Goal: Task Accomplishment & Management: Complete application form

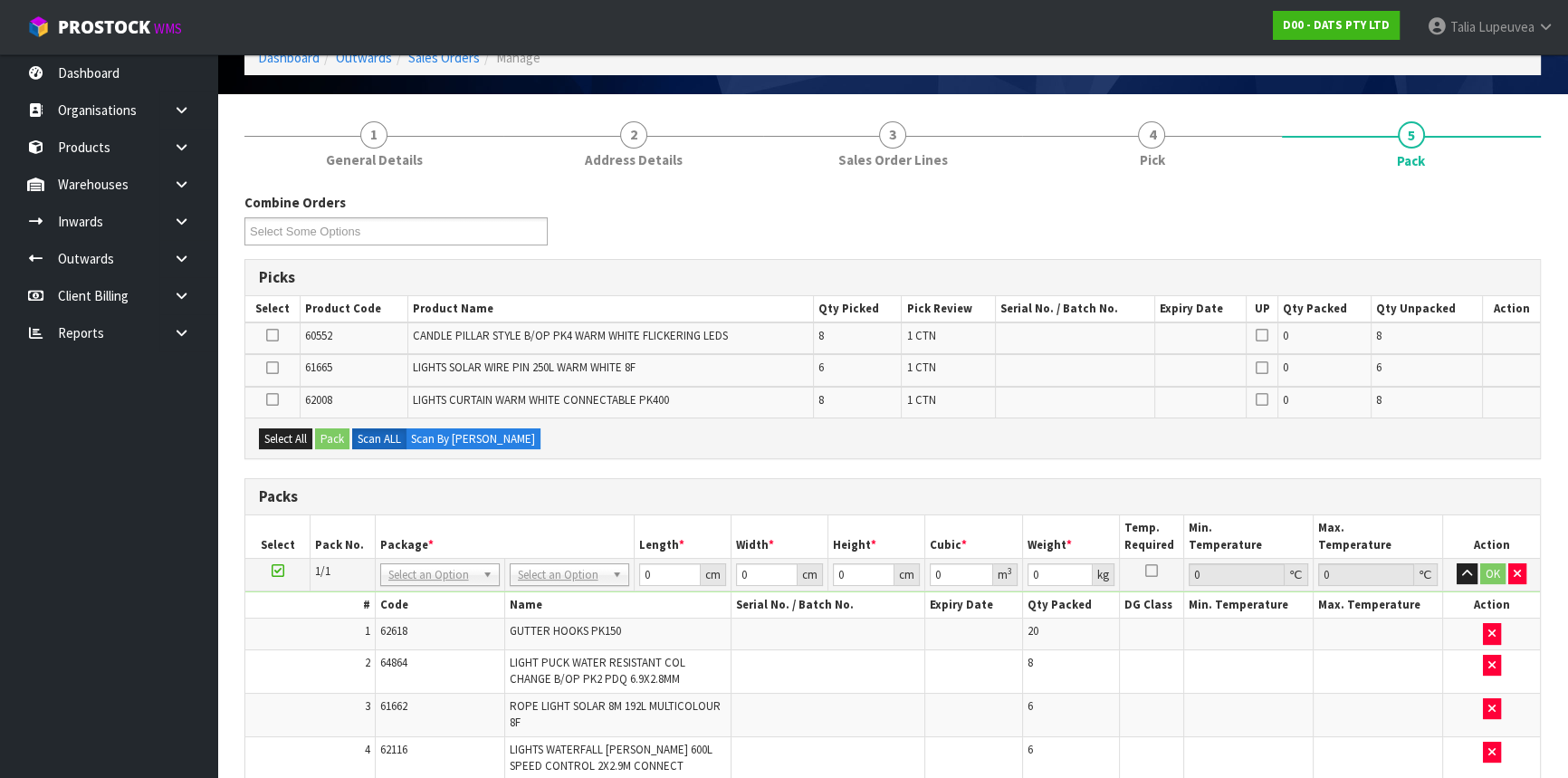
scroll to position [81, 0]
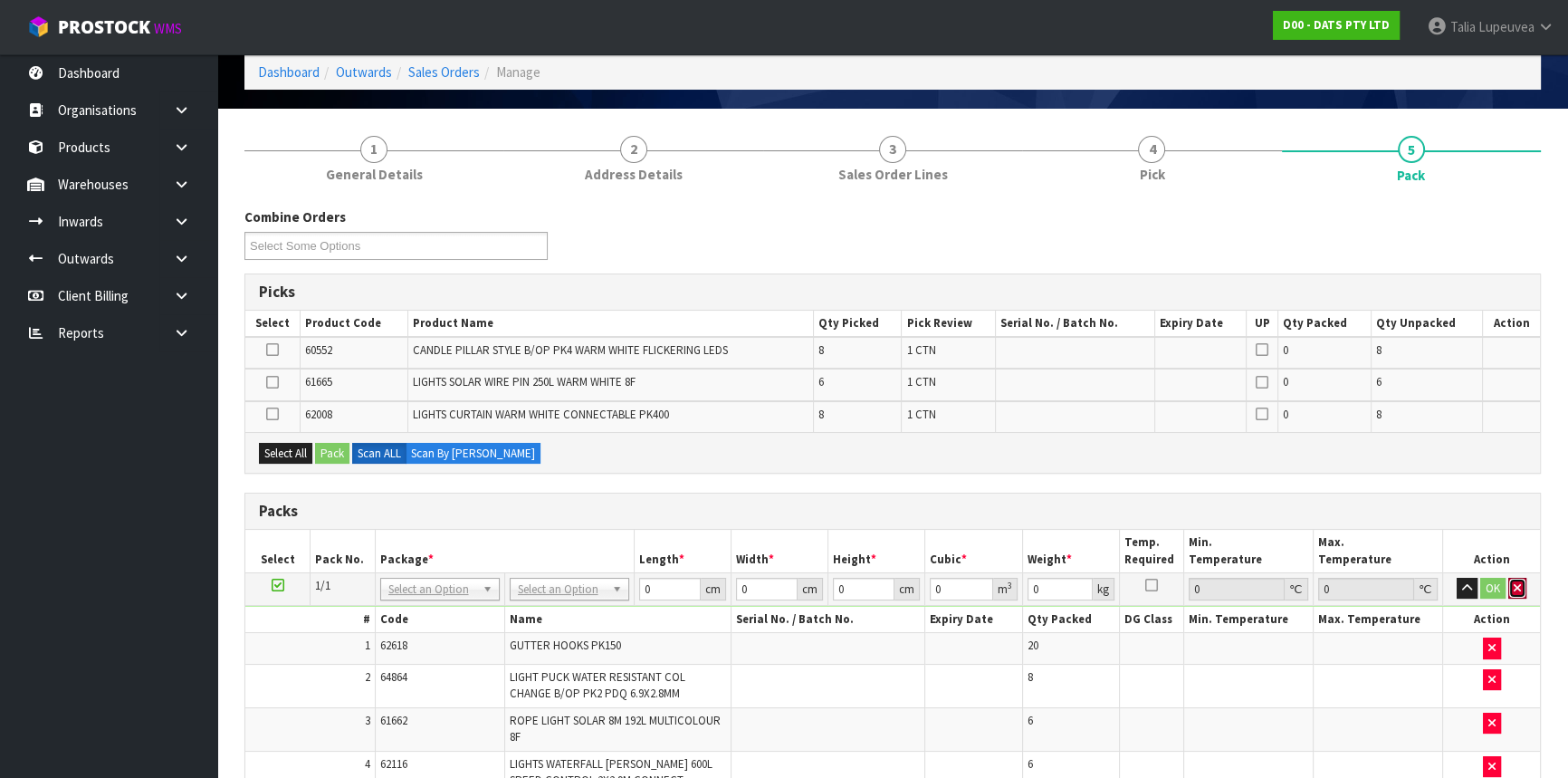
drag, startPoint x: 1512, startPoint y: 587, endPoint x: 1496, endPoint y: 588, distance: 16.0
click at [1509, 588] on button "button" at bounding box center [1518, 589] width 18 height 22
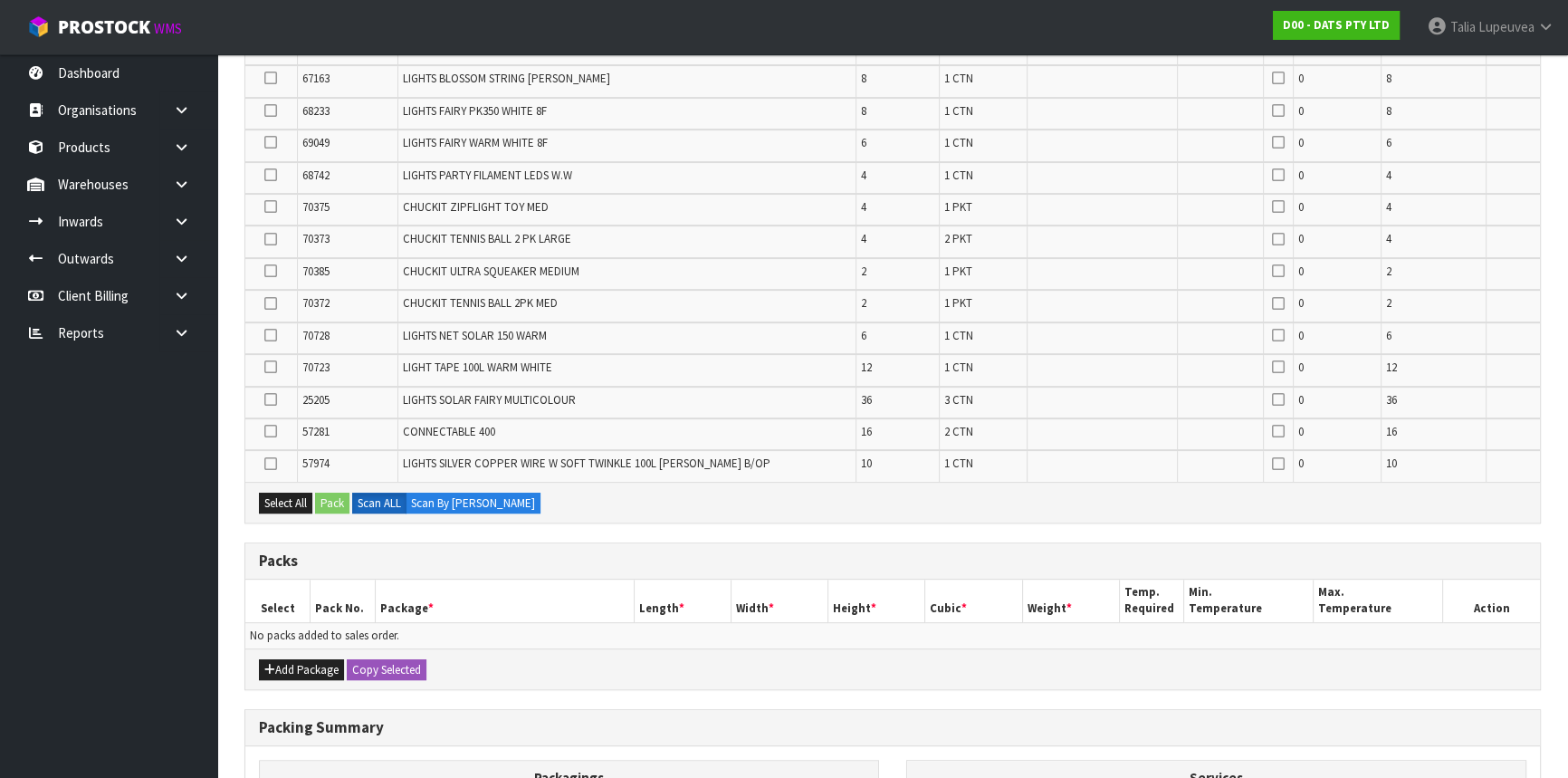
scroll to position [823, 0]
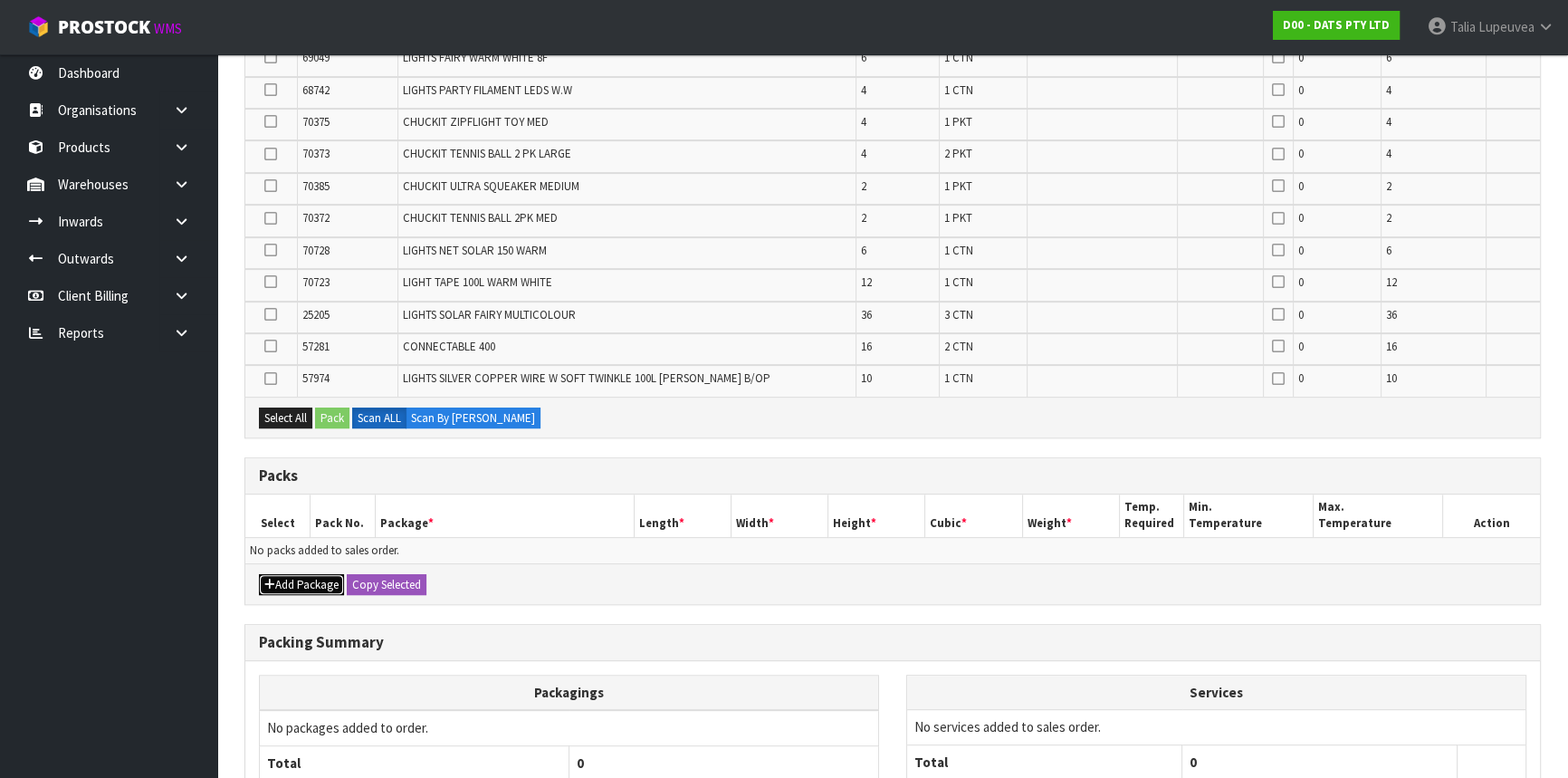
click at [334, 574] on button "Add Package" at bounding box center [302, 585] width 85 height 22
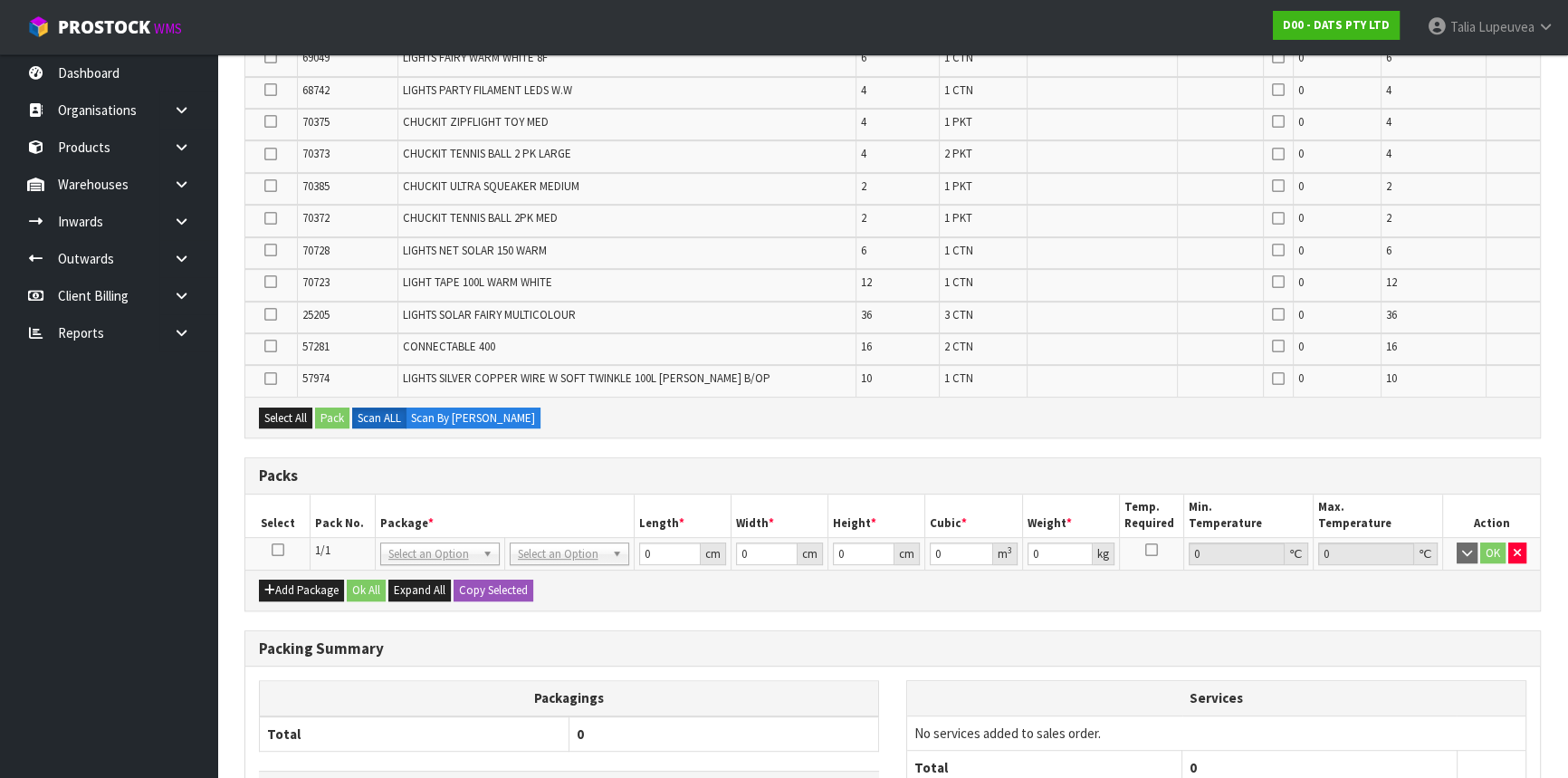
click at [280, 550] on icon at bounding box center [278, 550] width 13 height 1
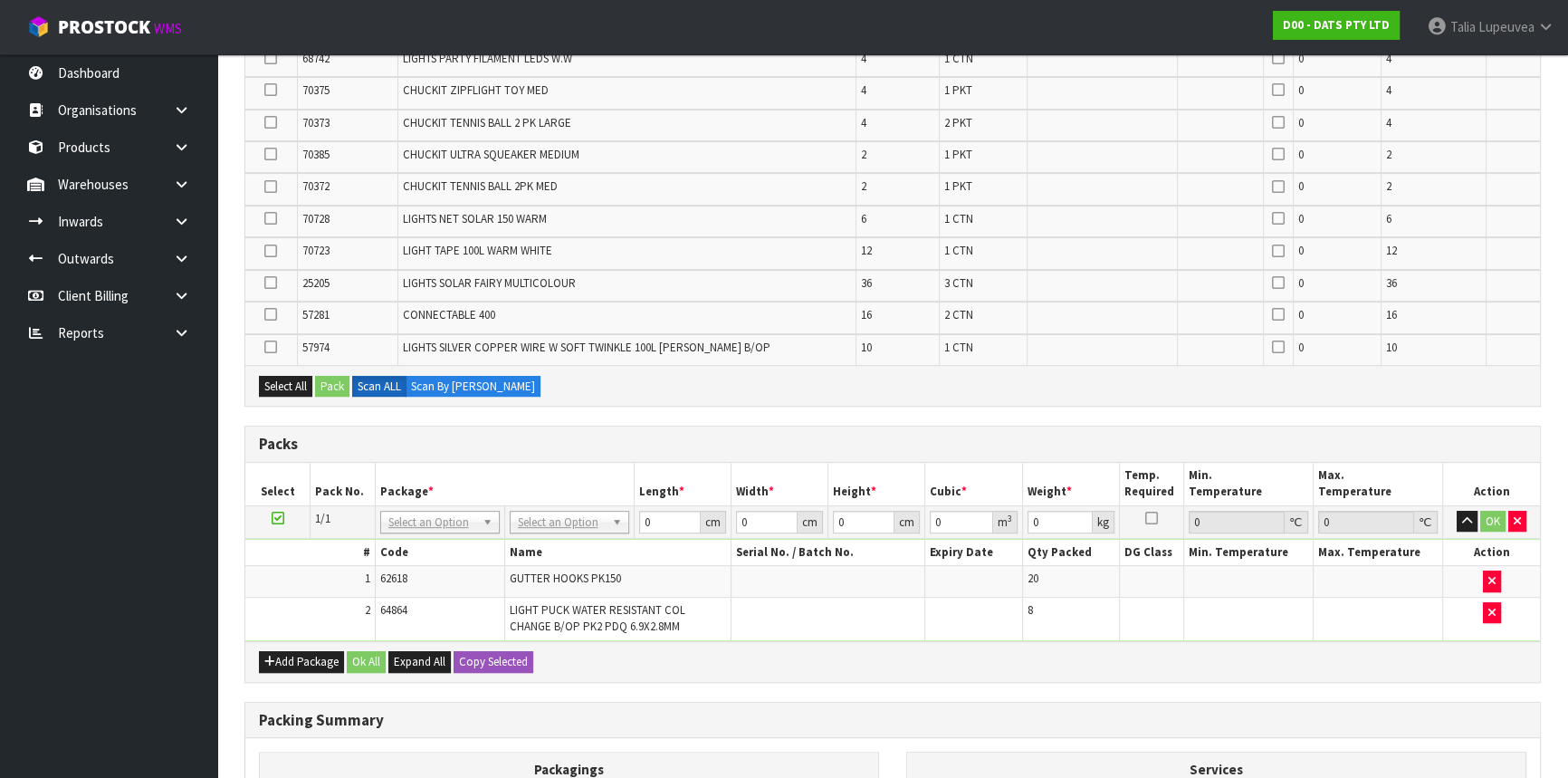
scroll to position [759, 0]
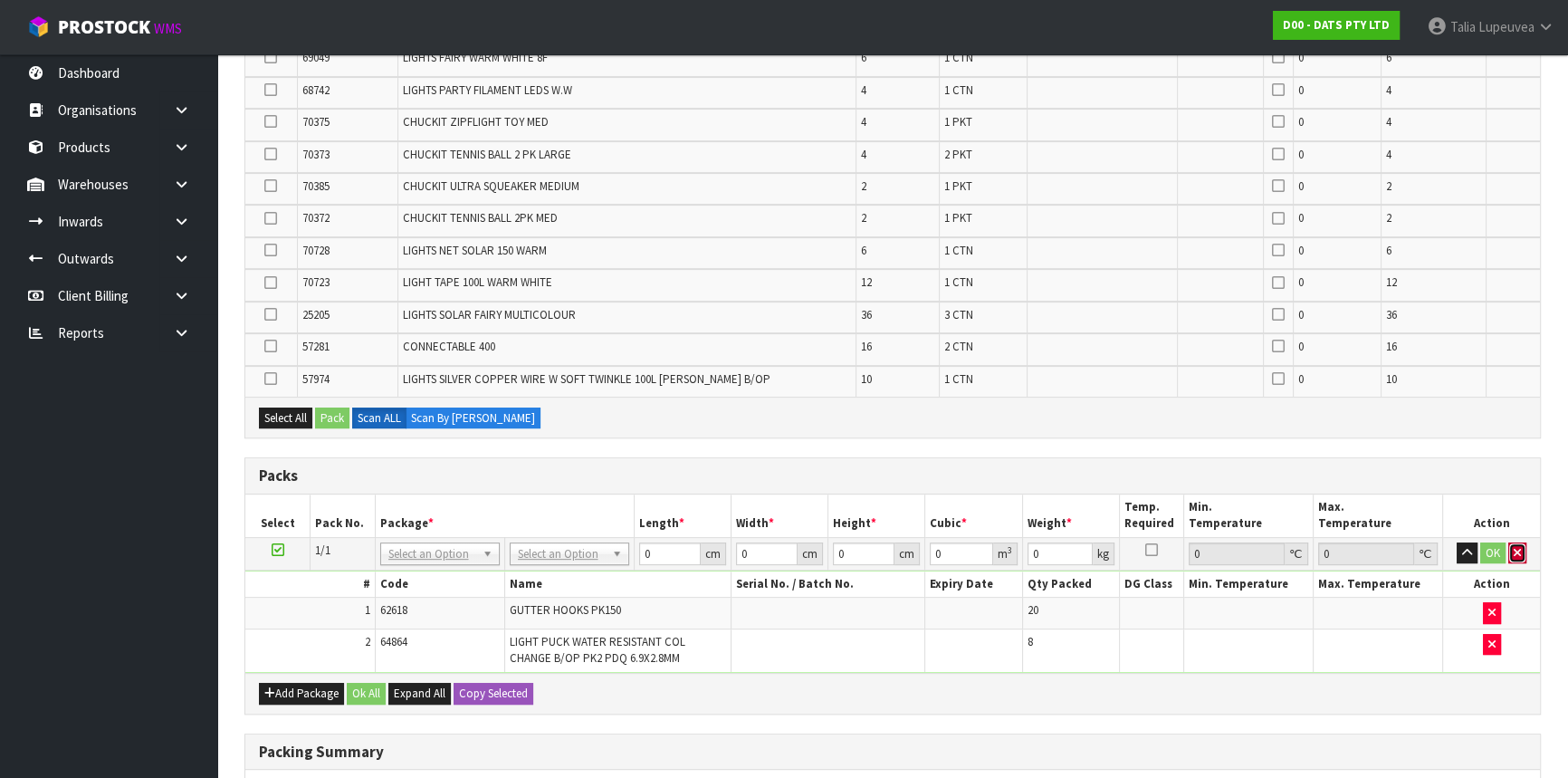
click at [1515, 547] on icon "button" at bounding box center [1517, 553] width 7 height 12
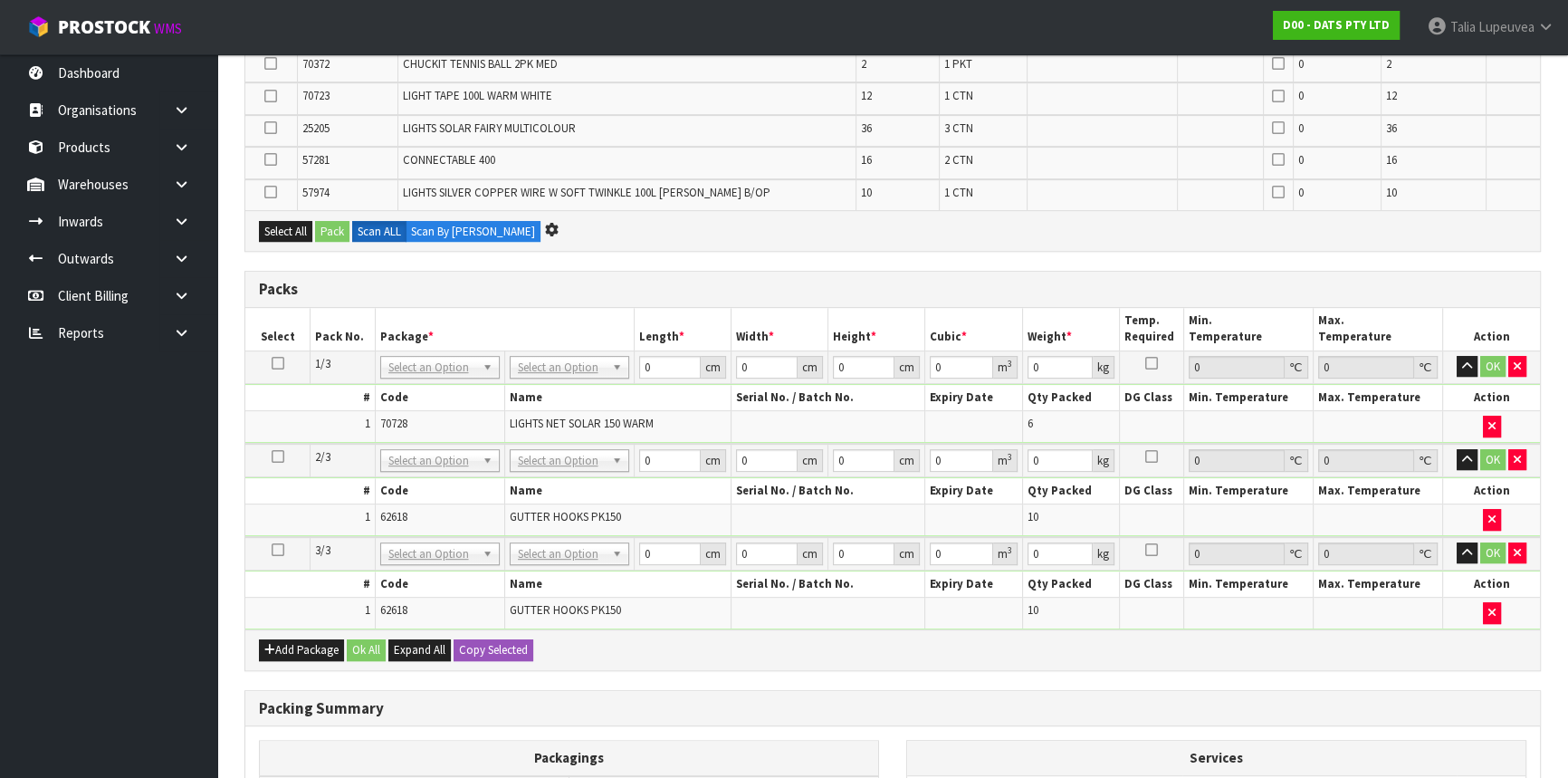
scroll to position [0, 0]
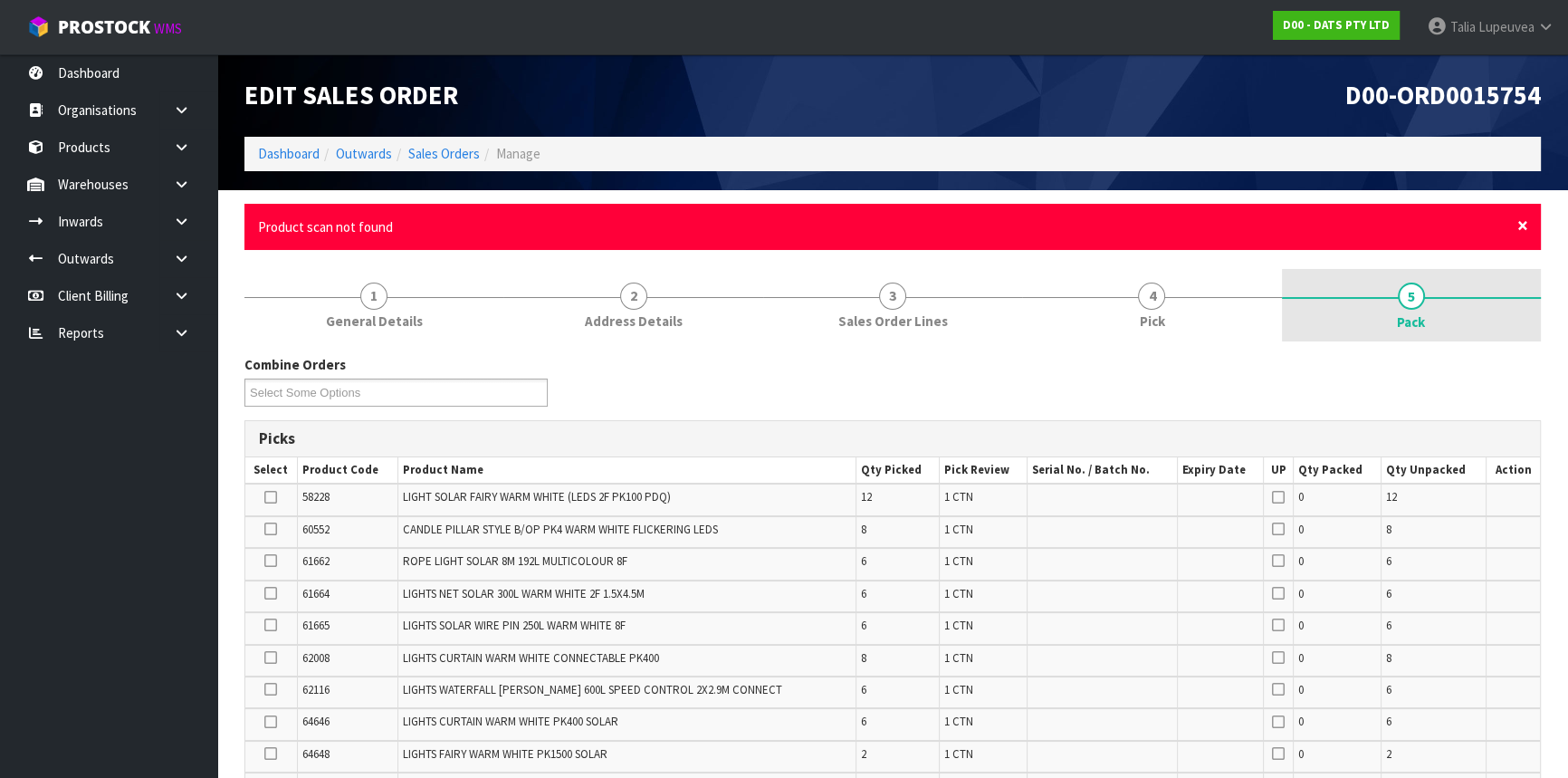
click at [1525, 225] on span "×" at bounding box center [1523, 225] width 11 height 25
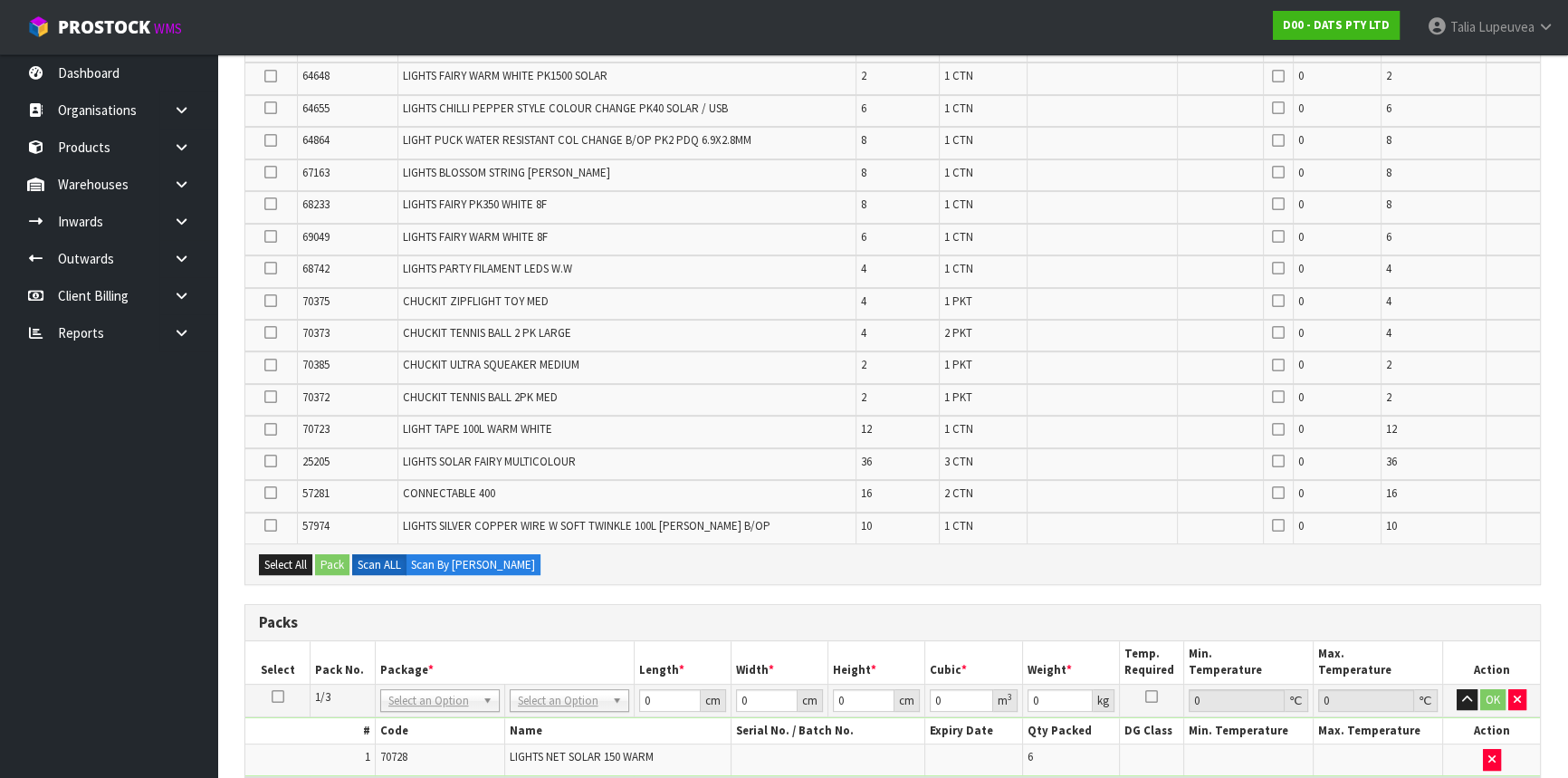
scroll to position [905, 0]
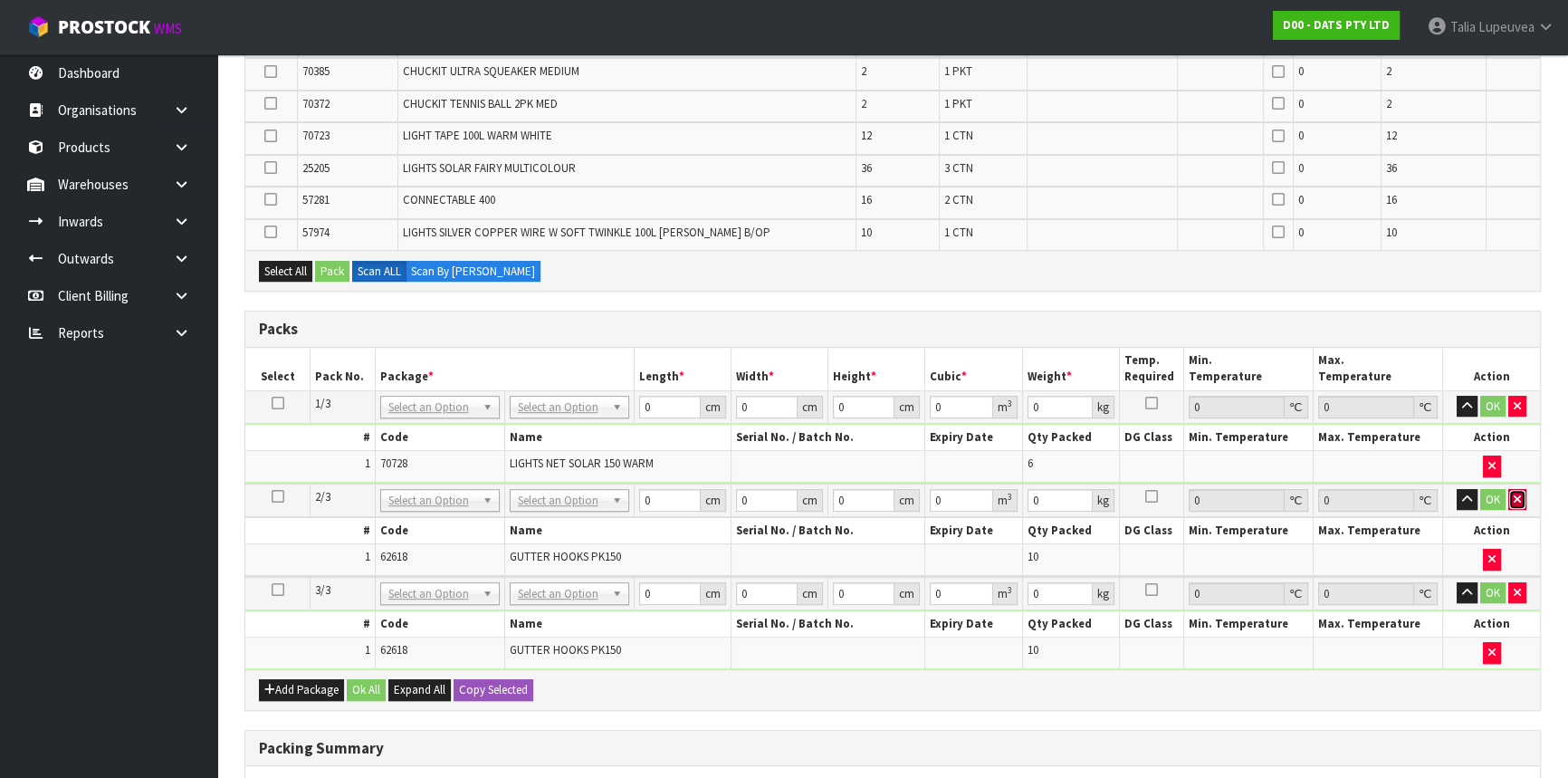
click at [1521, 497] on button "button" at bounding box center [1518, 500] width 18 height 22
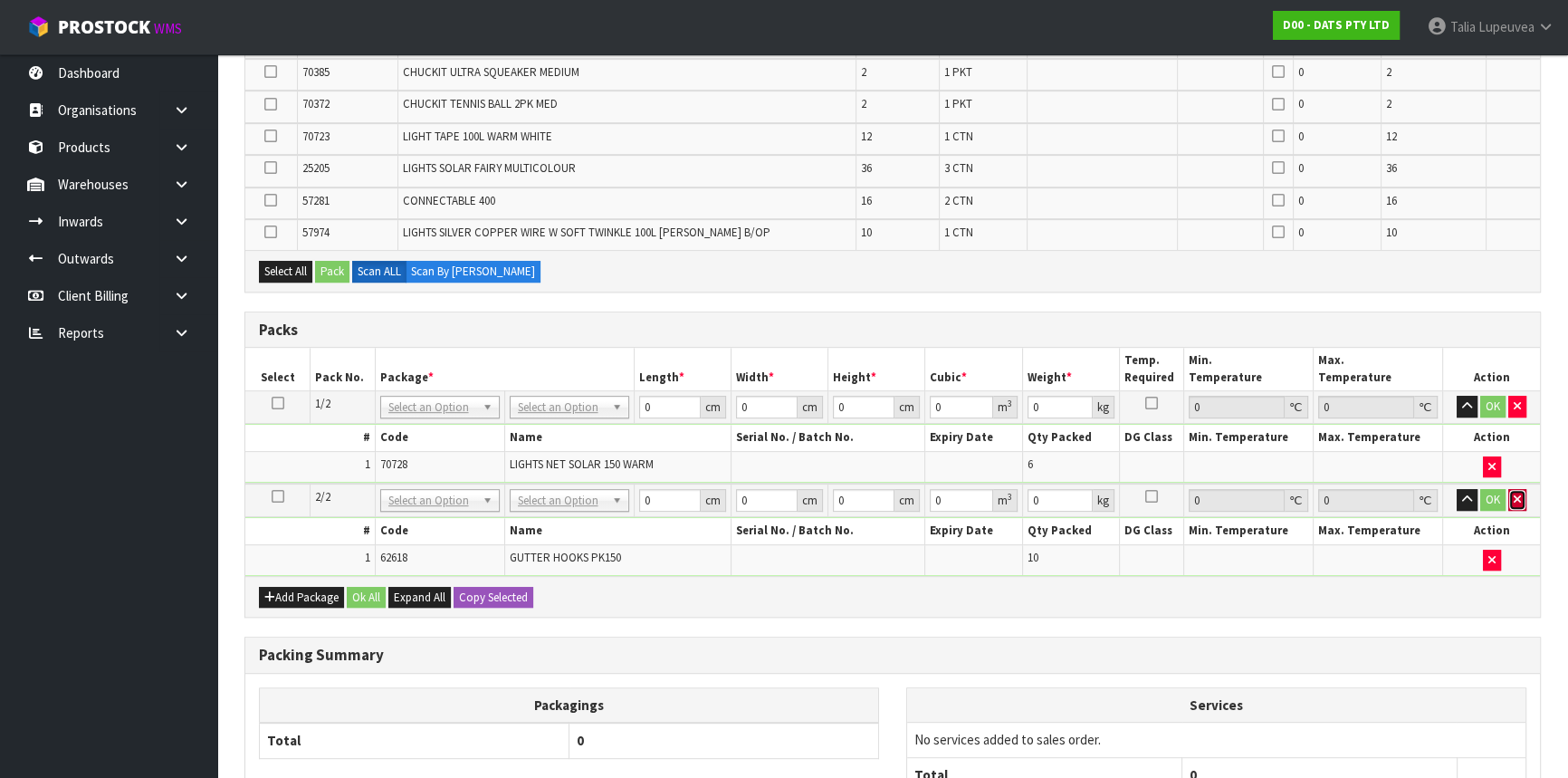
drag, startPoint x: 1512, startPoint y: 494, endPoint x: 1175, endPoint y: 461, distance: 338.6
click at [1511, 493] on button "button" at bounding box center [1518, 500] width 18 height 22
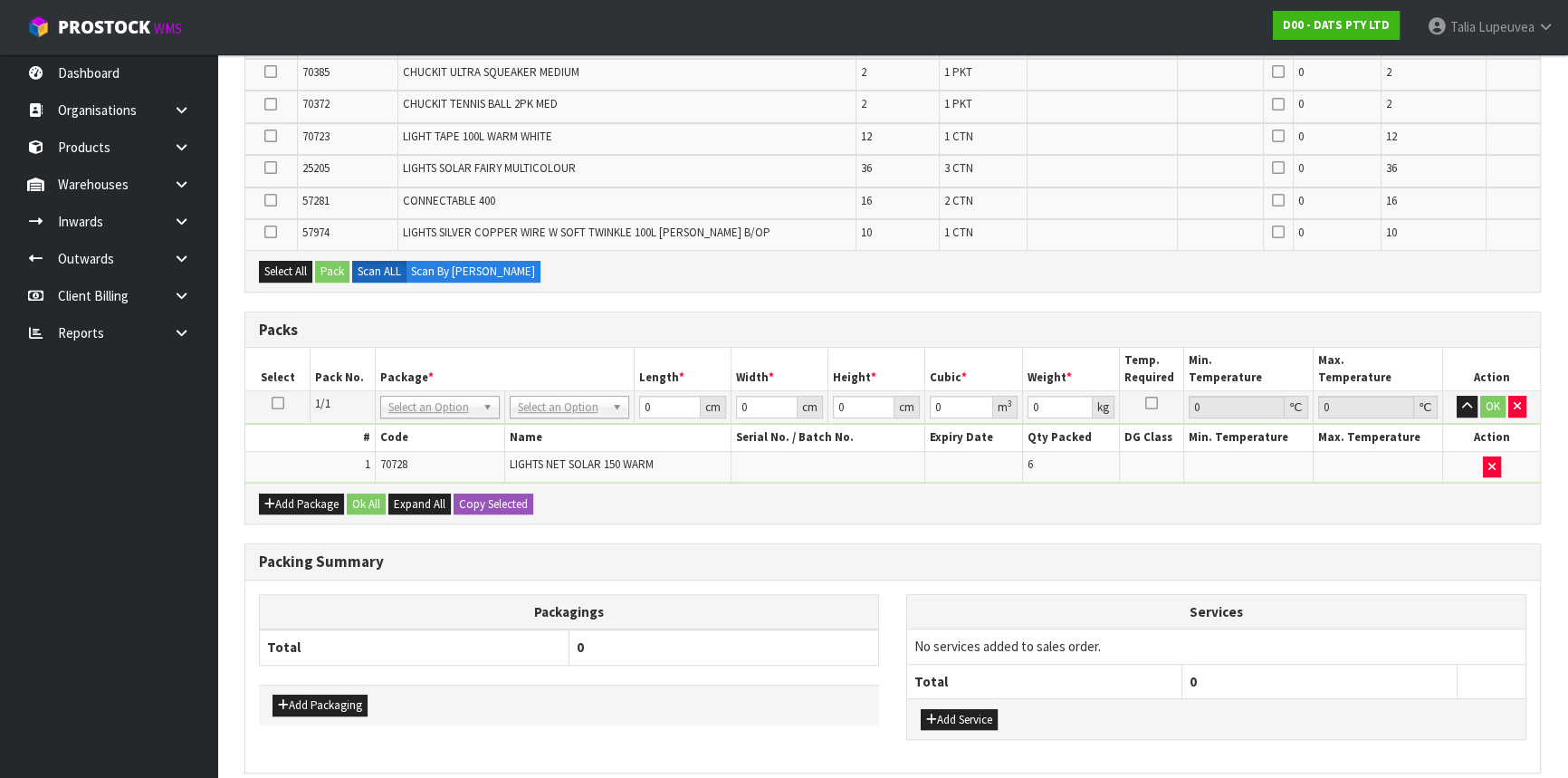
click at [276, 403] on icon at bounding box center [278, 403] width 13 height 1
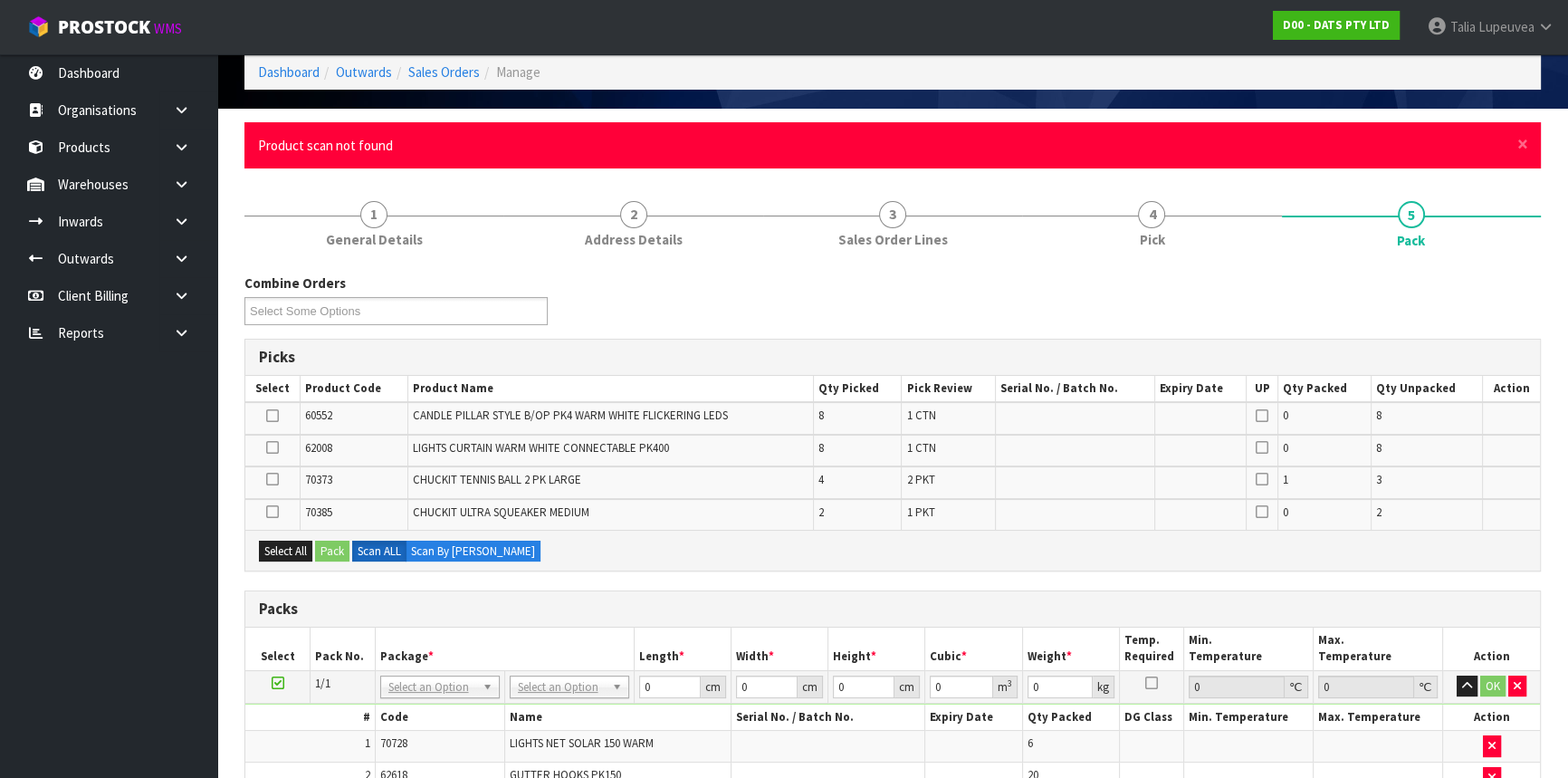
scroll to position [0, 0]
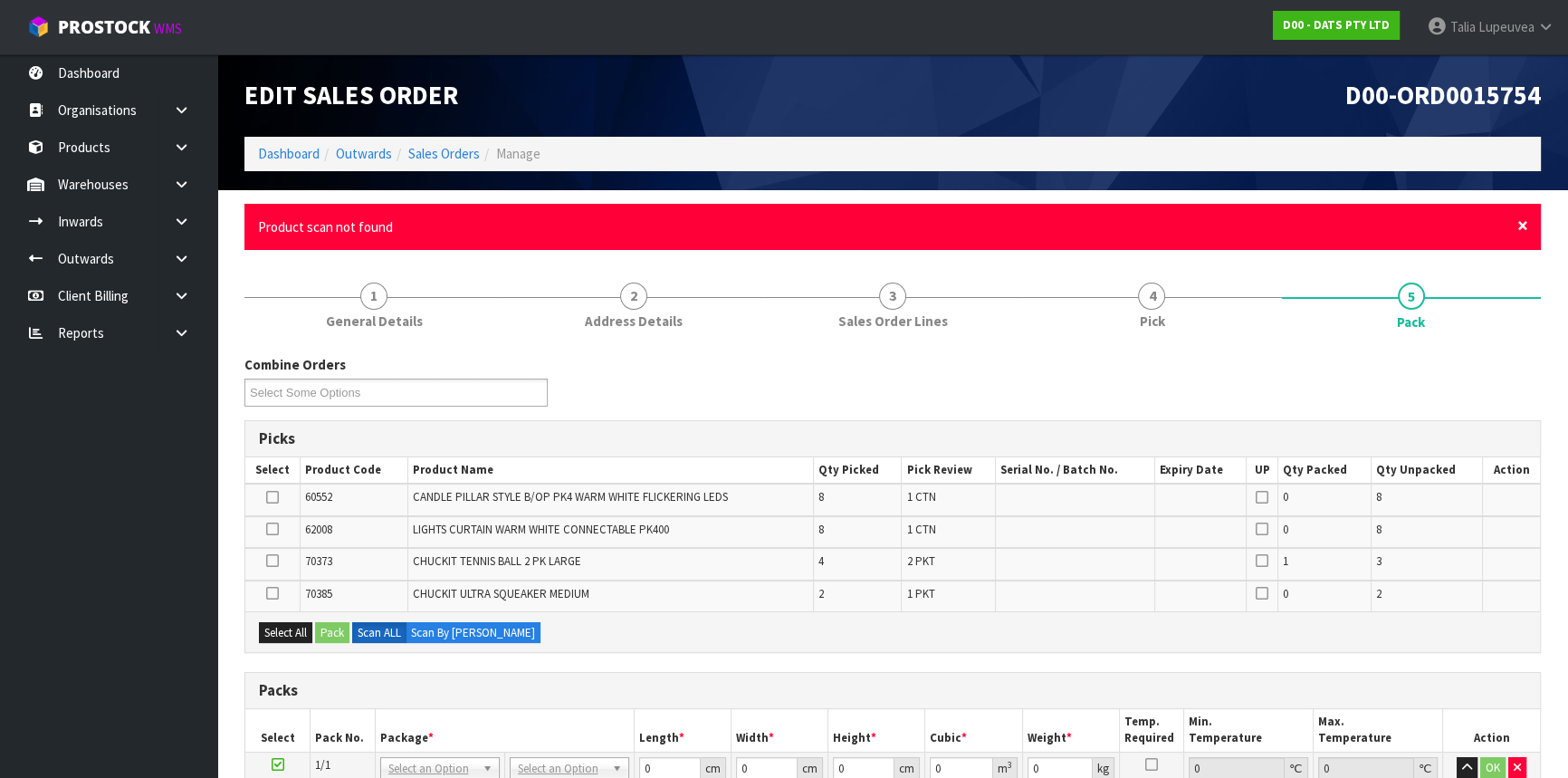
click at [1526, 223] on span "×" at bounding box center [1523, 225] width 11 height 25
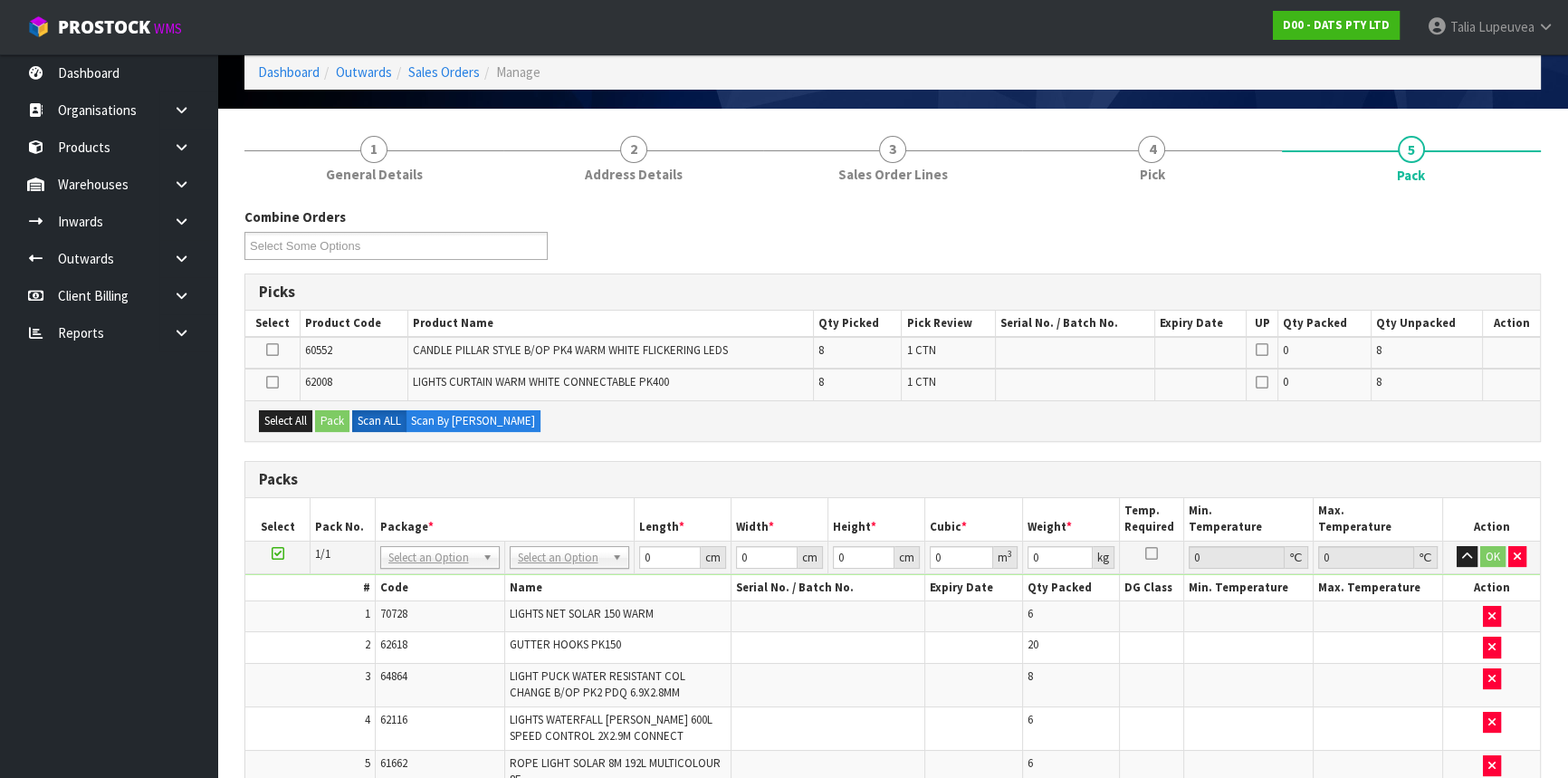
scroll to position [164, 0]
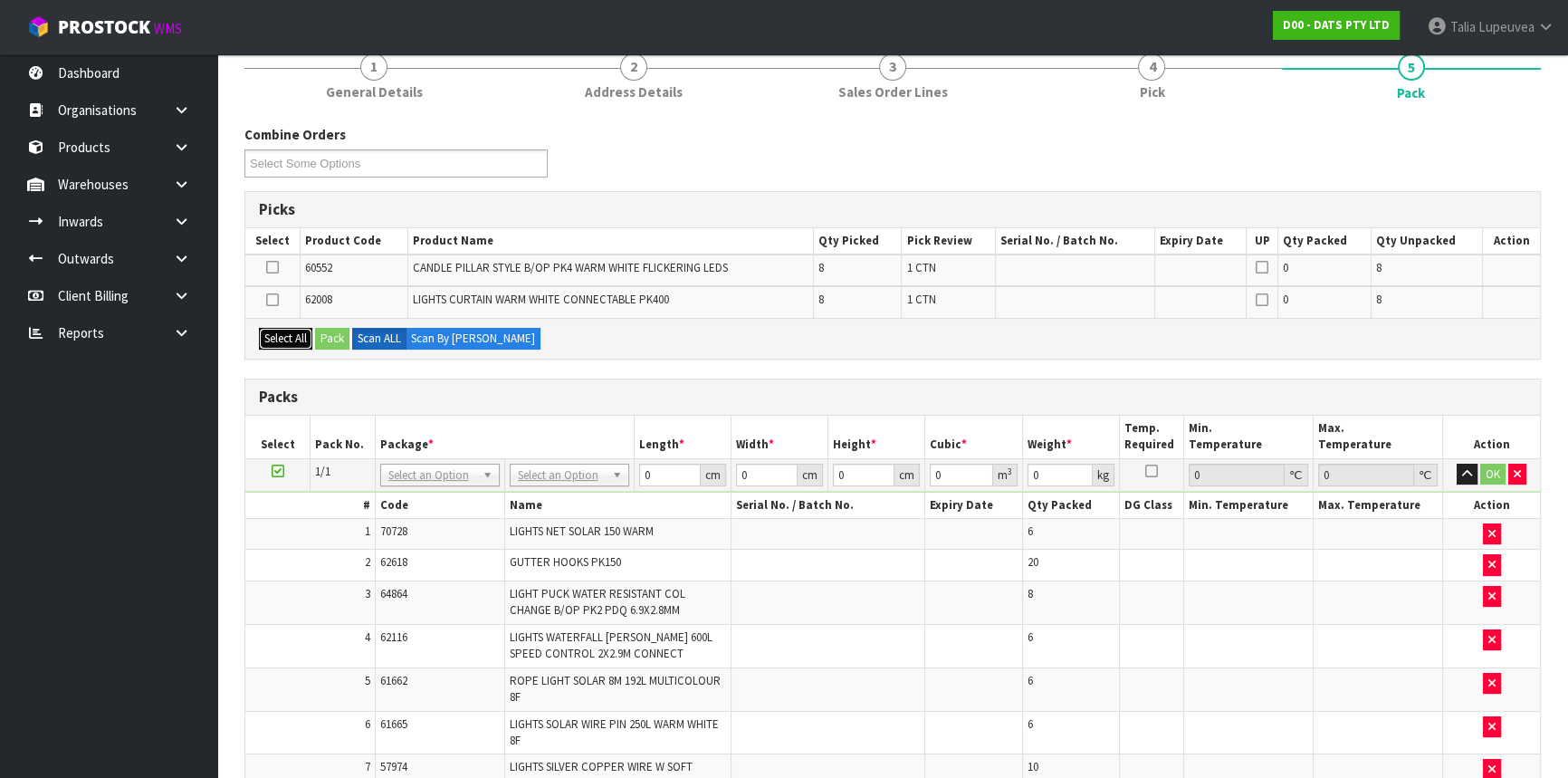
click at [291, 329] on button "Select All" at bounding box center [286, 339] width 54 height 22
click at [329, 332] on button "Pack" at bounding box center [331, 339] width 34 height 22
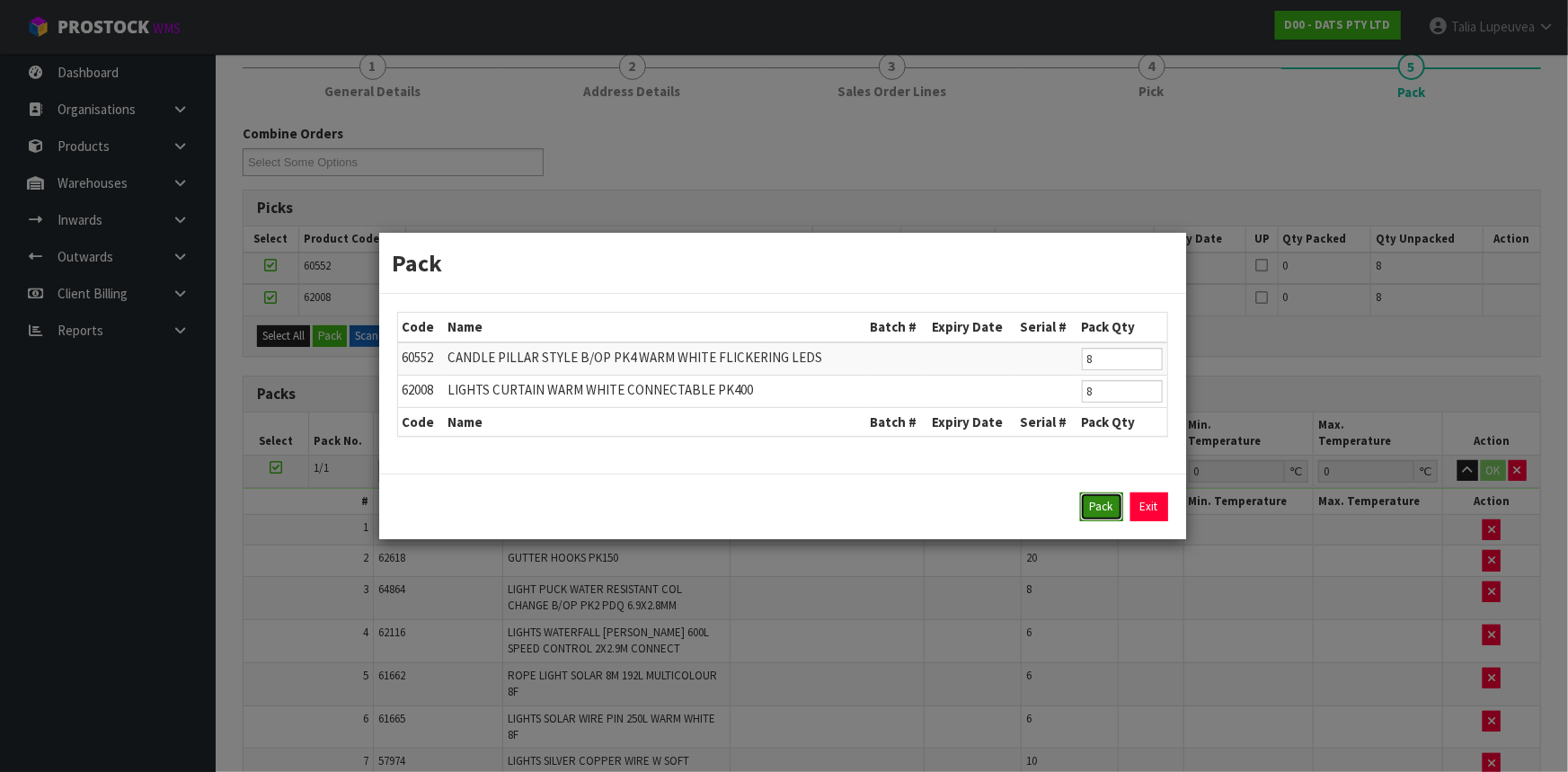
click at [1108, 504] on button "Pack" at bounding box center [1101, 506] width 43 height 28
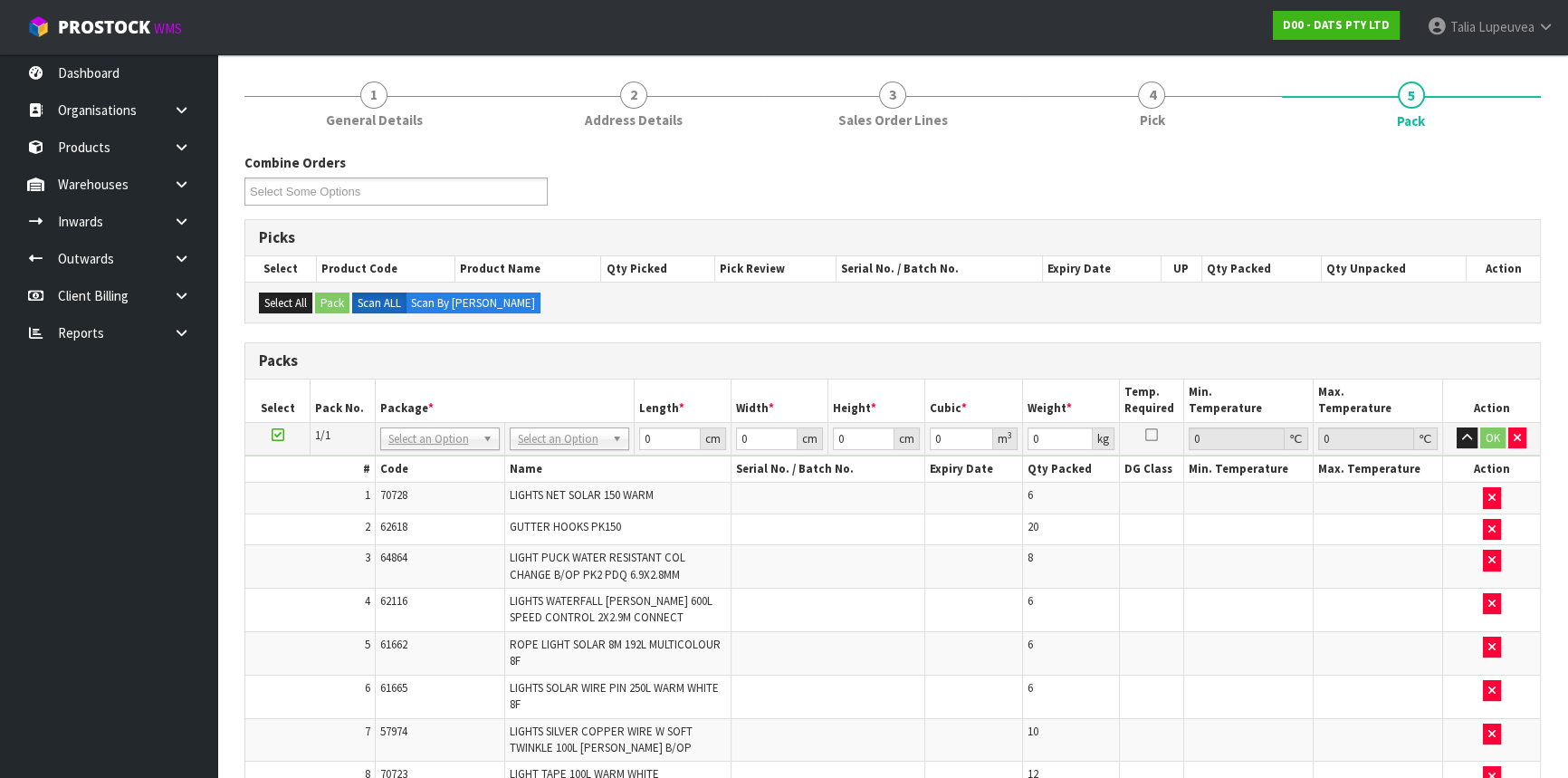
scroll to position [134, 0]
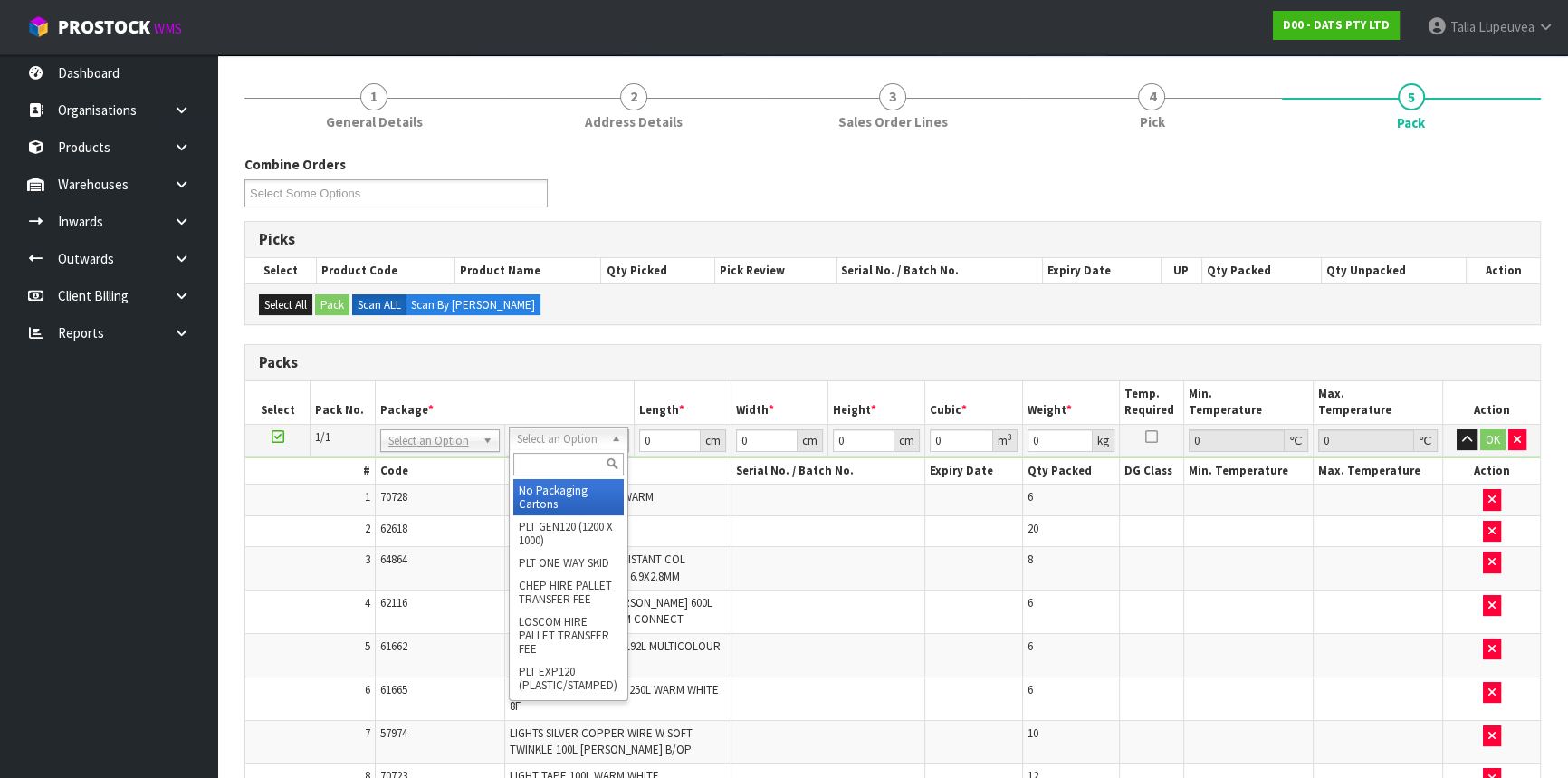
click at [570, 467] on input "text" at bounding box center [569, 464] width 111 height 23
type input "PLT"
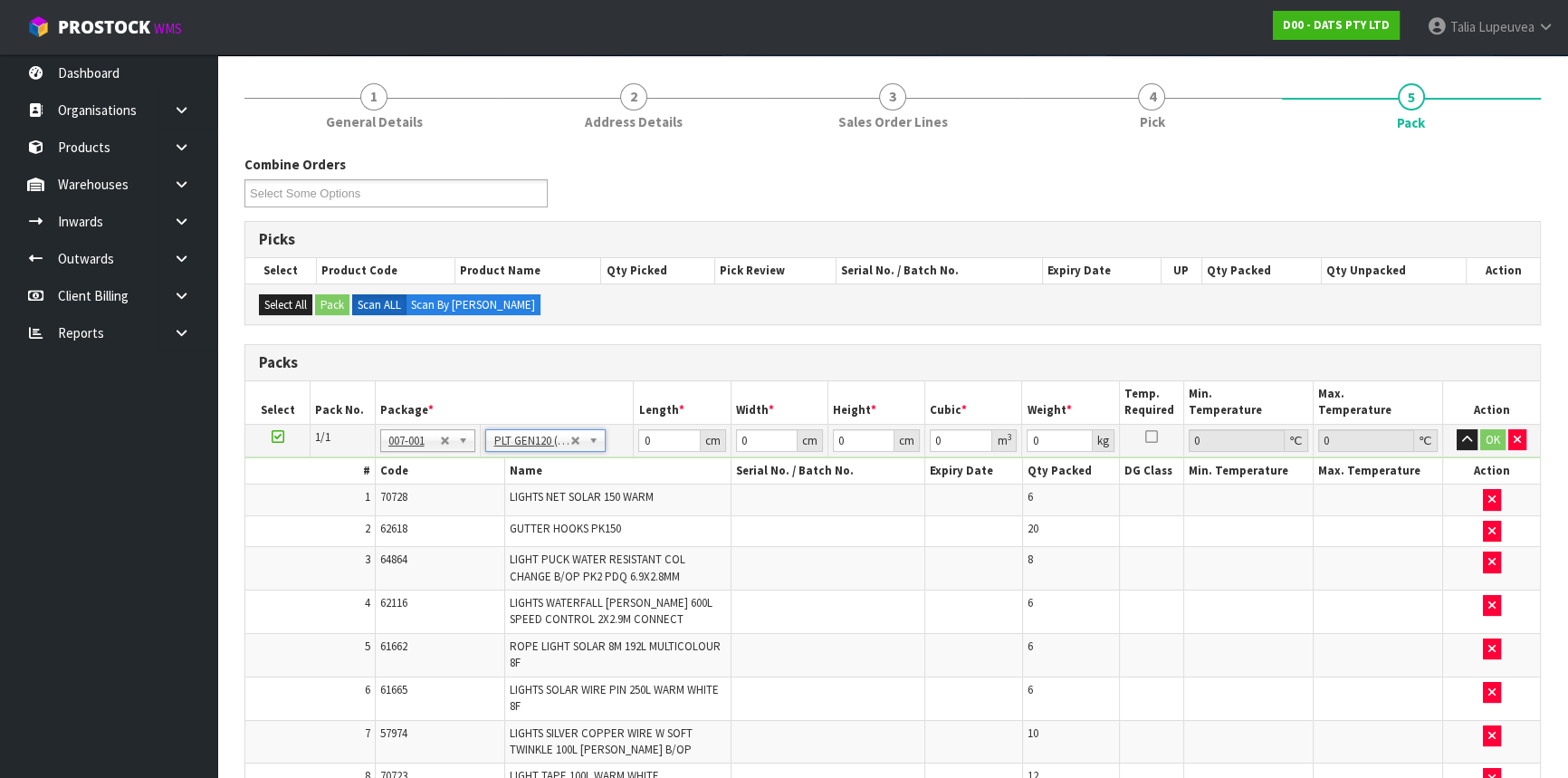
type input "120"
type input "100"
type input "112.5"
drag, startPoint x: 661, startPoint y: 438, endPoint x: 627, endPoint y: 443, distance: 34.4
click at [627, 443] on tr "1/1 NONE 007-001 007-002 007-004 007-009 007-013 007-014 007-015 007-017 007-01…" at bounding box center [892, 439] width 1295 height 32
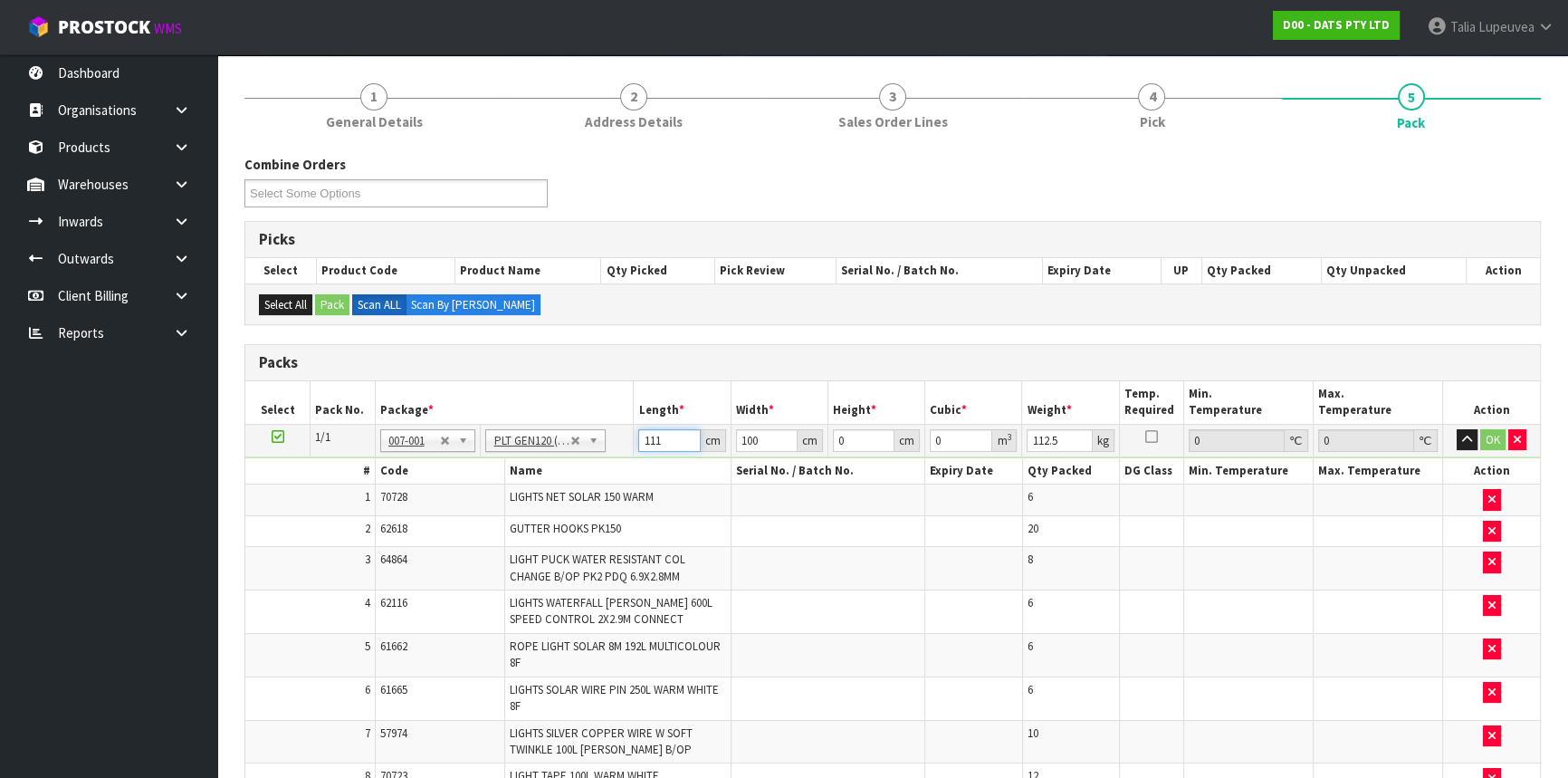
type input "111"
type input "110"
type input "8"
type input "0.09768"
type input "87"
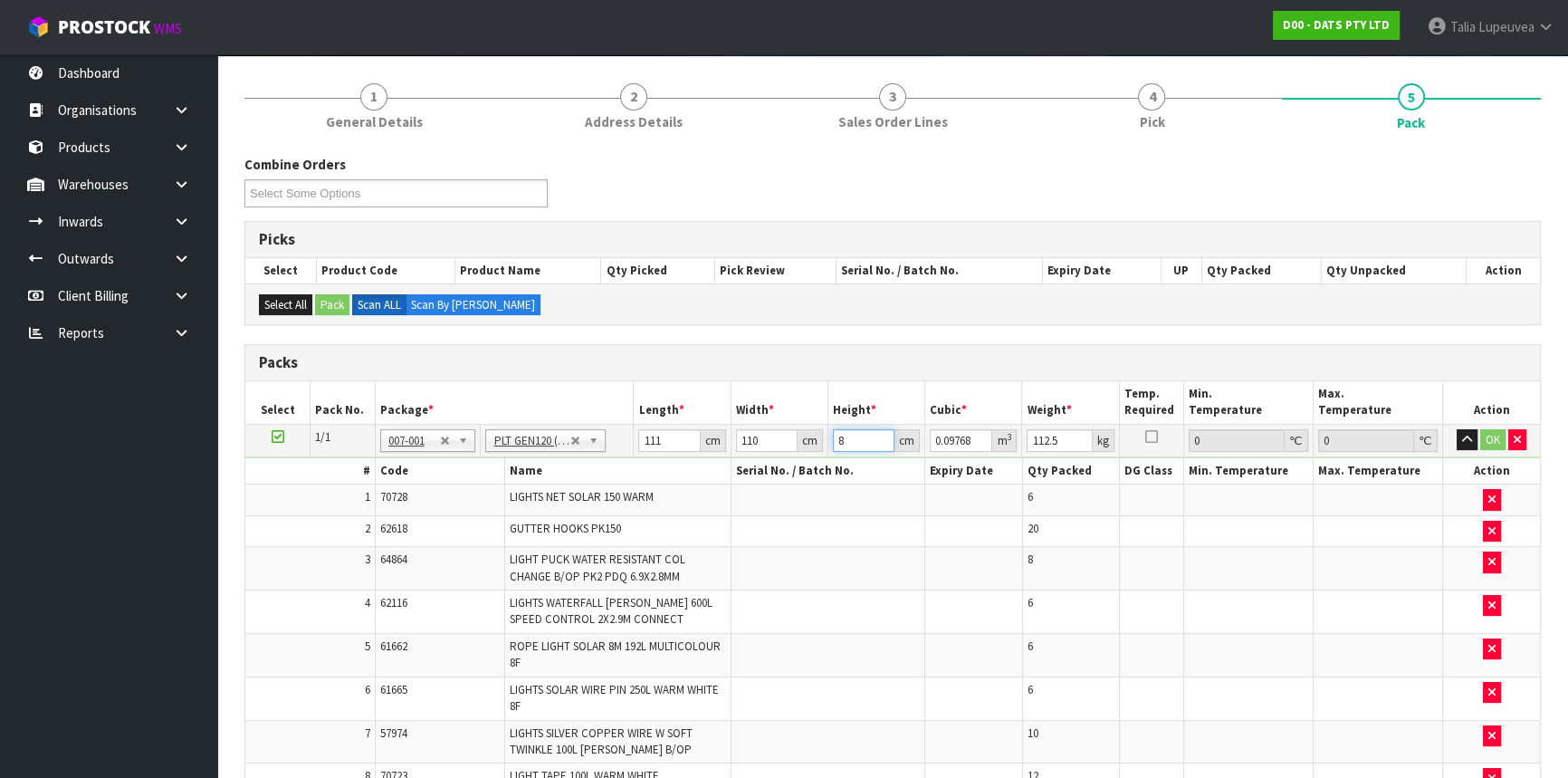
type input "1.06227"
type input "87"
click at [1485, 438] on button "OK" at bounding box center [1492, 440] width 25 height 22
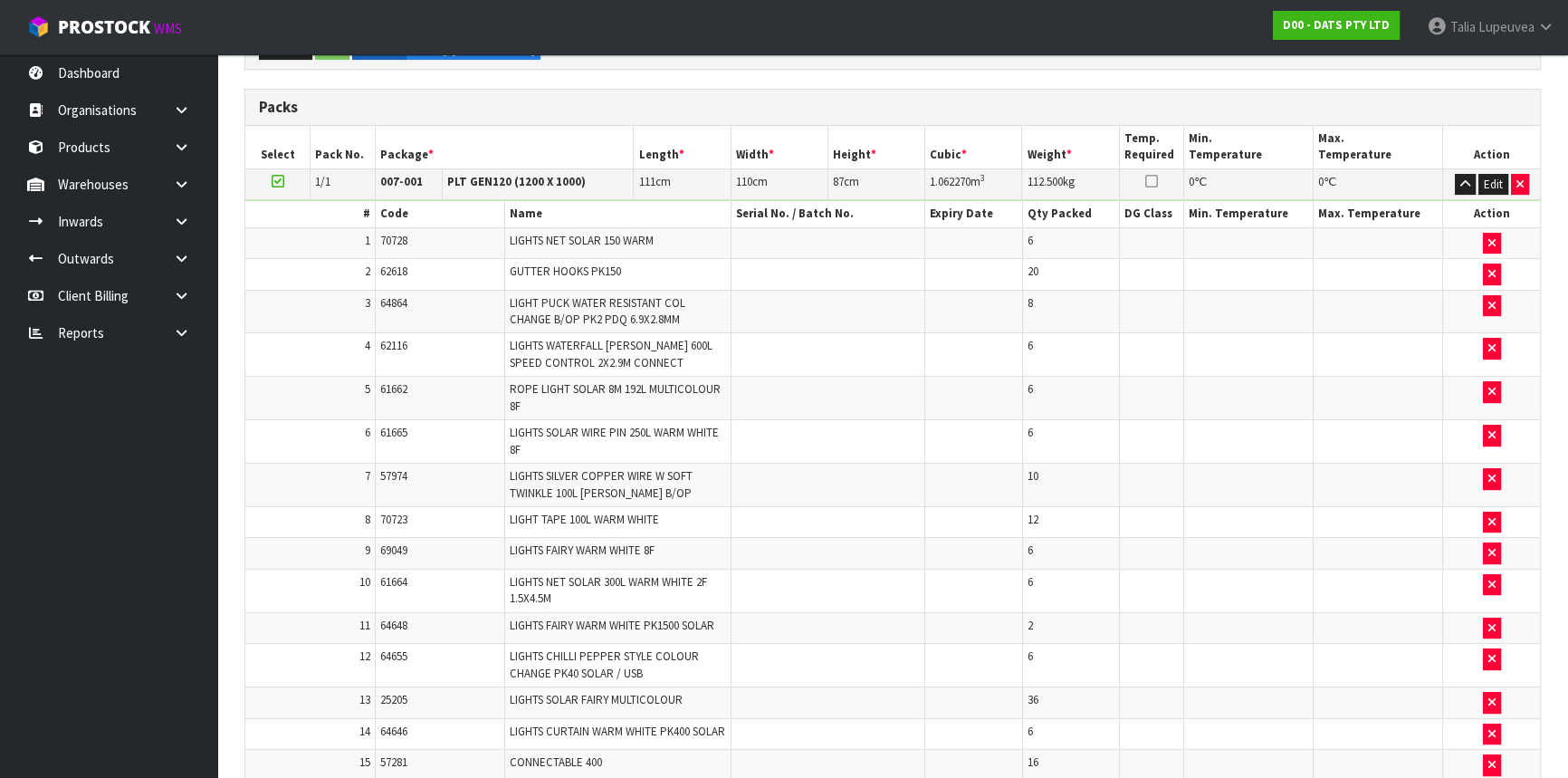
scroll to position [389, 0]
click at [1489, 175] on button "Edit" at bounding box center [1493, 185] width 30 height 22
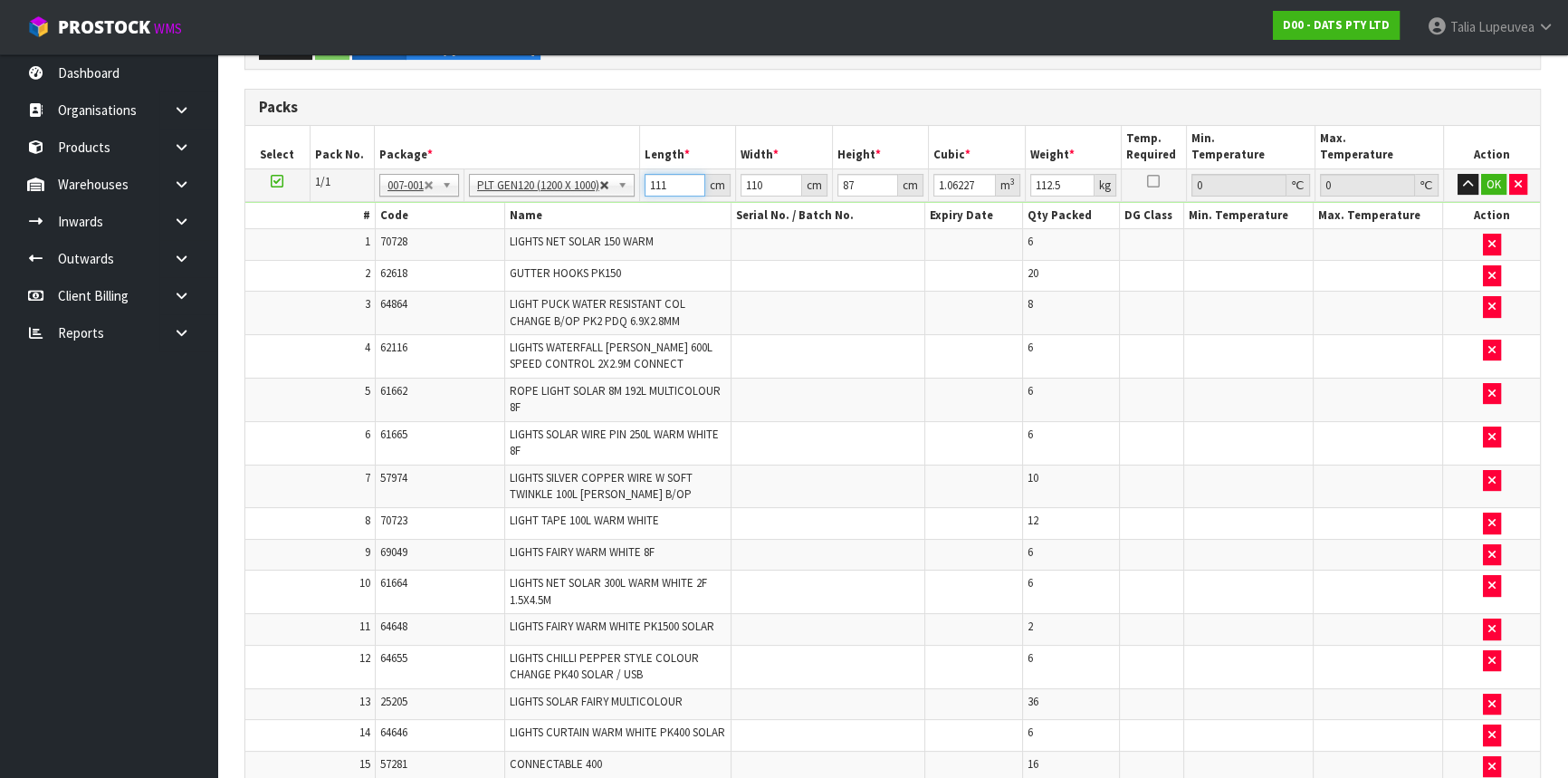
drag, startPoint x: 673, startPoint y: 184, endPoint x: 603, endPoint y: 187, distance: 70.1
type input "0"
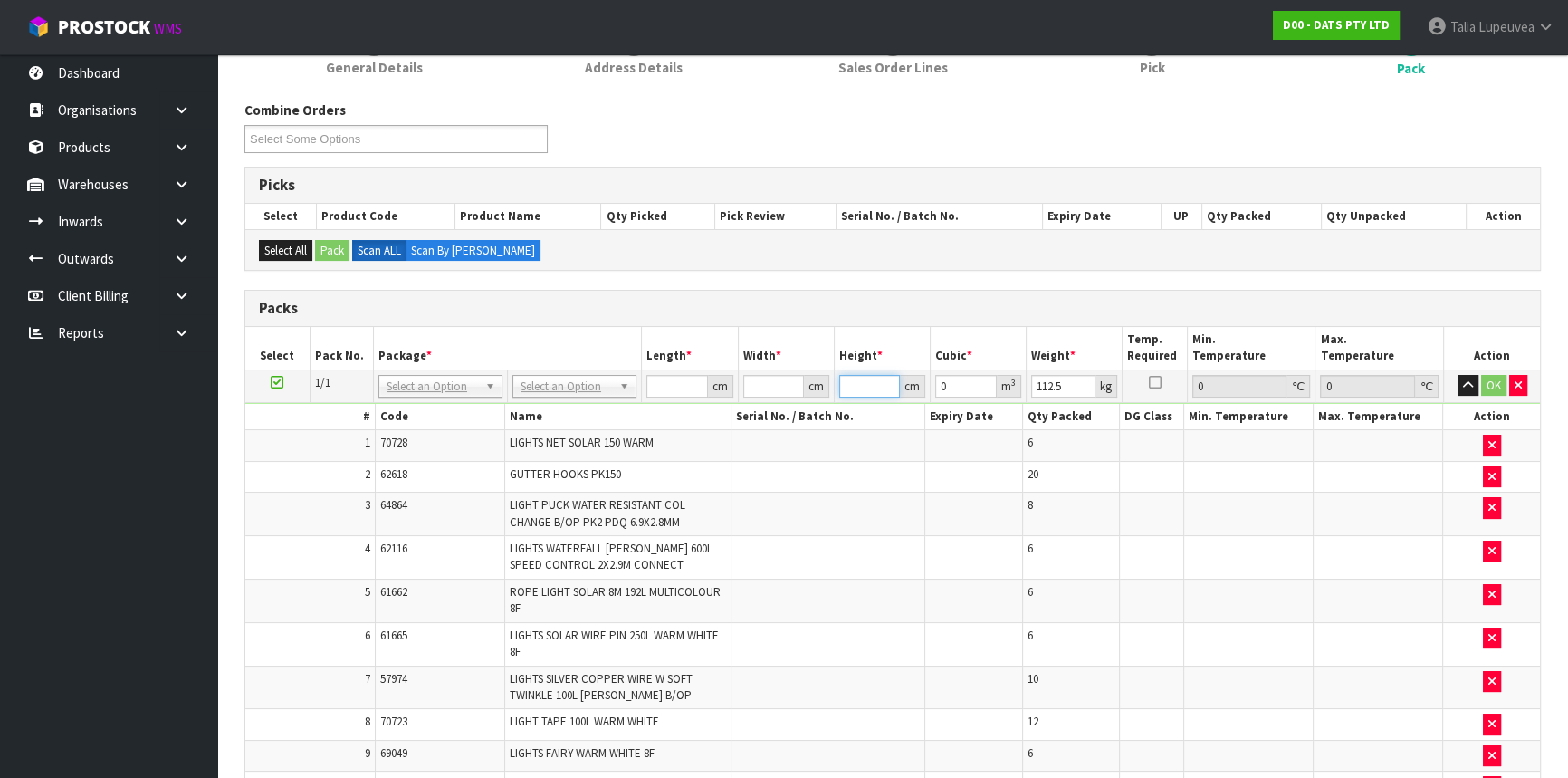
scroll to position [329, 0]
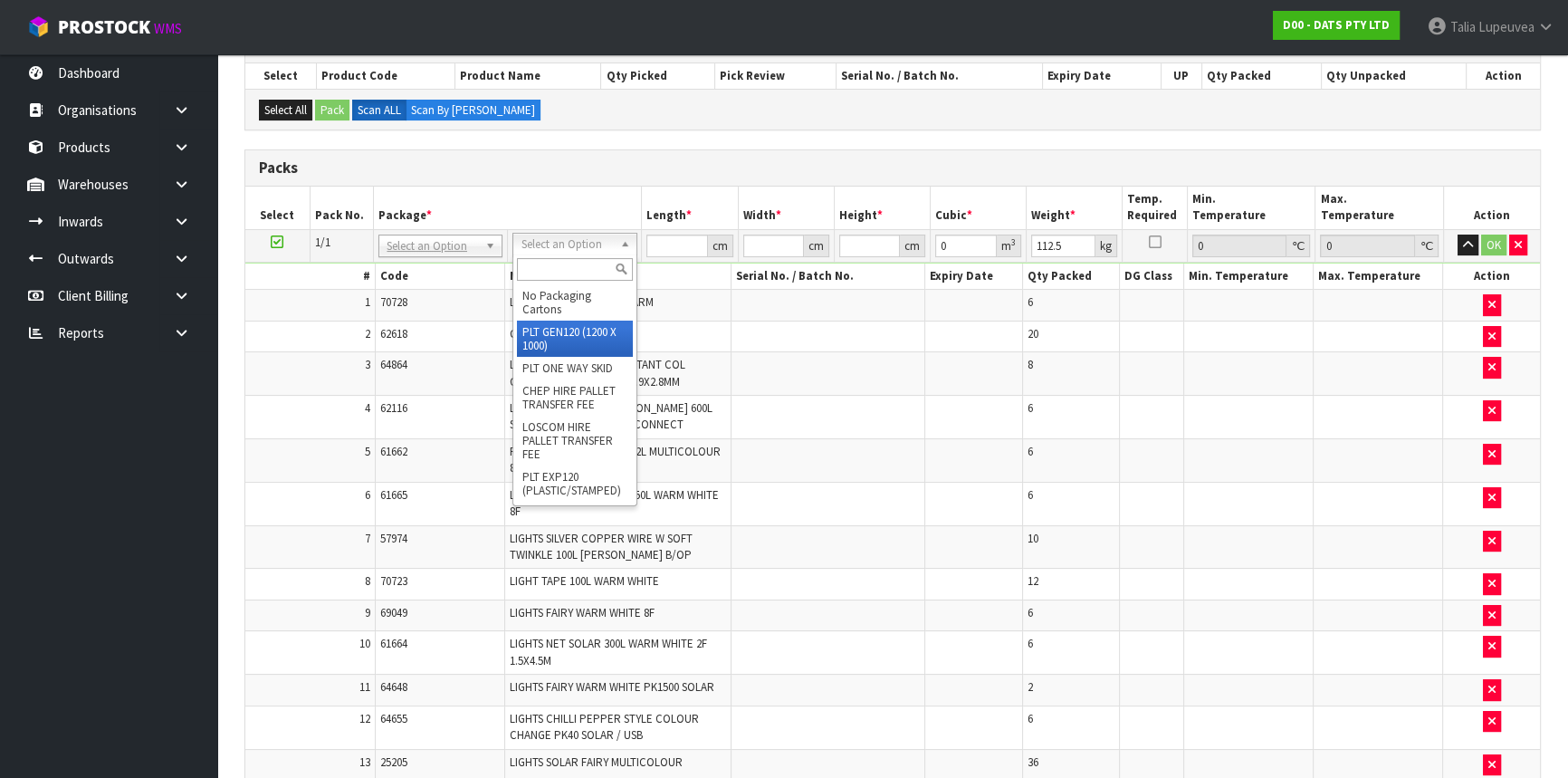
drag, startPoint x: 565, startPoint y: 324, endPoint x: 674, endPoint y: 252, distance: 130.6
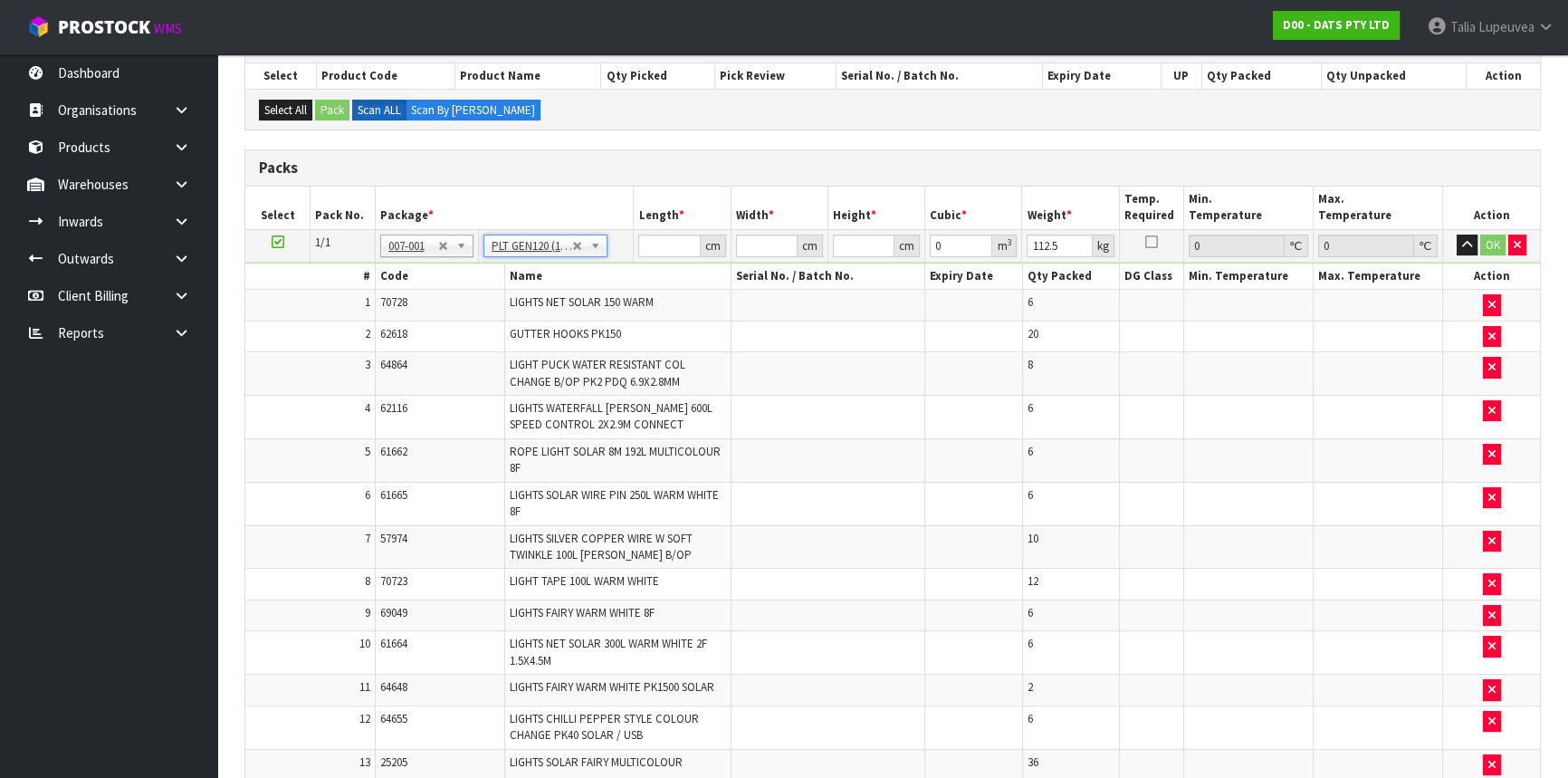
type input "120"
type input "100"
type input "0"
click at [652, 245] on input "120" at bounding box center [669, 245] width 62 height 23
click at [652, 245] on input "120" at bounding box center [669, 245] width 62 height 23
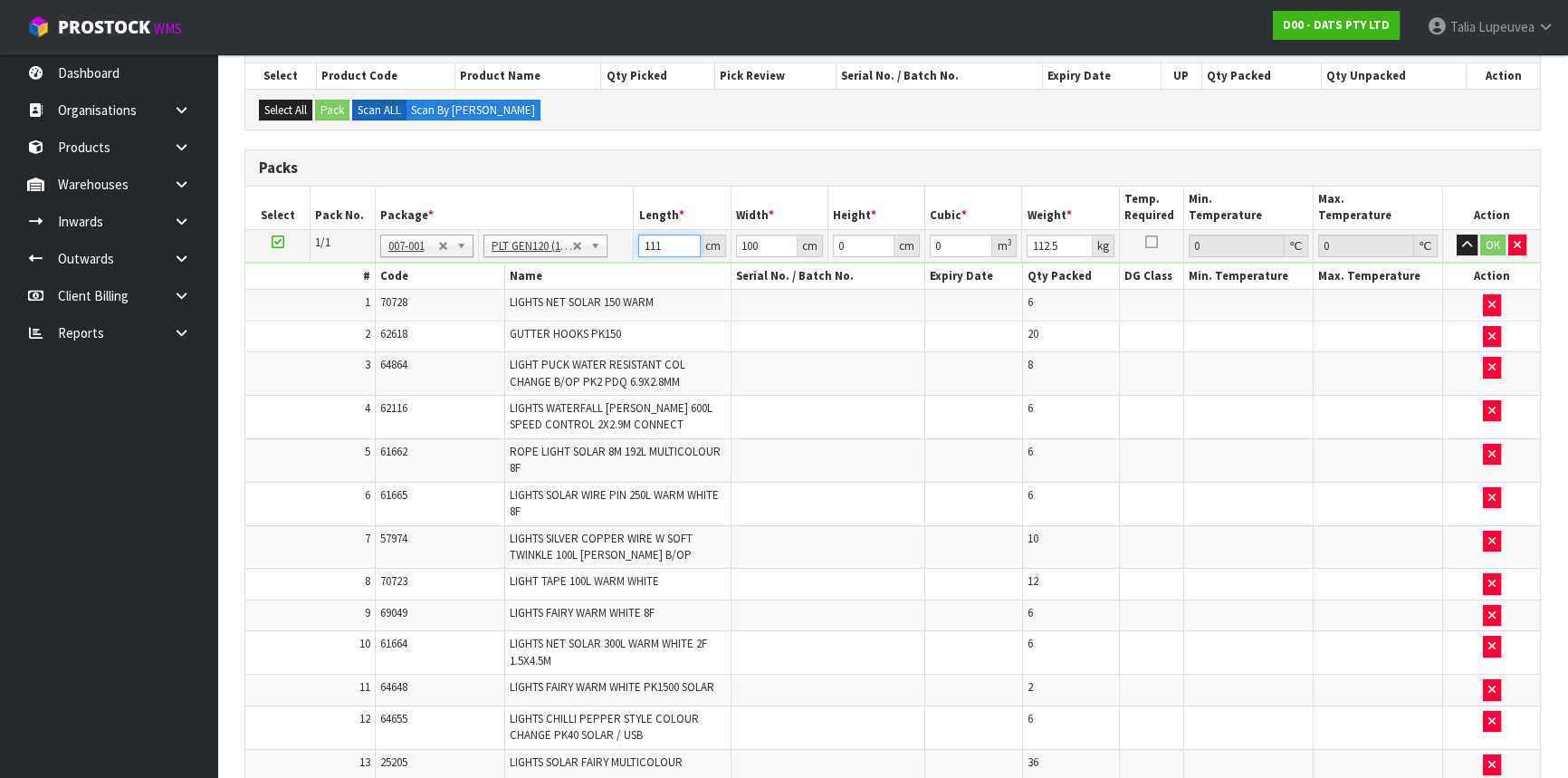
type input "111"
type input "110"
type input "8"
type input "0.09768"
type input "87"
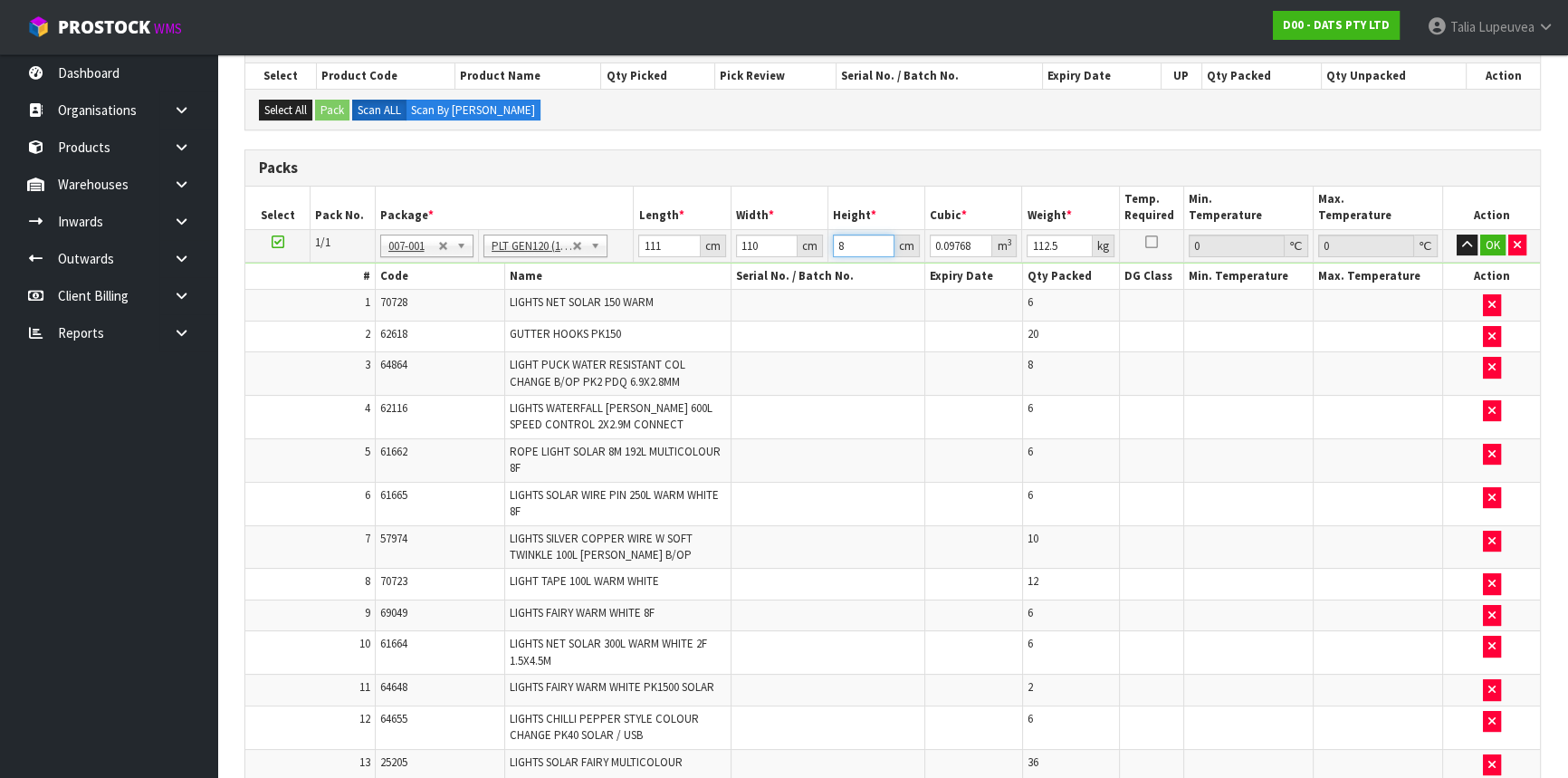
type input "1.06227"
type input "87"
type input "123"
click button "OK" at bounding box center [1492, 245] width 25 height 22
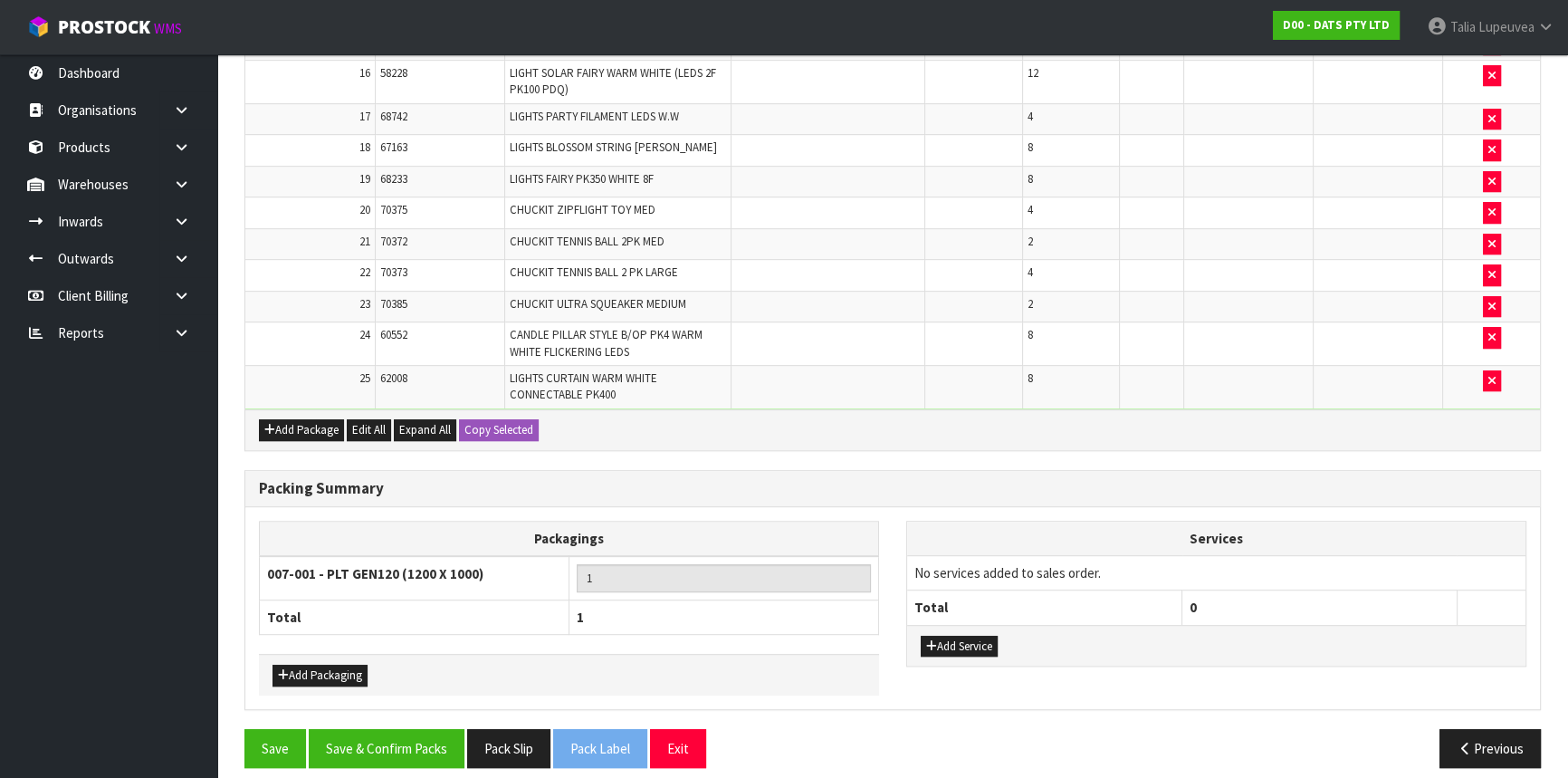
scroll to position [1130, 0]
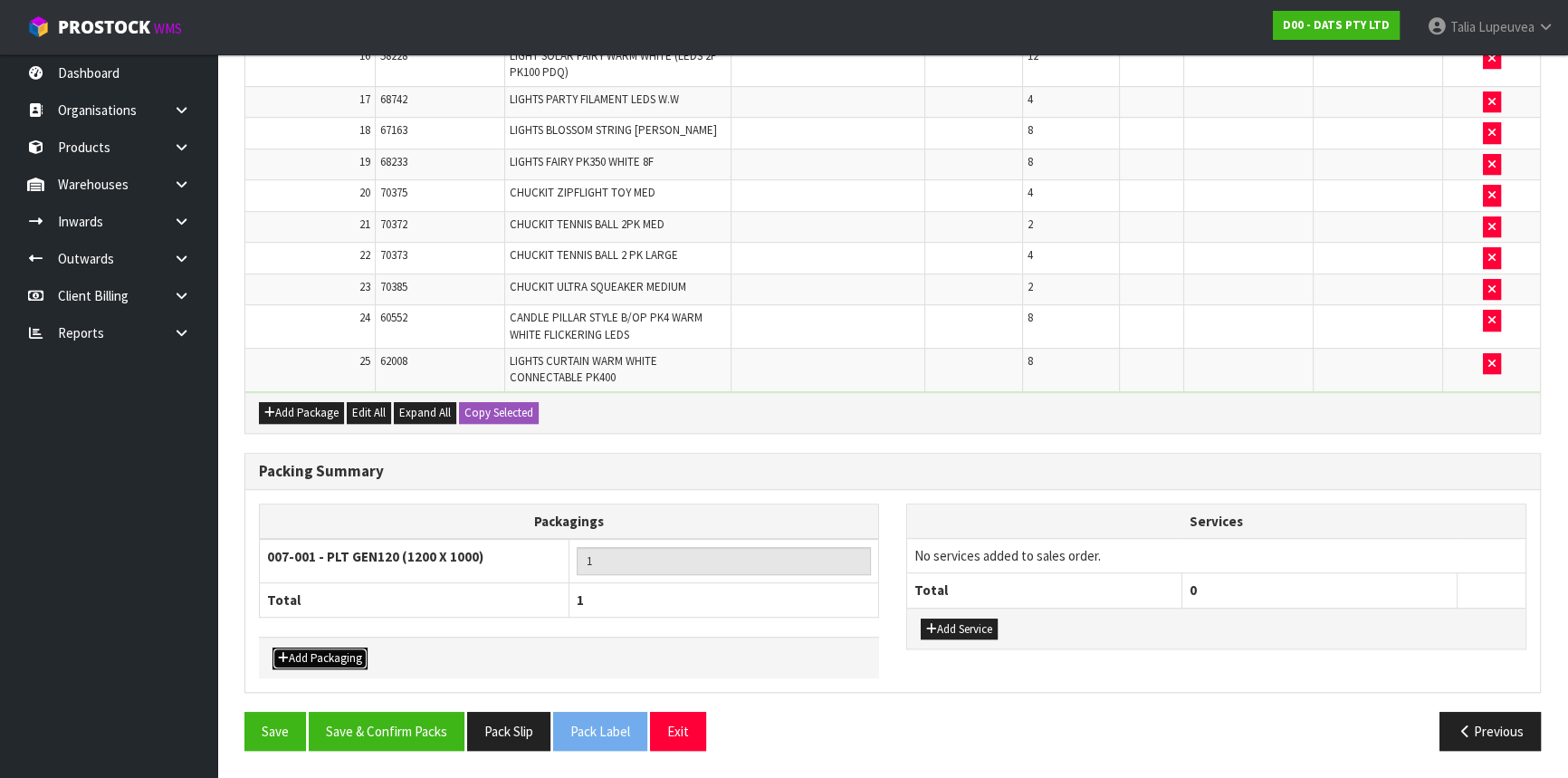
click at [333, 652] on button "Add Packaging" at bounding box center [319, 659] width 95 height 22
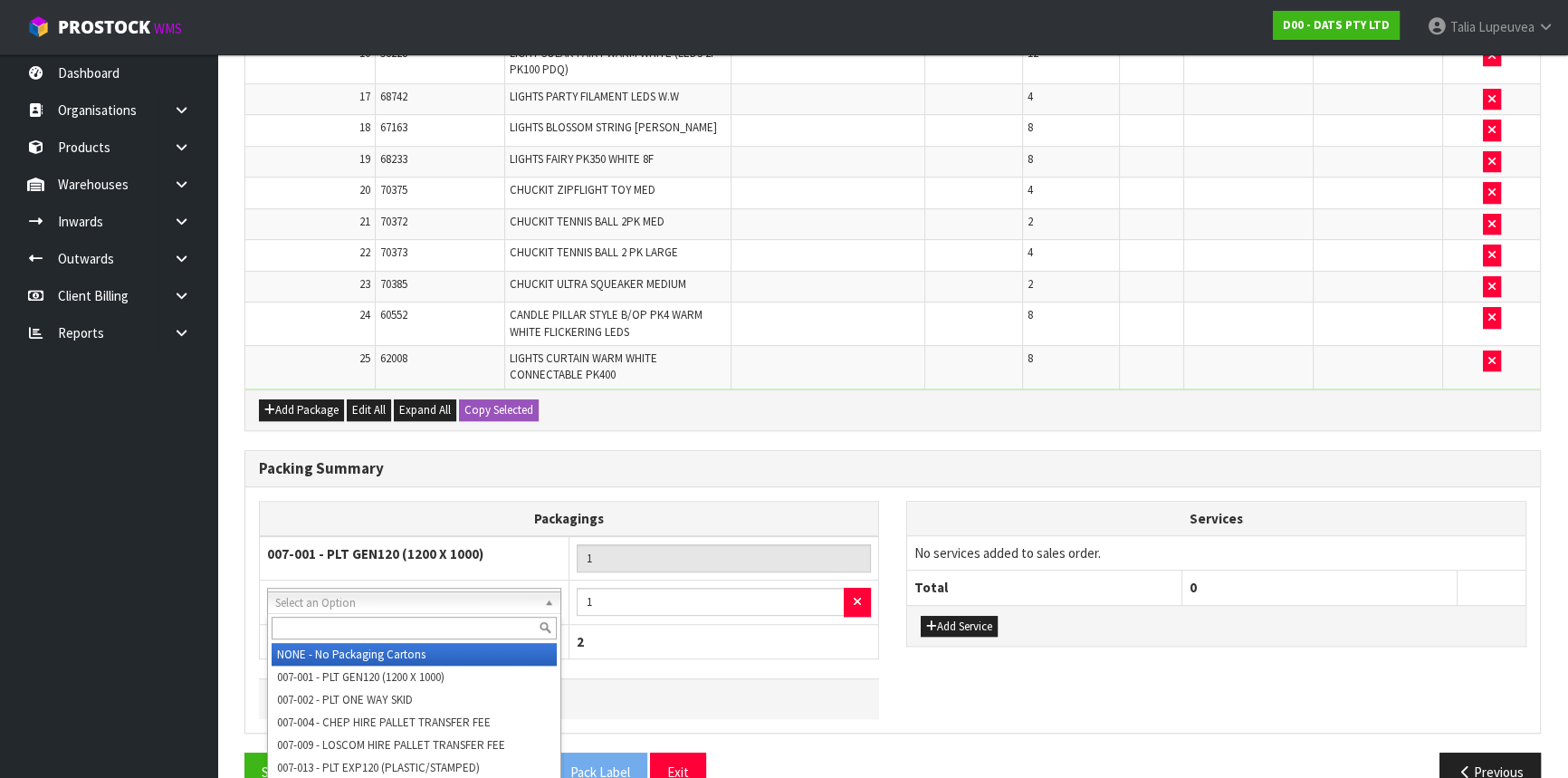
click at [375, 622] on input "text" at bounding box center [413, 628] width 285 height 23
type input "OC"
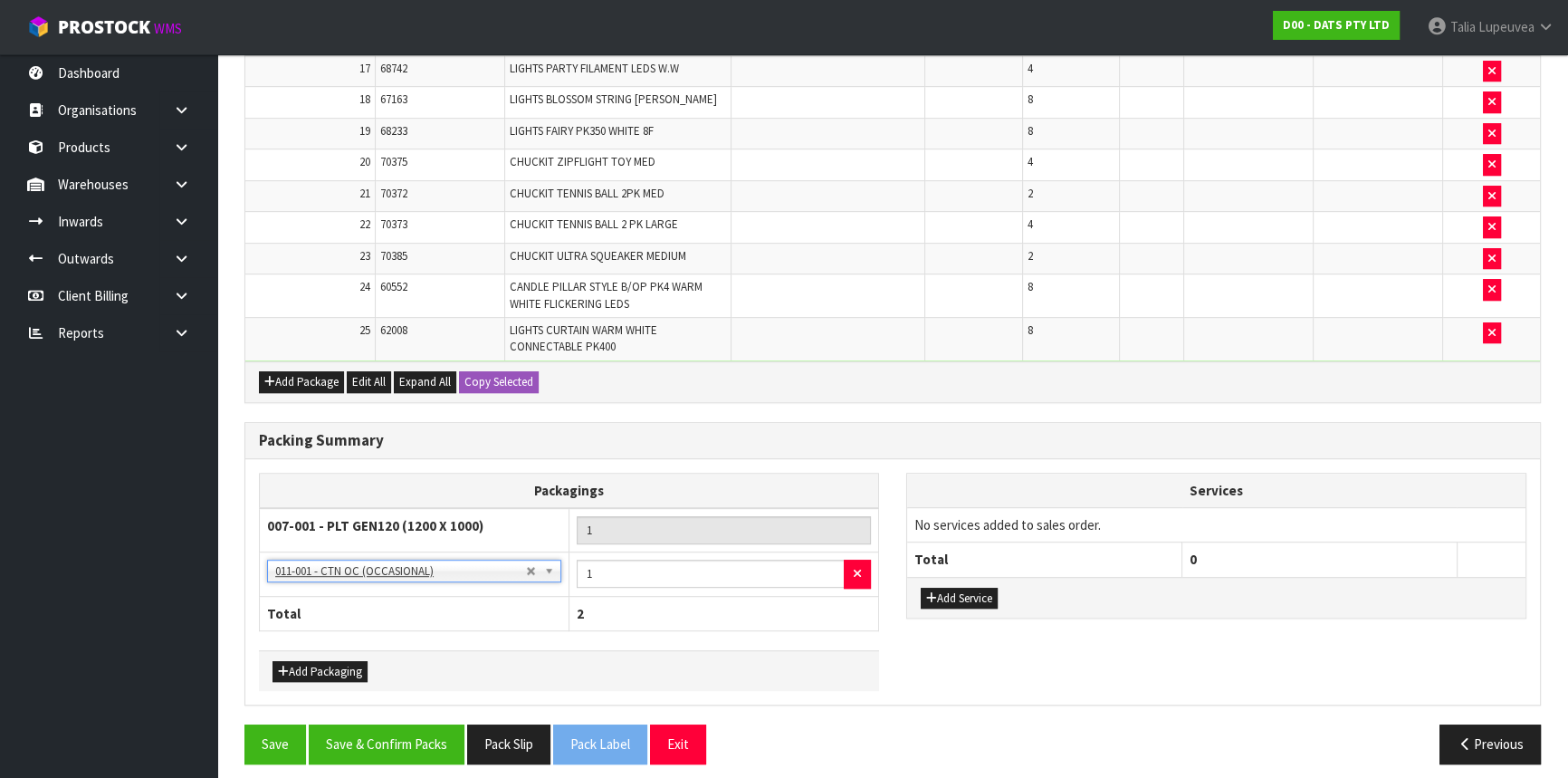
scroll to position [1174, 0]
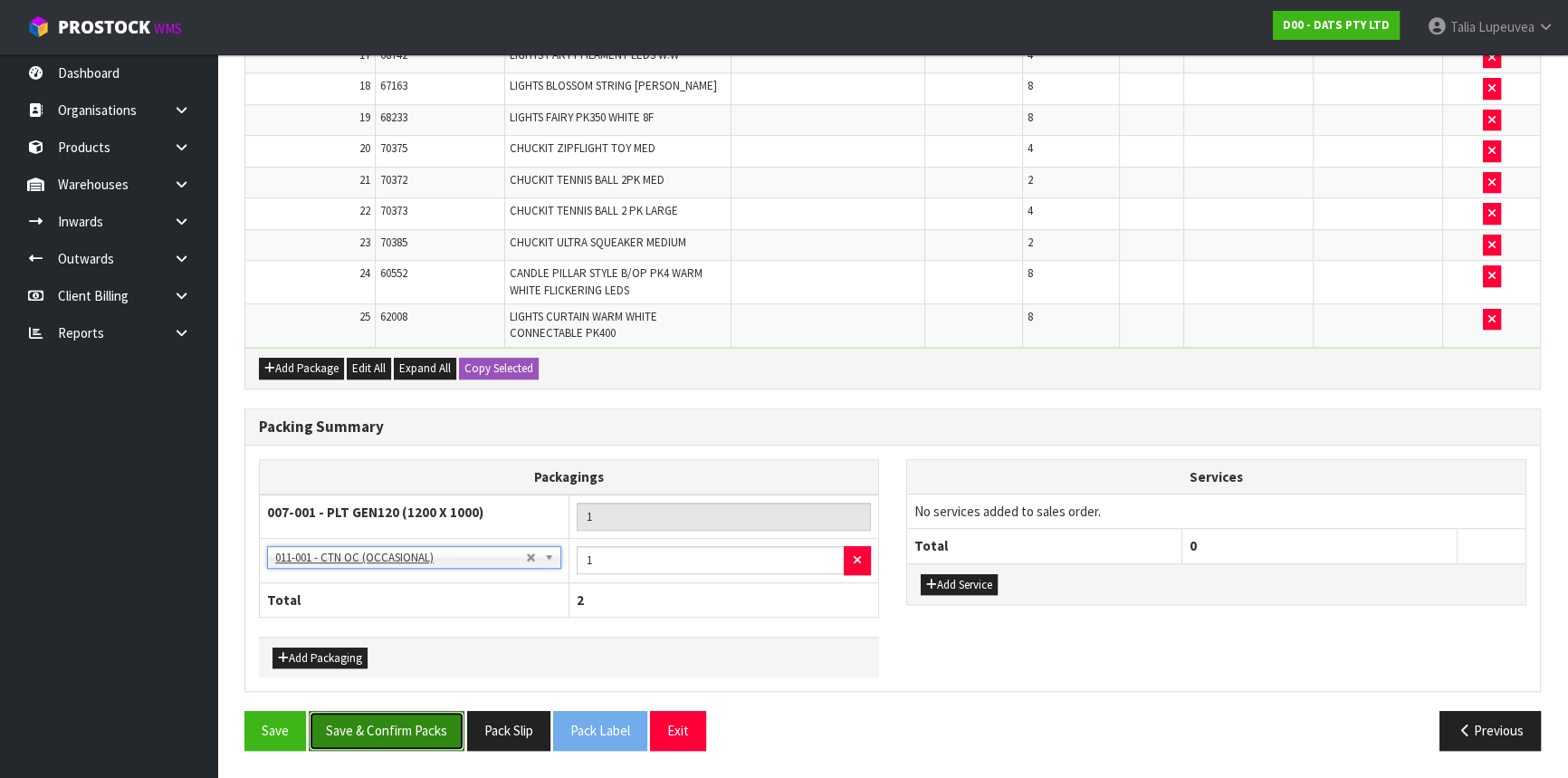
click at [373, 738] on button "Save & Confirm Packs" at bounding box center [387, 730] width 156 height 39
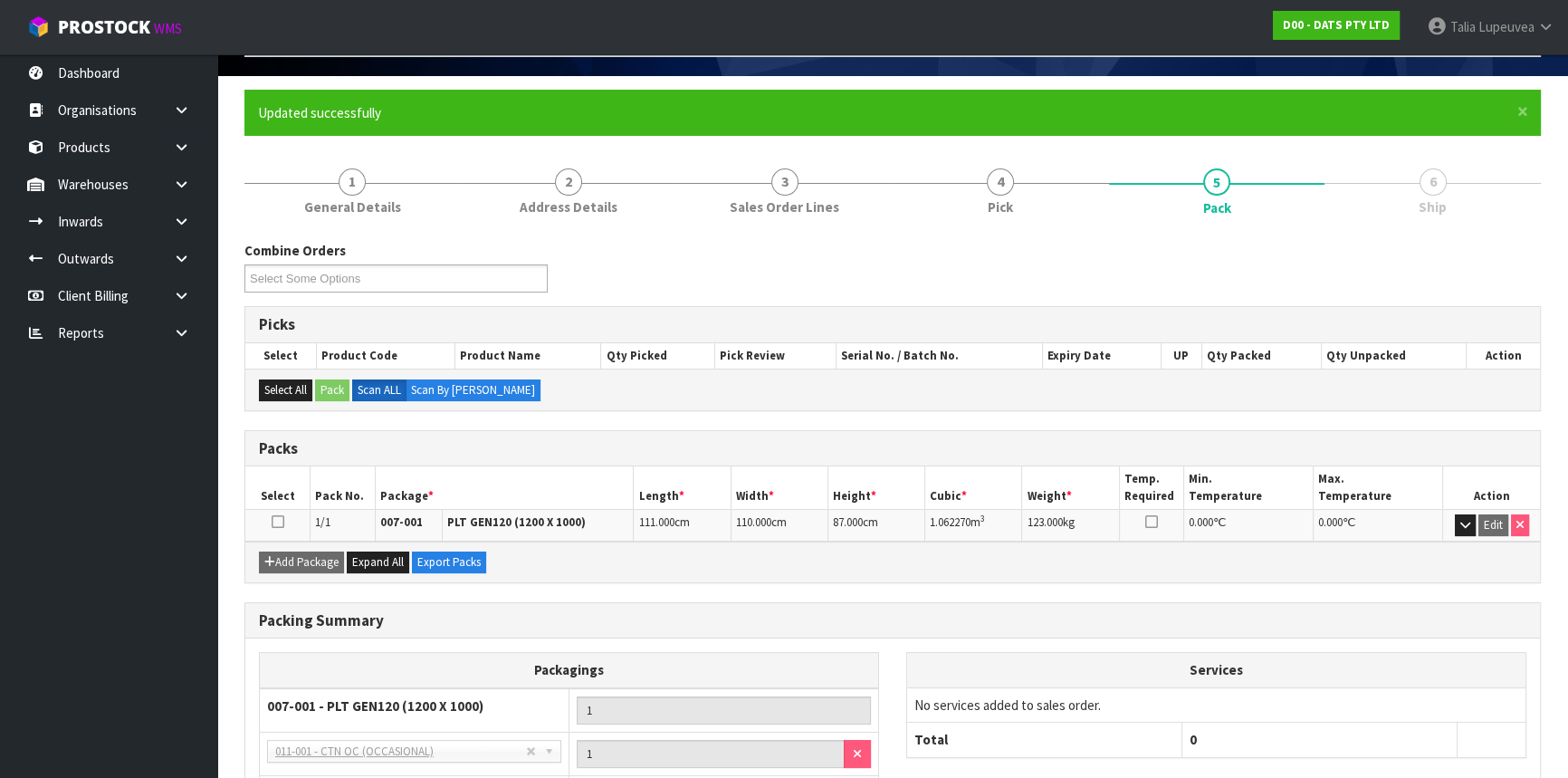
scroll to position [0, 0]
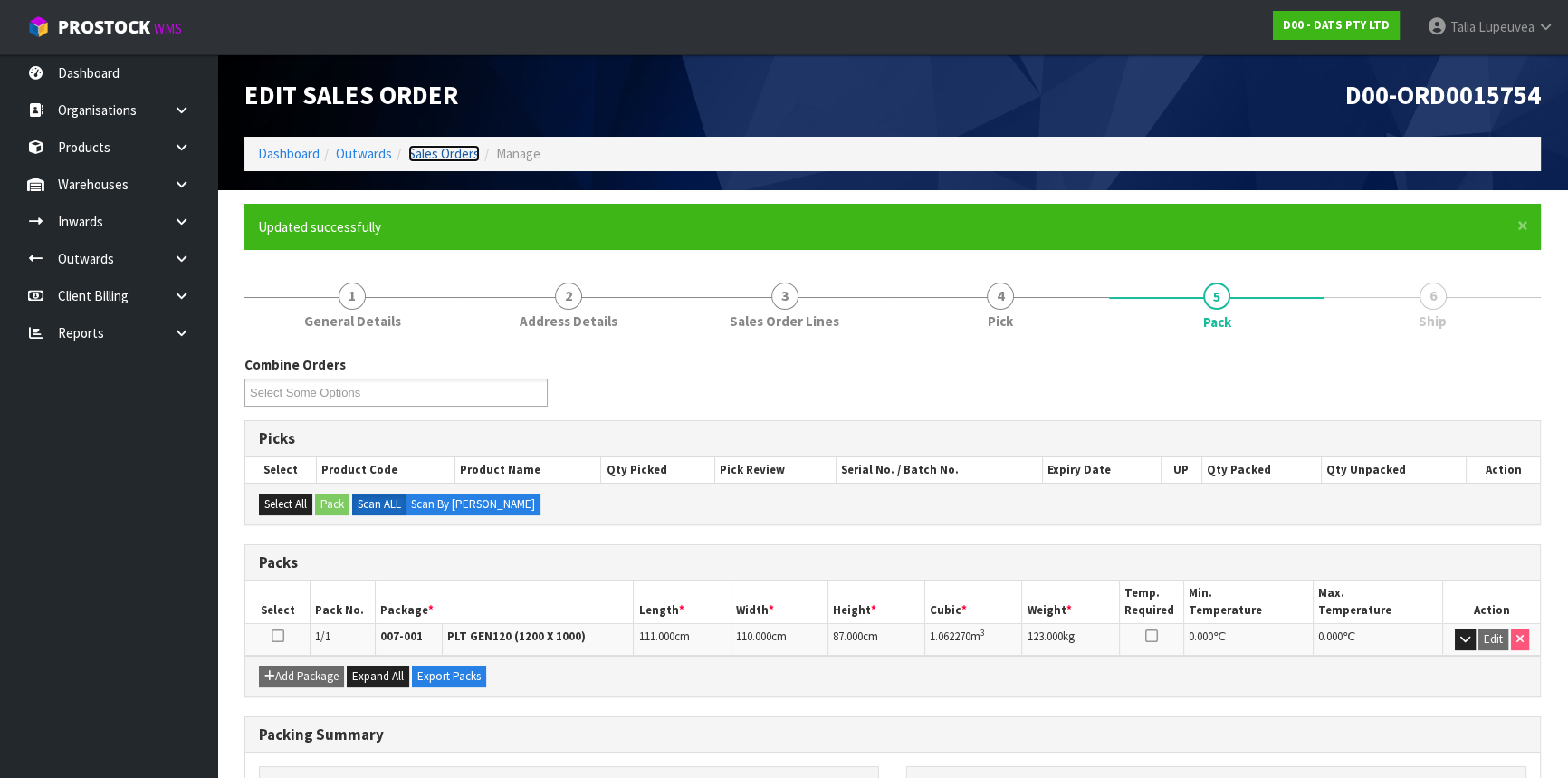
click at [427, 149] on link "Sales Orders" at bounding box center [444, 153] width 72 height 18
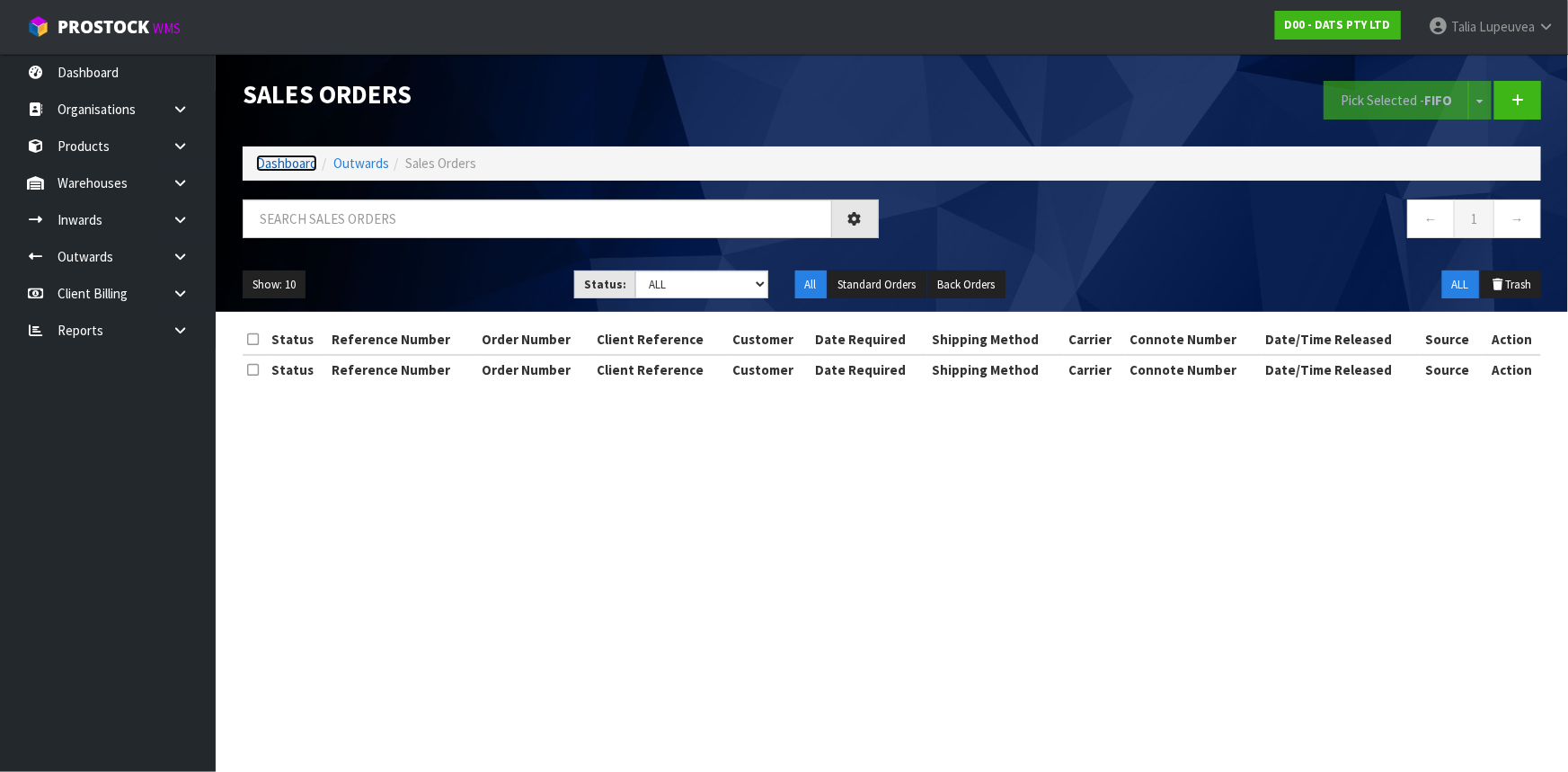
click at [258, 164] on link "Dashboard" at bounding box center [287, 163] width 61 height 17
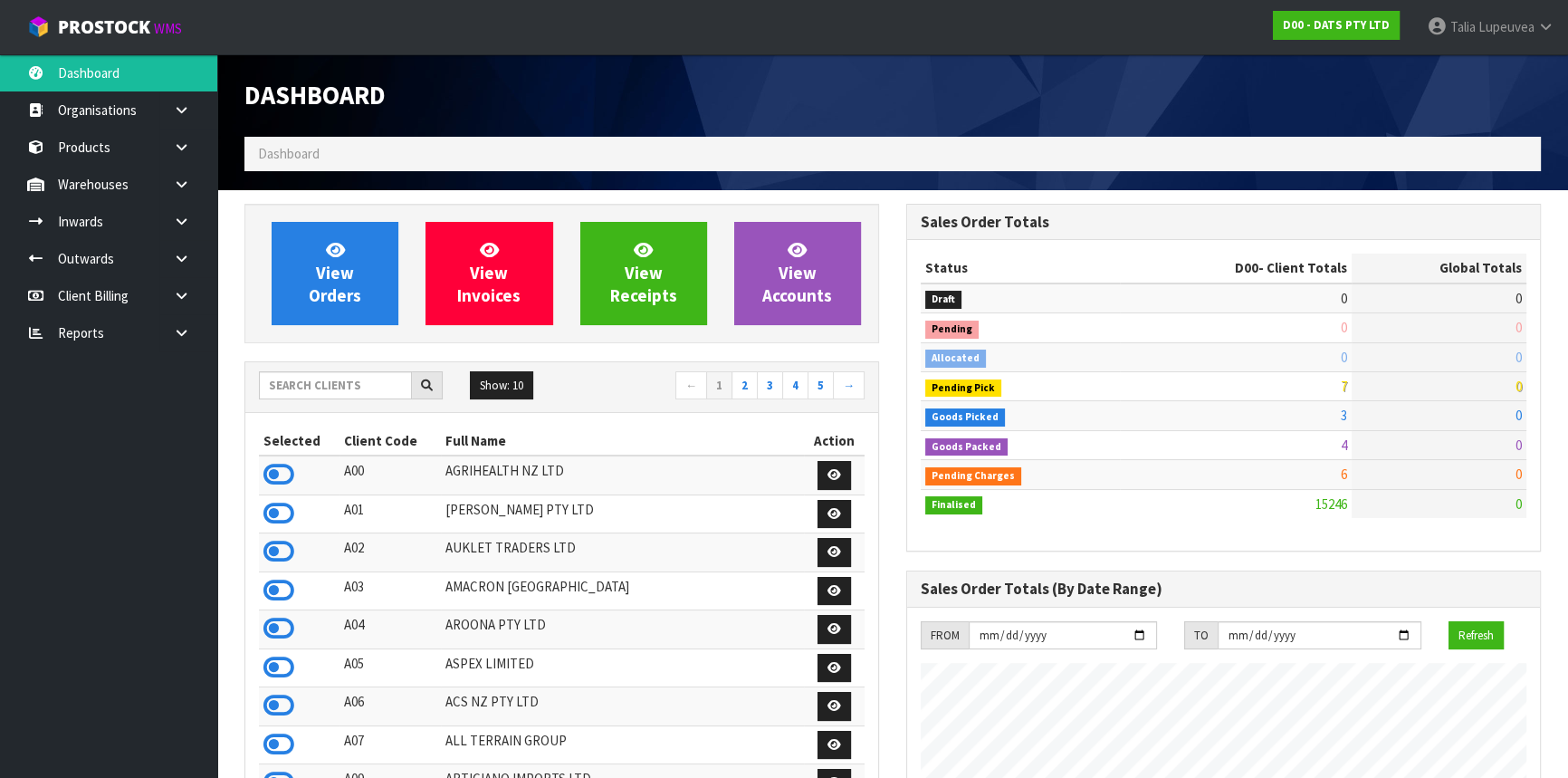
scroll to position [1369, 661]
click at [334, 398] on input "text" at bounding box center [336, 385] width 153 height 28
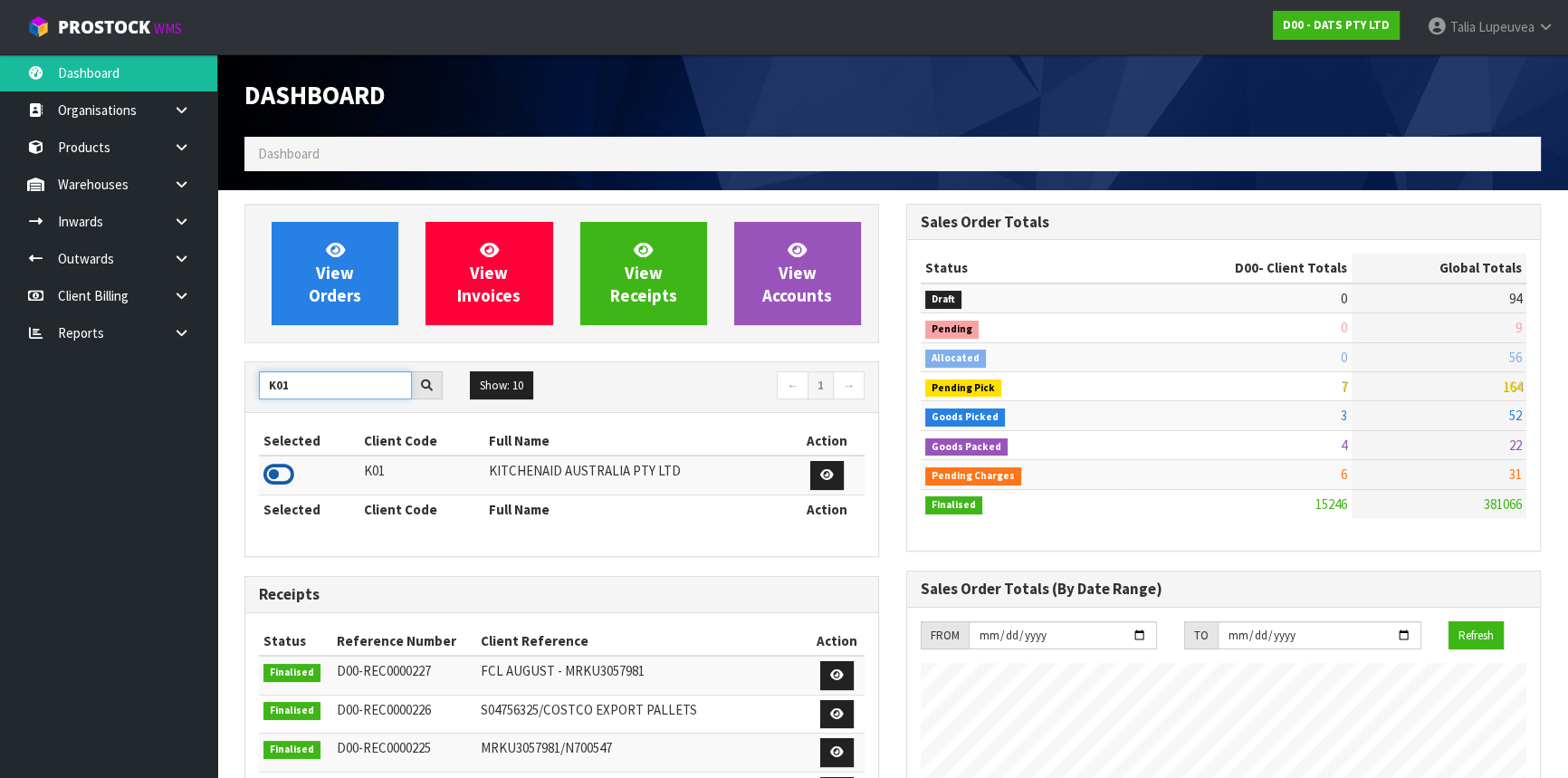
type input "K01"
click at [281, 477] on icon at bounding box center [279, 473] width 30 height 27
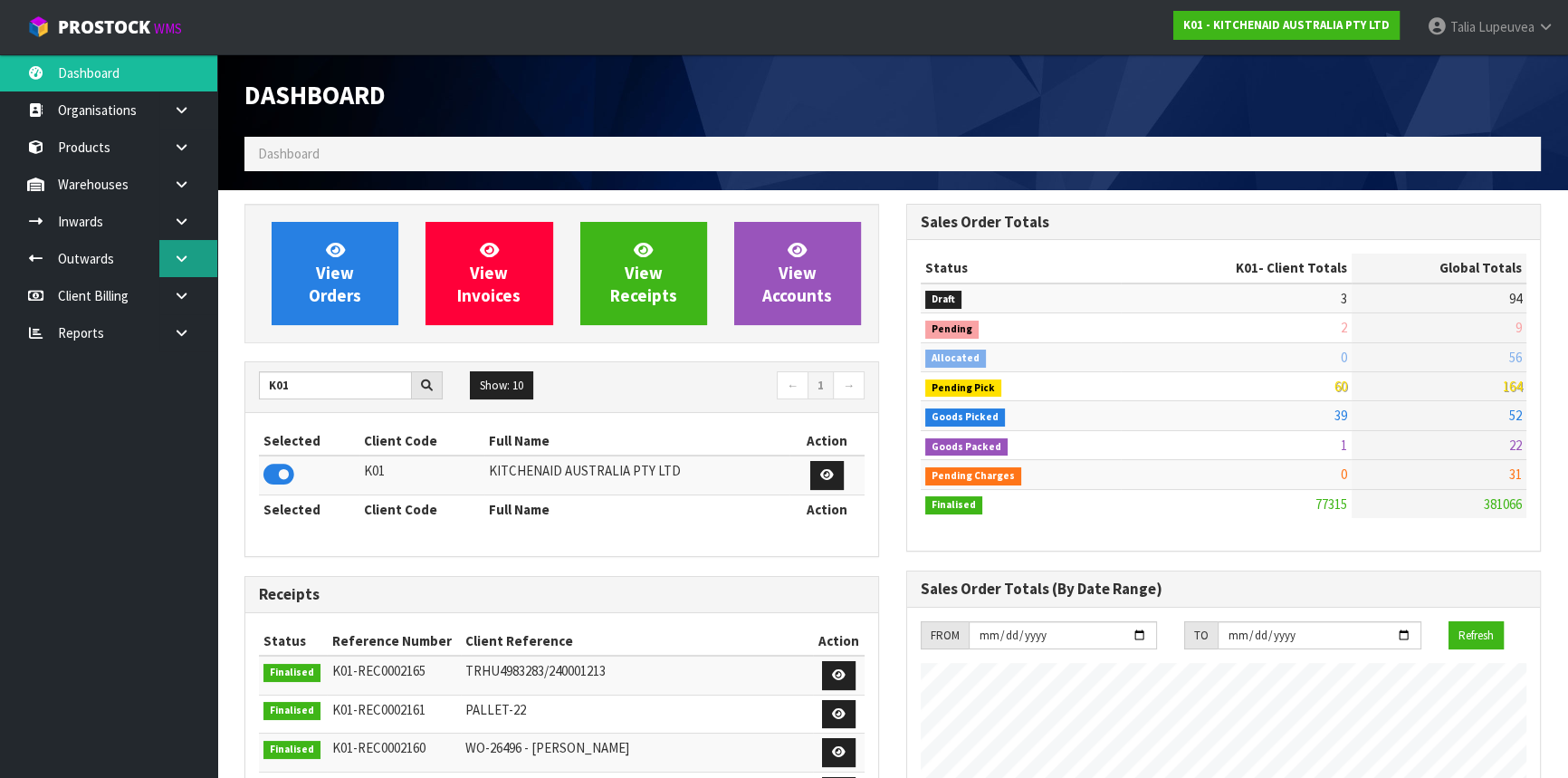
click at [172, 257] on link at bounding box center [188, 258] width 58 height 37
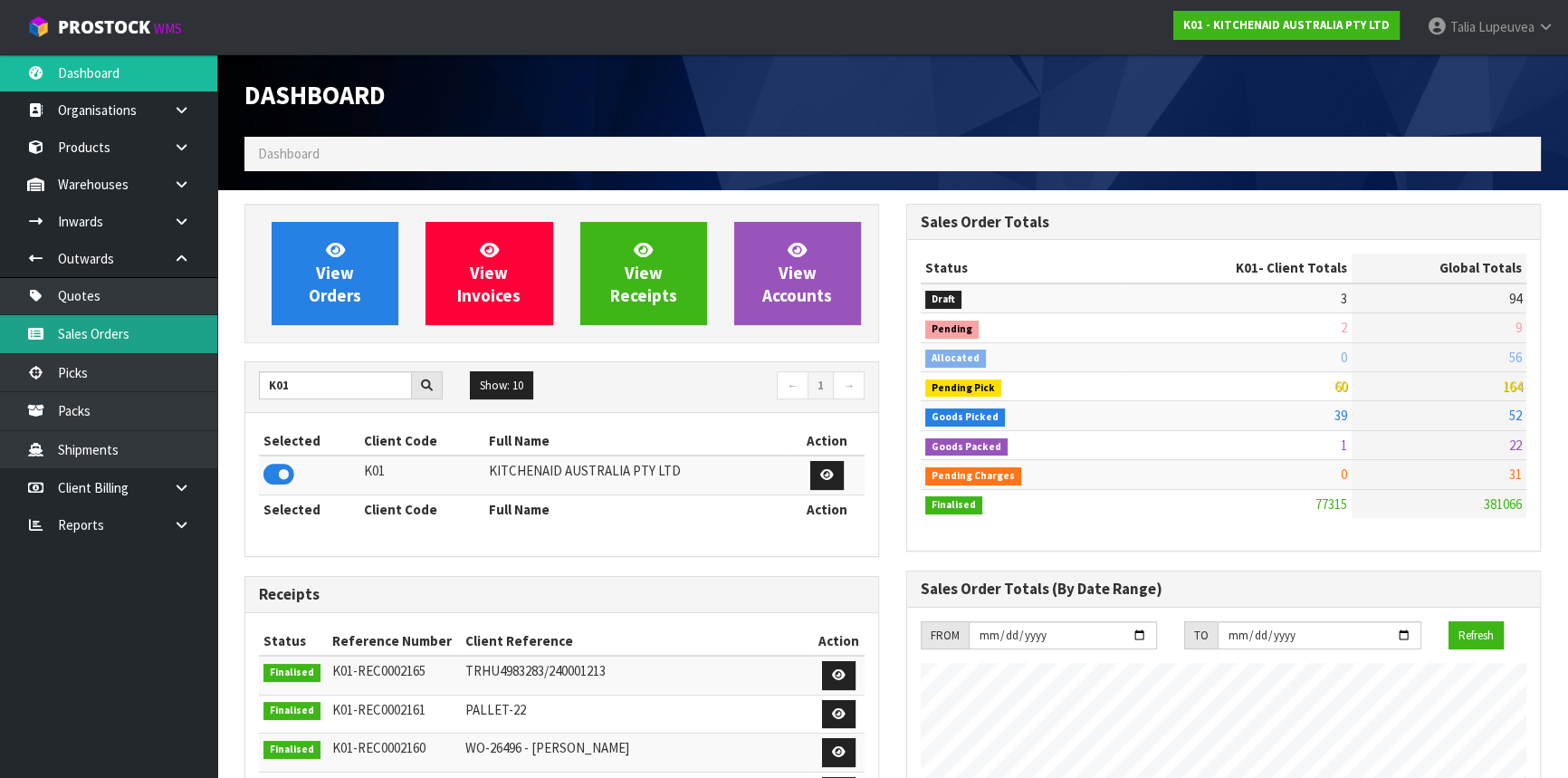
click at [148, 328] on link "Sales Orders" at bounding box center [108, 333] width 217 height 37
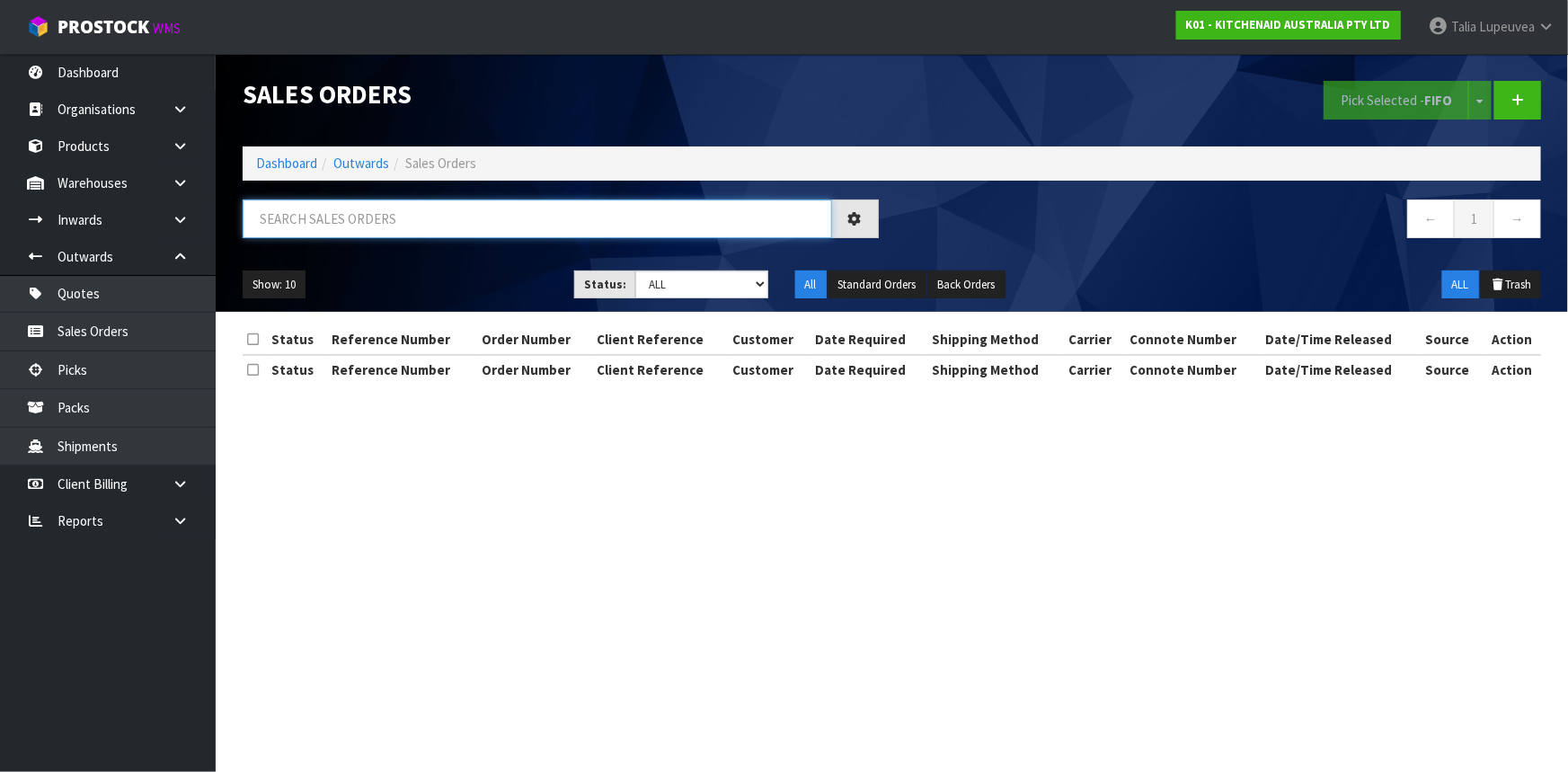
click at [370, 225] on input "text" at bounding box center [538, 219] width 590 height 38
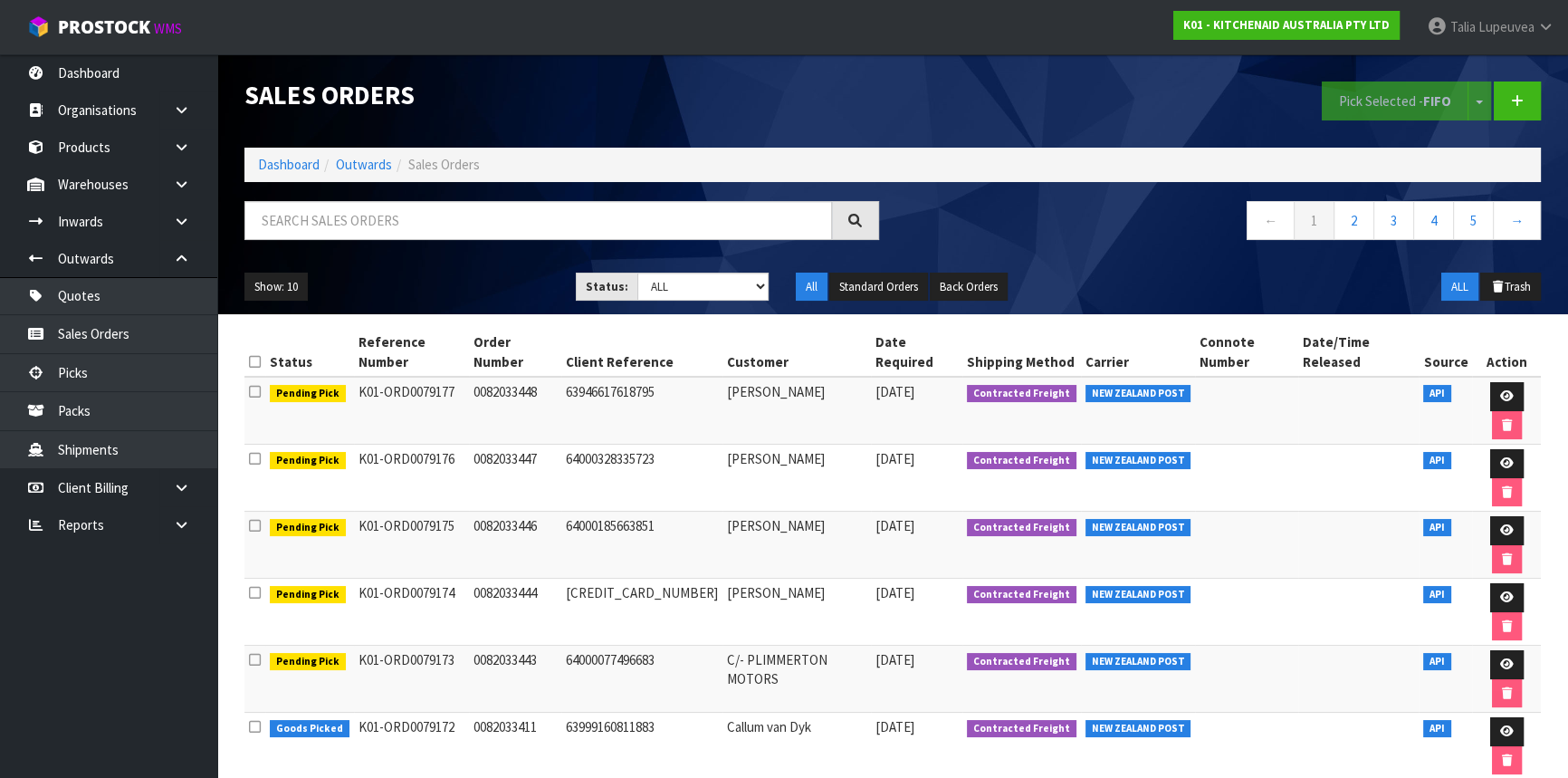
click at [563, 198] on div "Sales Orders Pick Selected - FIFO Split button! FIFO - First In First Out FEFO …" at bounding box center [892, 185] width 1323 height 260
click at [560, 216] on input "text" at bounding box center [538, 221] width 588 height 39
type input "JOB-0412326"
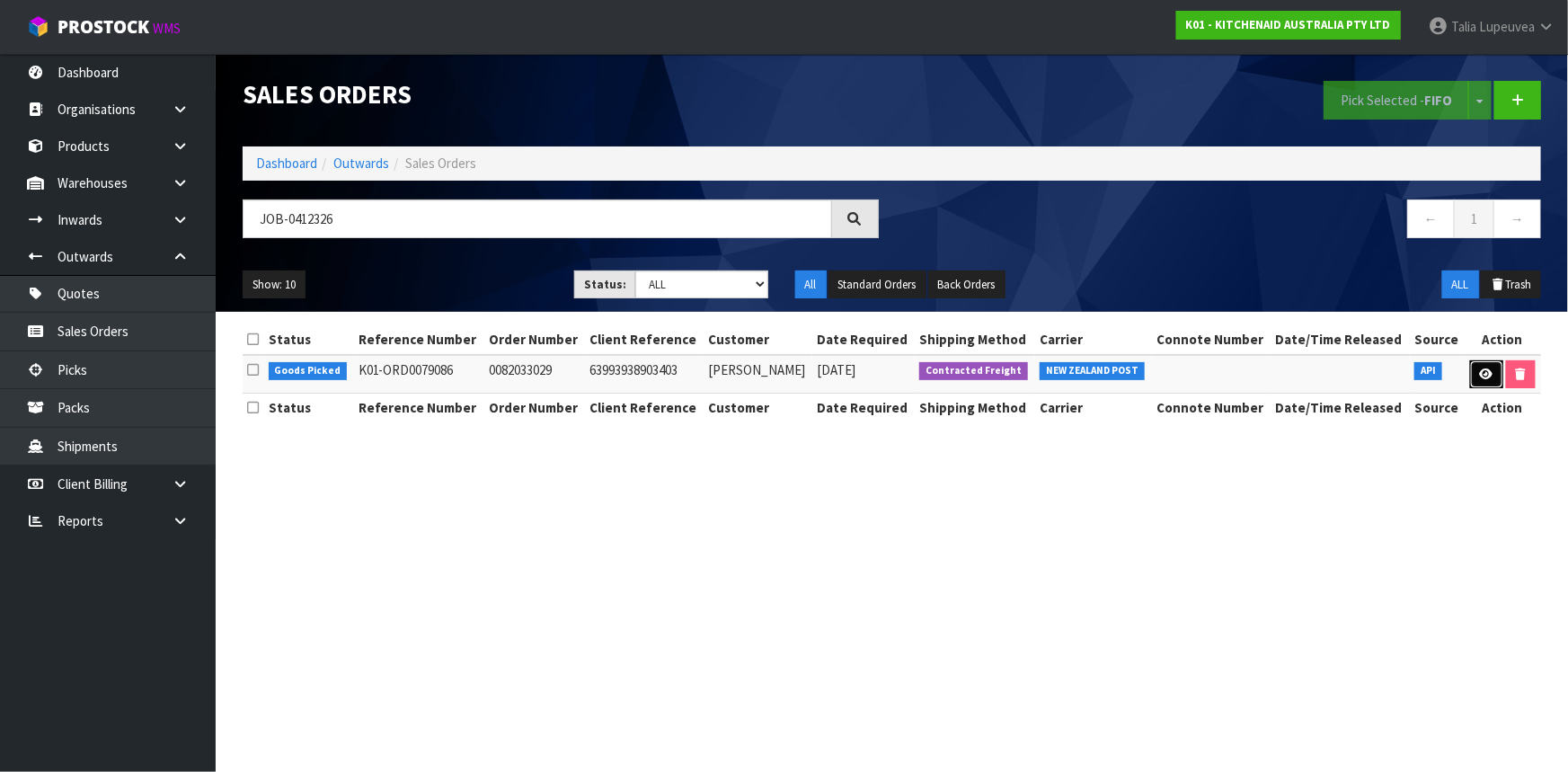
click at [1484, 375] on icon at bounding box center [1486, 374] width 14 height 12
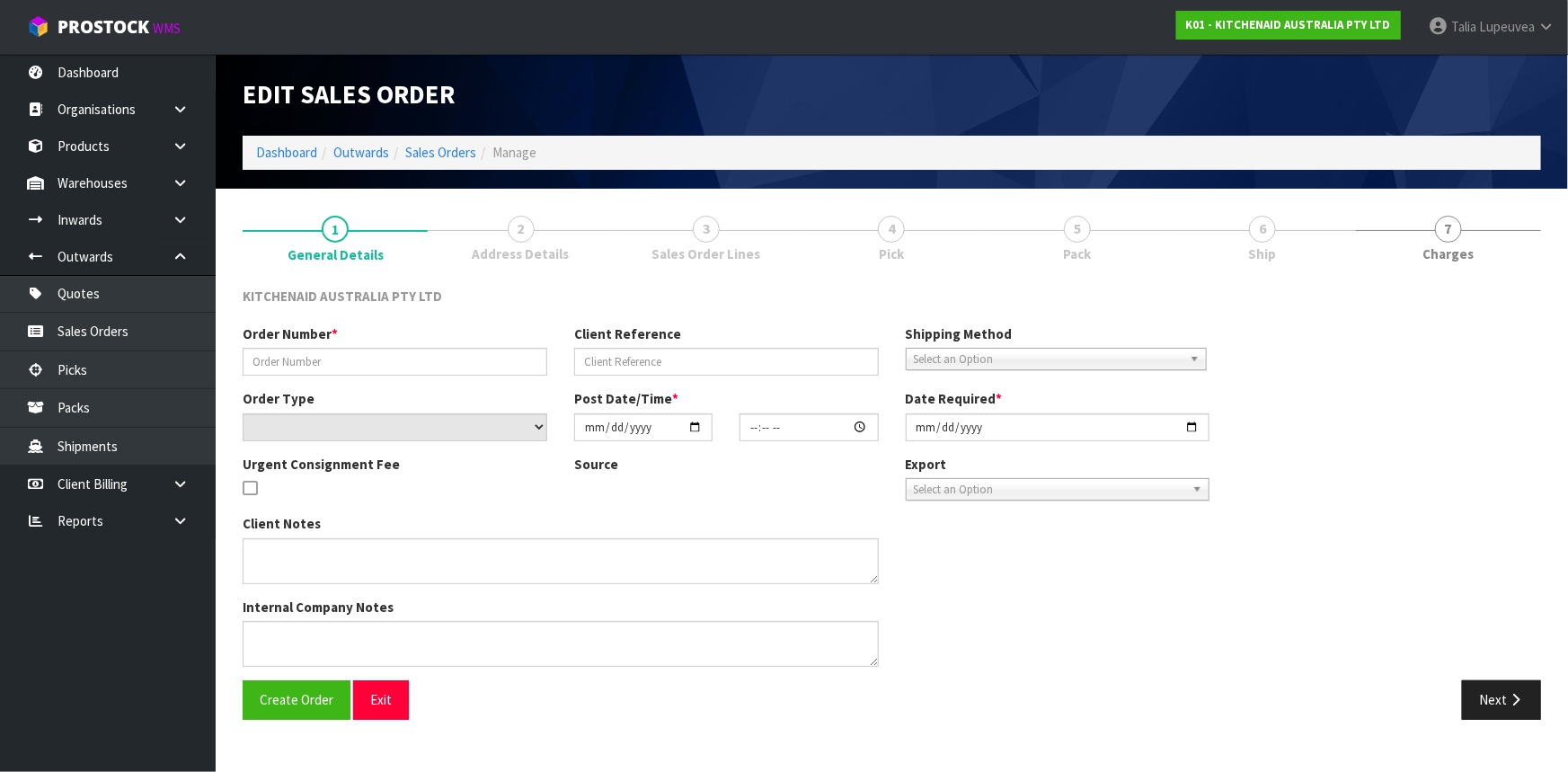
type input "0082033029"
type input "63993938903403"
select select "number:0"
type input "[DATE]"
type input "19:40:58.000"
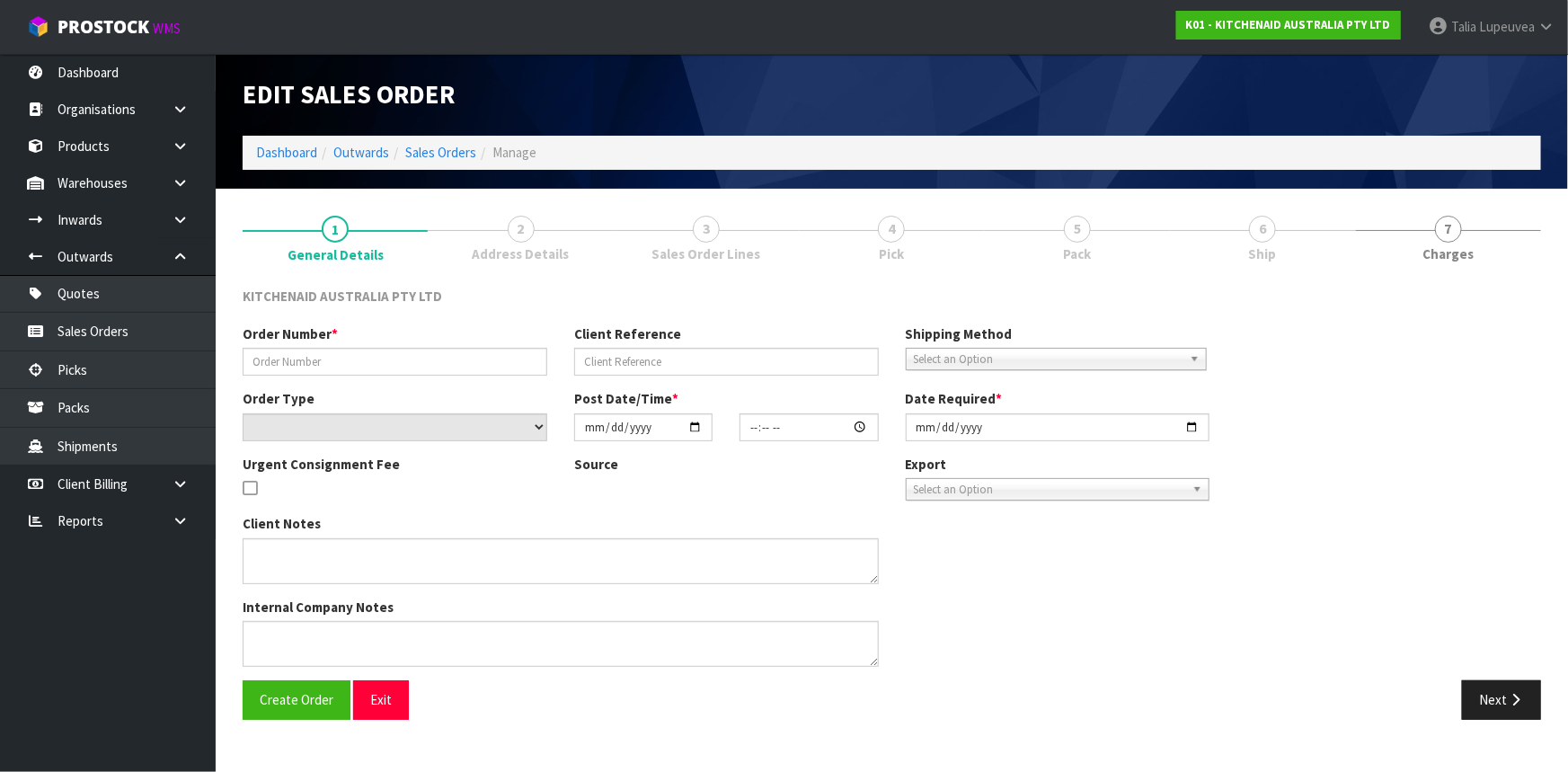
type input "[DATE]"
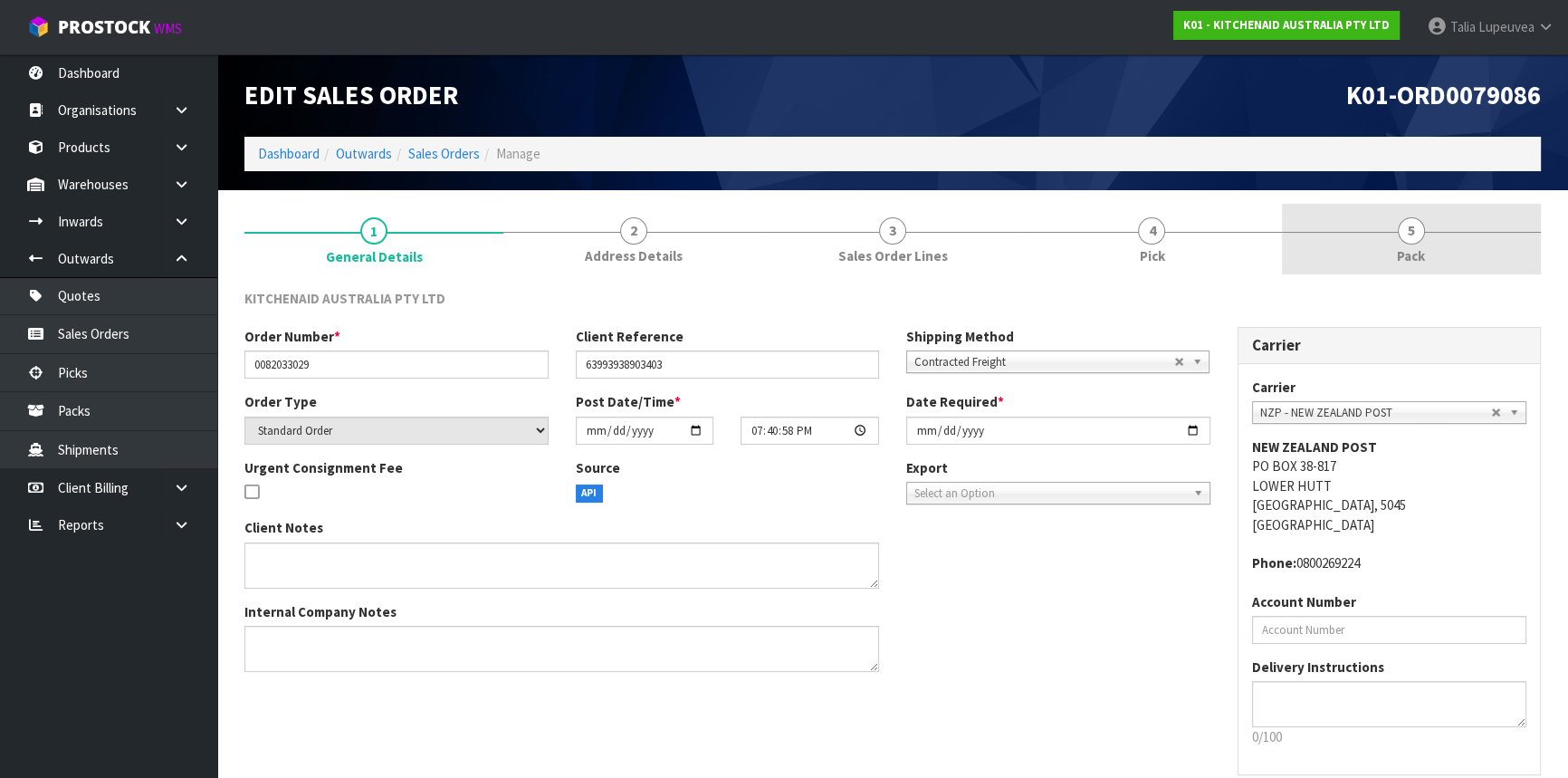
click at [1466, 229] on link "5 Pack" at bounding box center [1411, 240] width 259 height 72
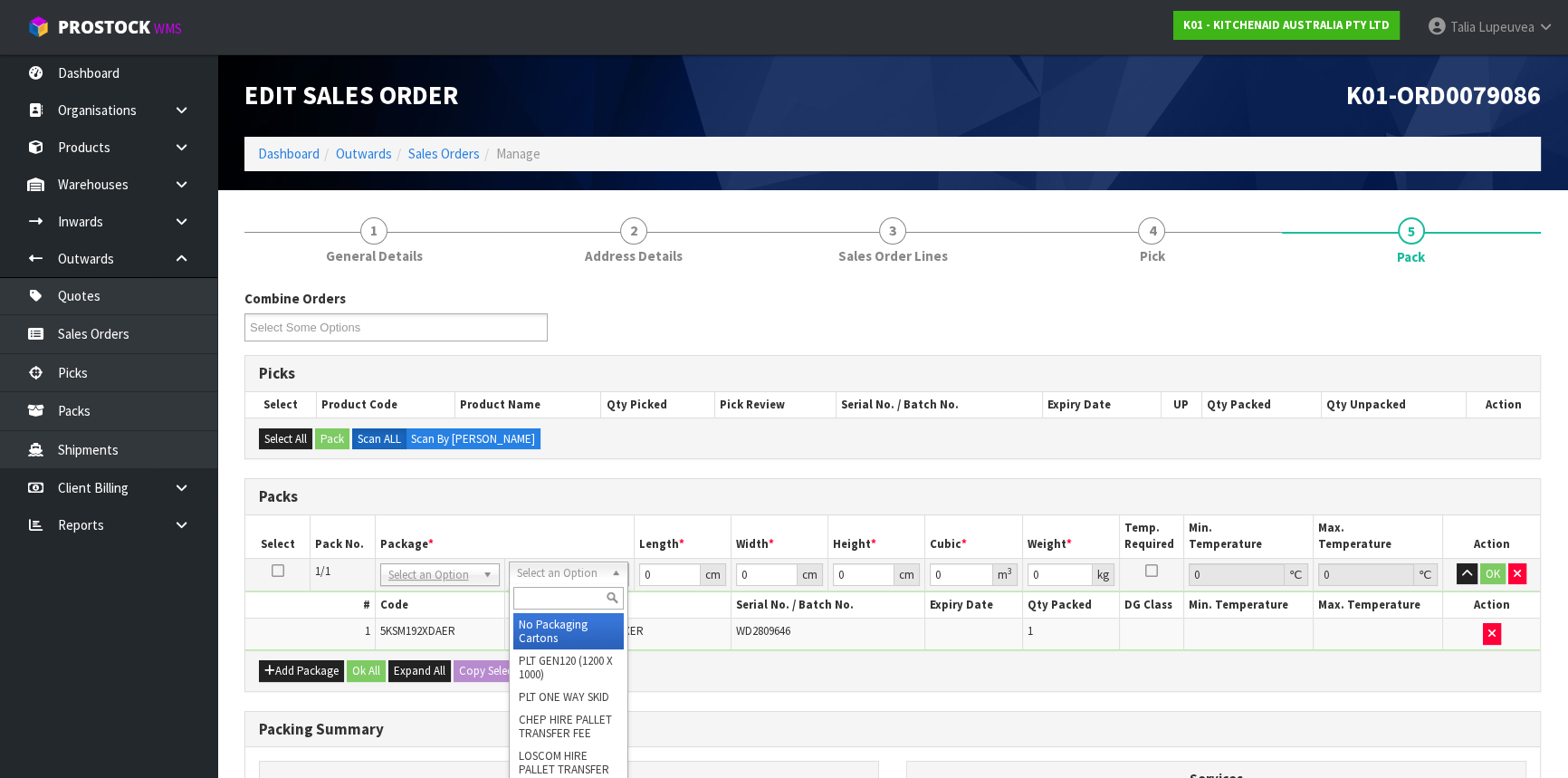
click at [551, 593] on input "text" at bounding box center [569, 598] width 111 height 23
type input "OWN"
type input "11.4"
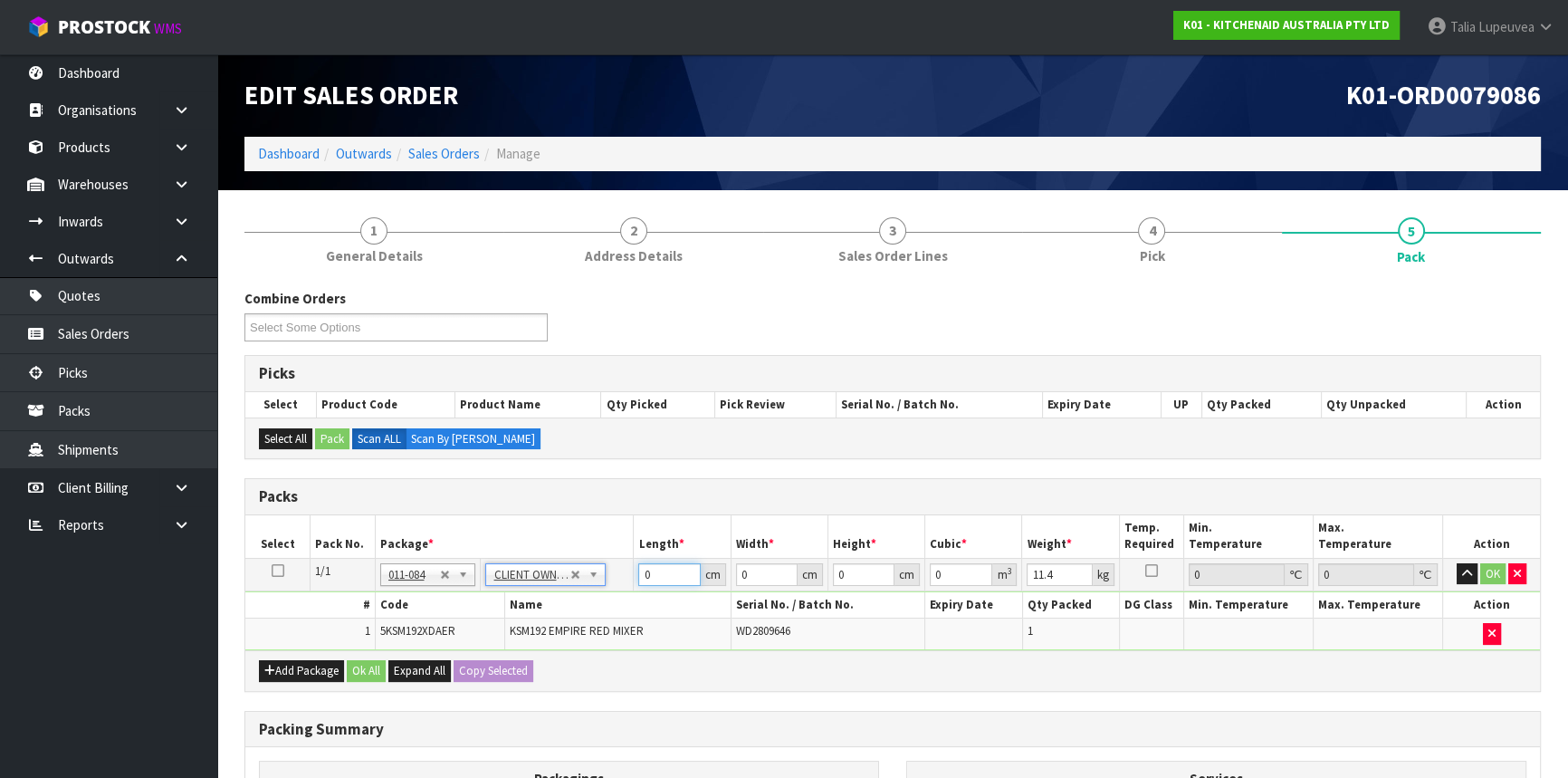
drag, startPoint x: 669, startPoint y: 568, endPoint x: 625, endPoint y: 590, distance: 49.2
click at [622, 590] on tbody "1/1 NONE 007-001 007-002 007-004 007-009 007-013 007-014 007-015 007-017 007-01…" at bounding box center [892, 603] width 1295 height 91
type input "43"
type input "29"
type input "4"
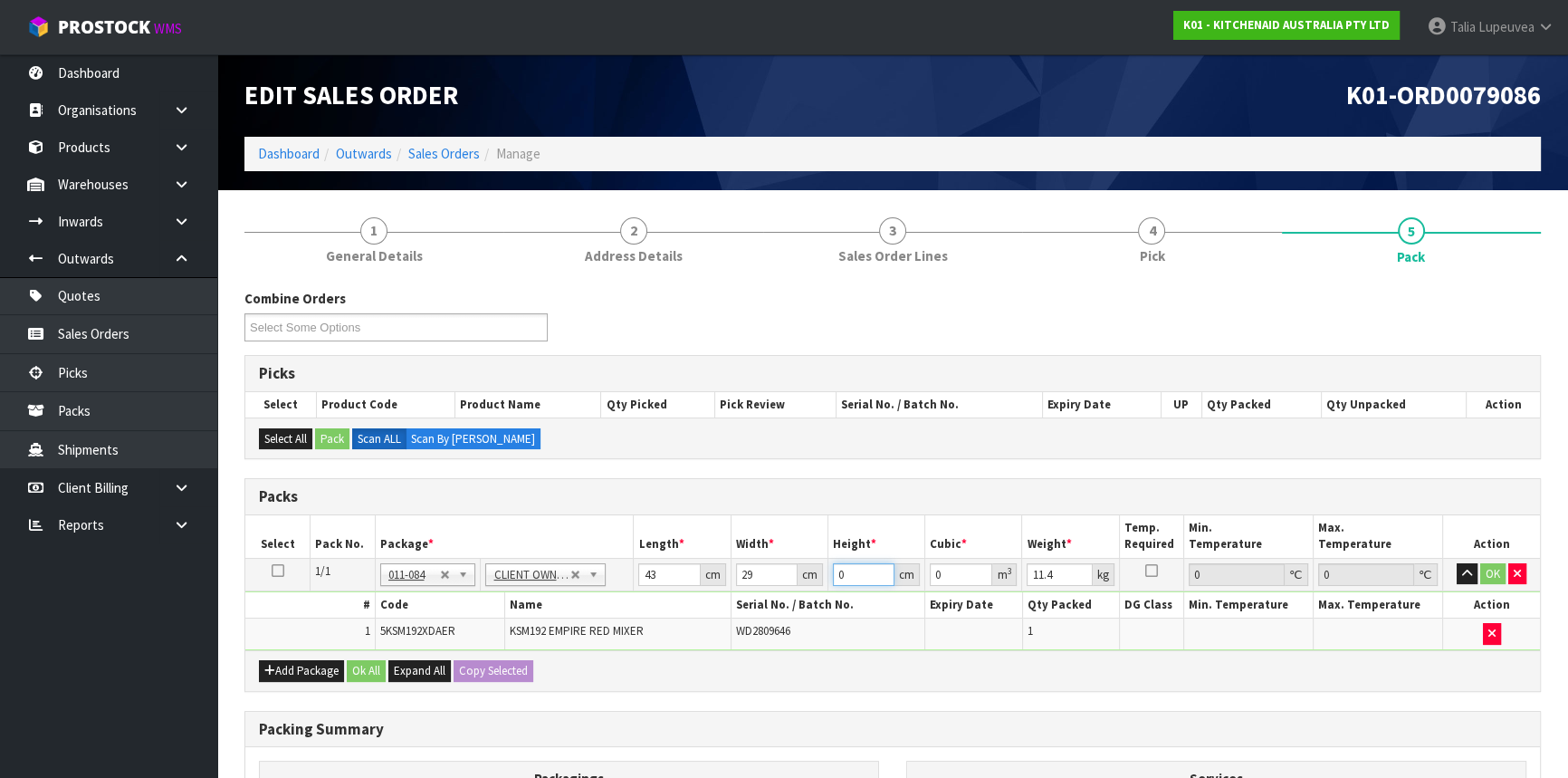
type input "0.004988"
type input "43"
type input "0.053621"
type input "43"
type input "12"
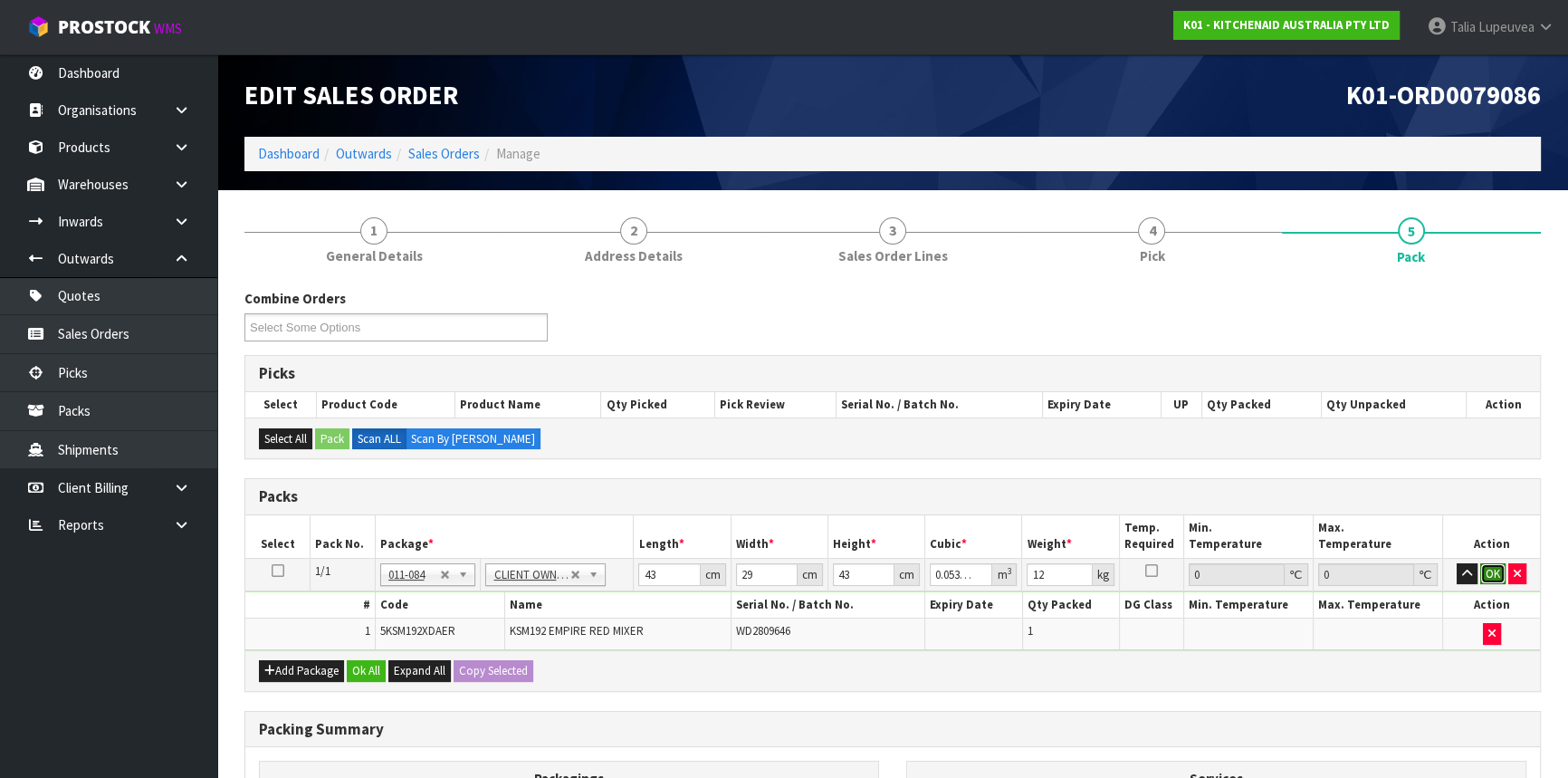
click at [1493, 563] on button "OK" at bounding box center [1492, 574] width 25 height 22
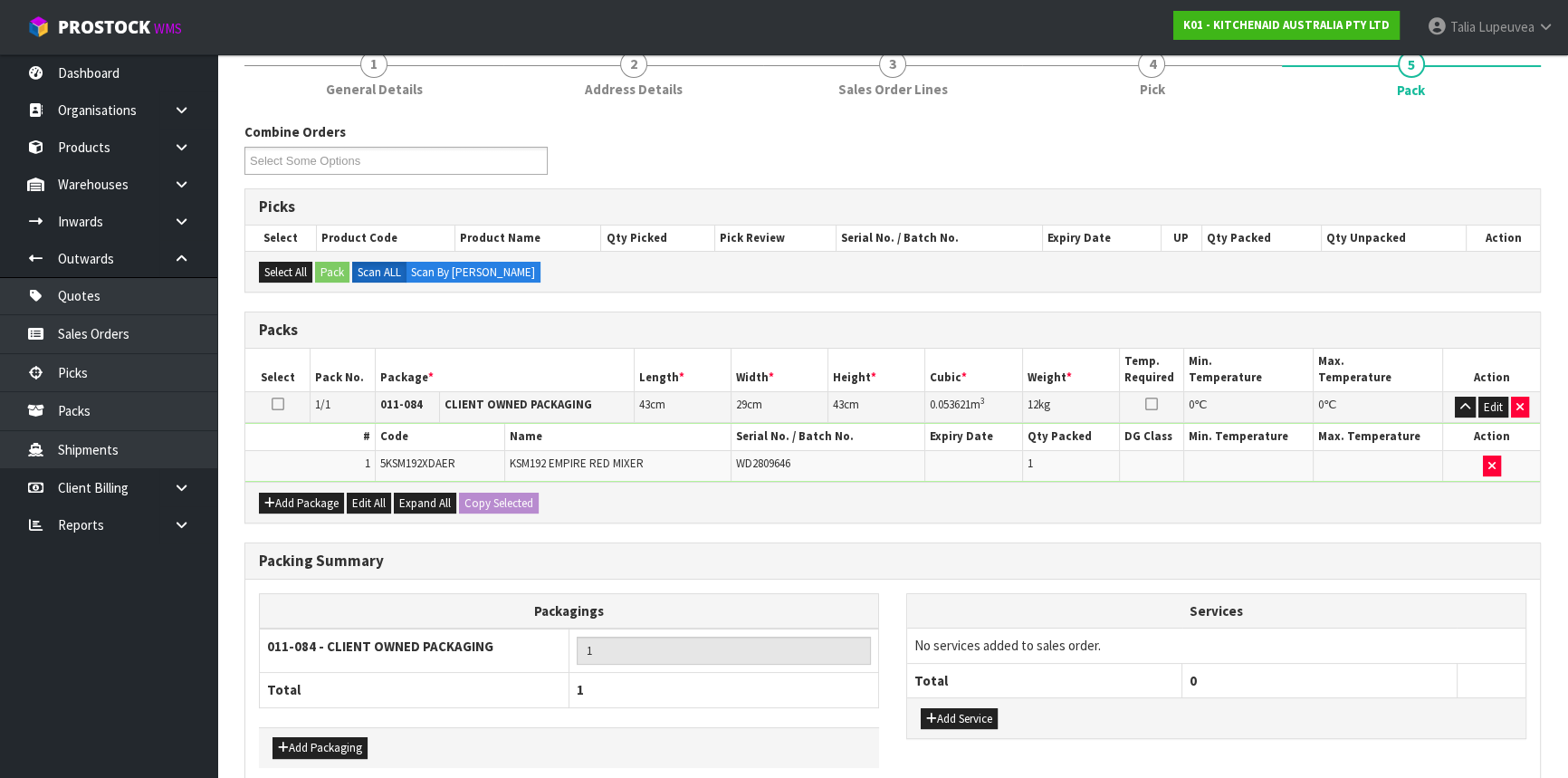
scroll to position [252, 0]
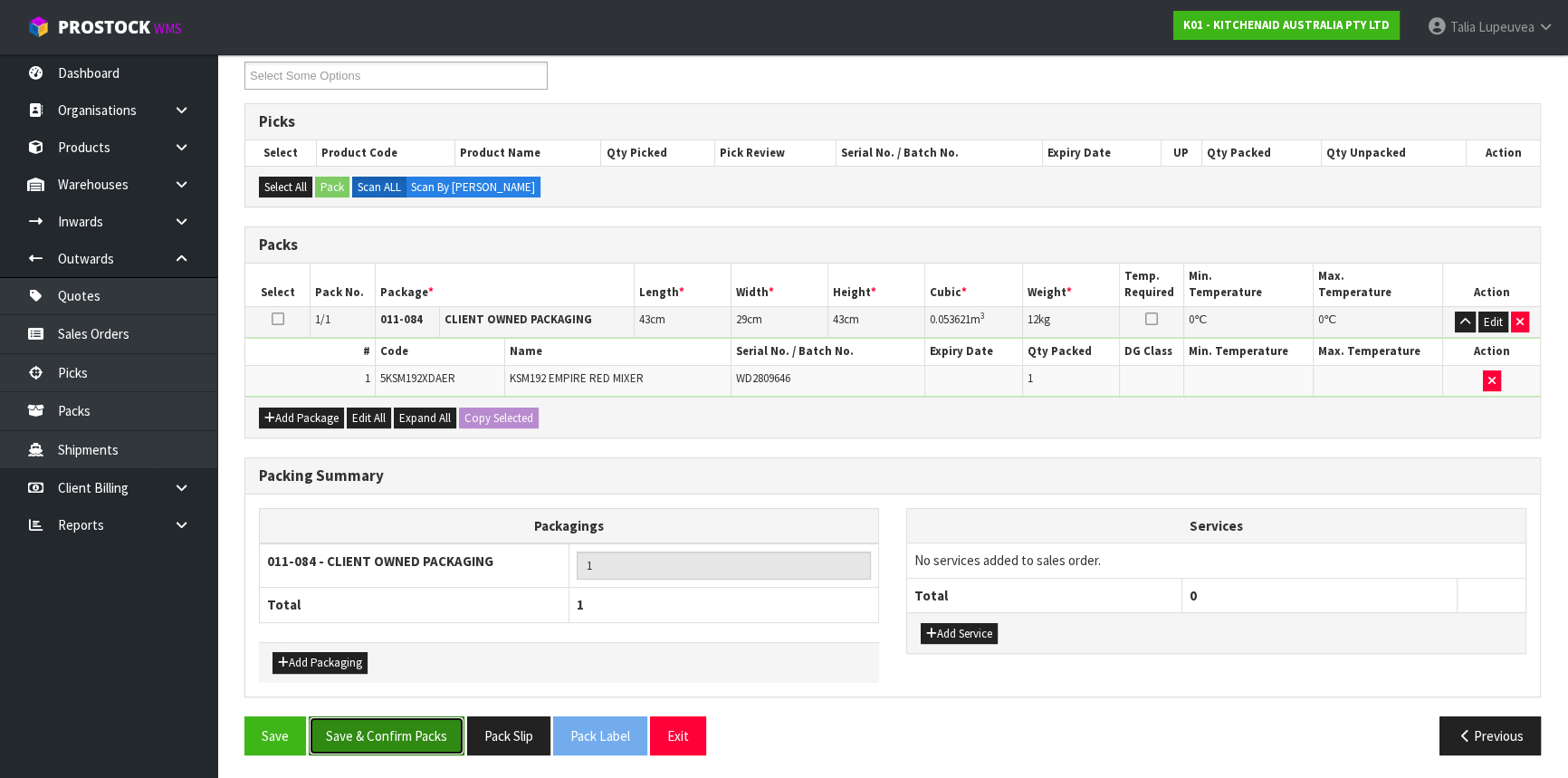
drag, startPoint x: 409, startPoint y: 723, endPoint x: 429, endPoint y: 710, distance: 23.9
click at [410, 722] on button "Save & Confirm Packs" at bounding box center [387, 736] width 156 height 39
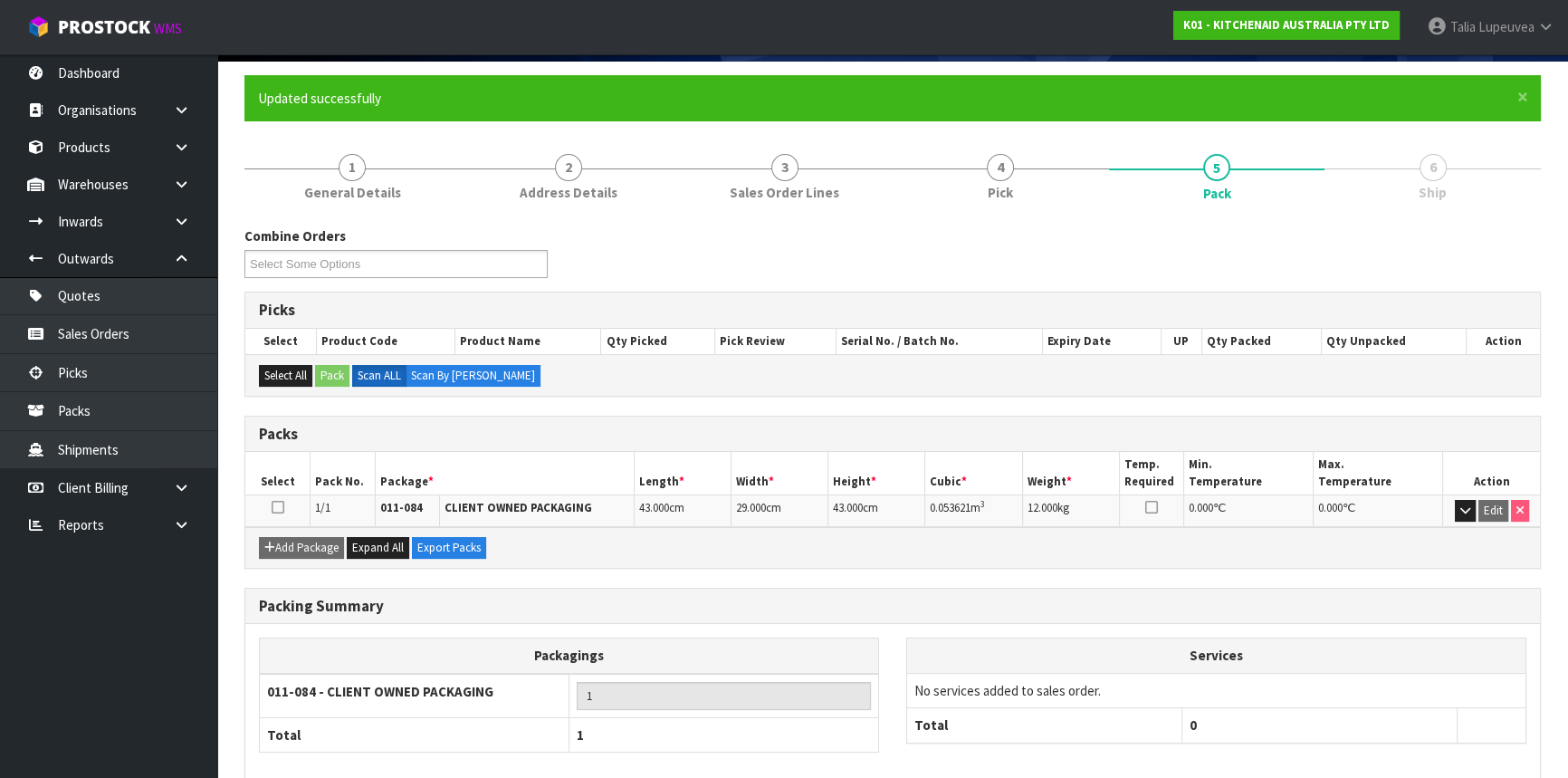
scroll to position [218, 0]
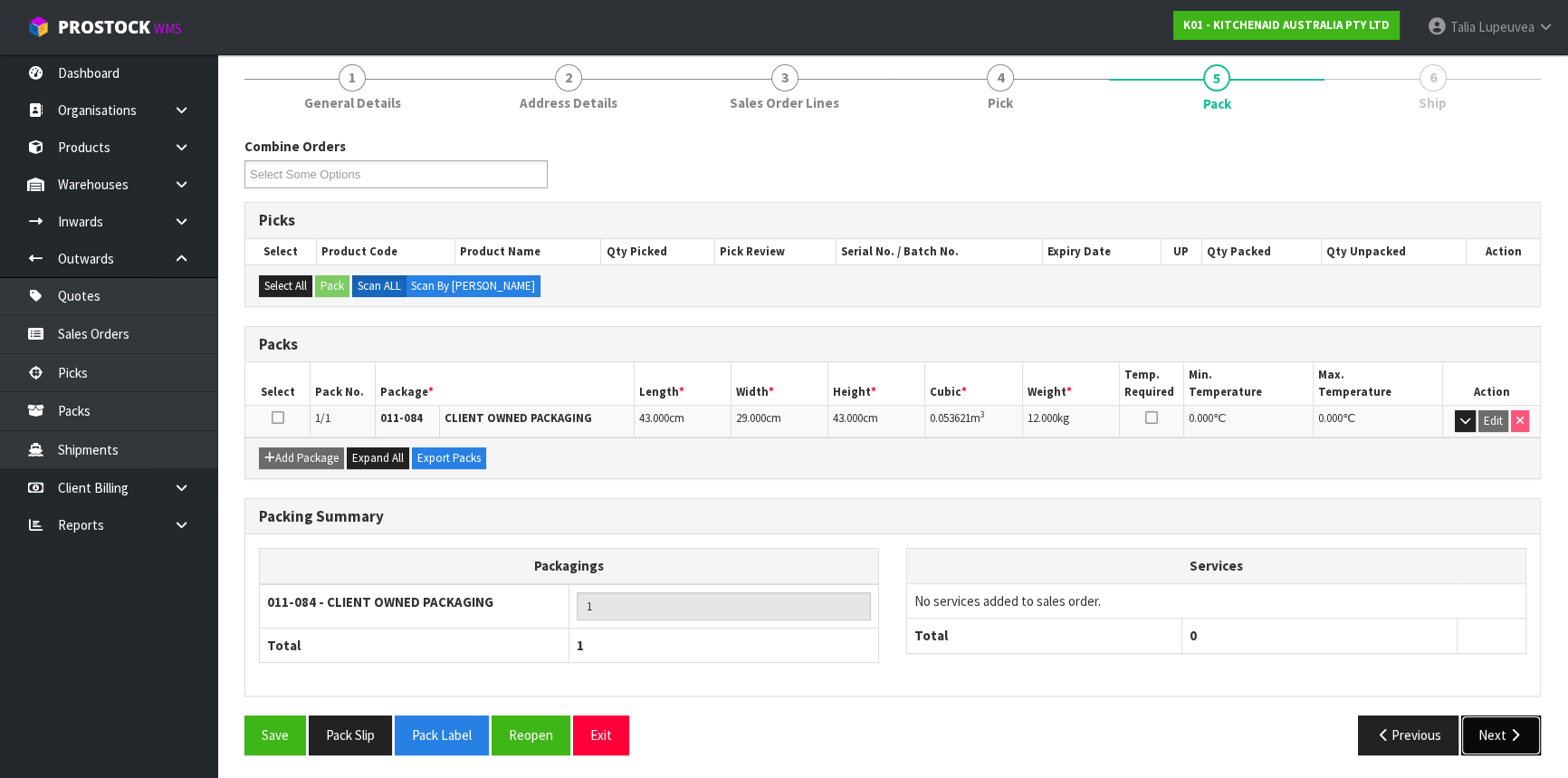
click at [1494, 716] on button "Next" at bounding box center [1502, 735] width 79 height 39
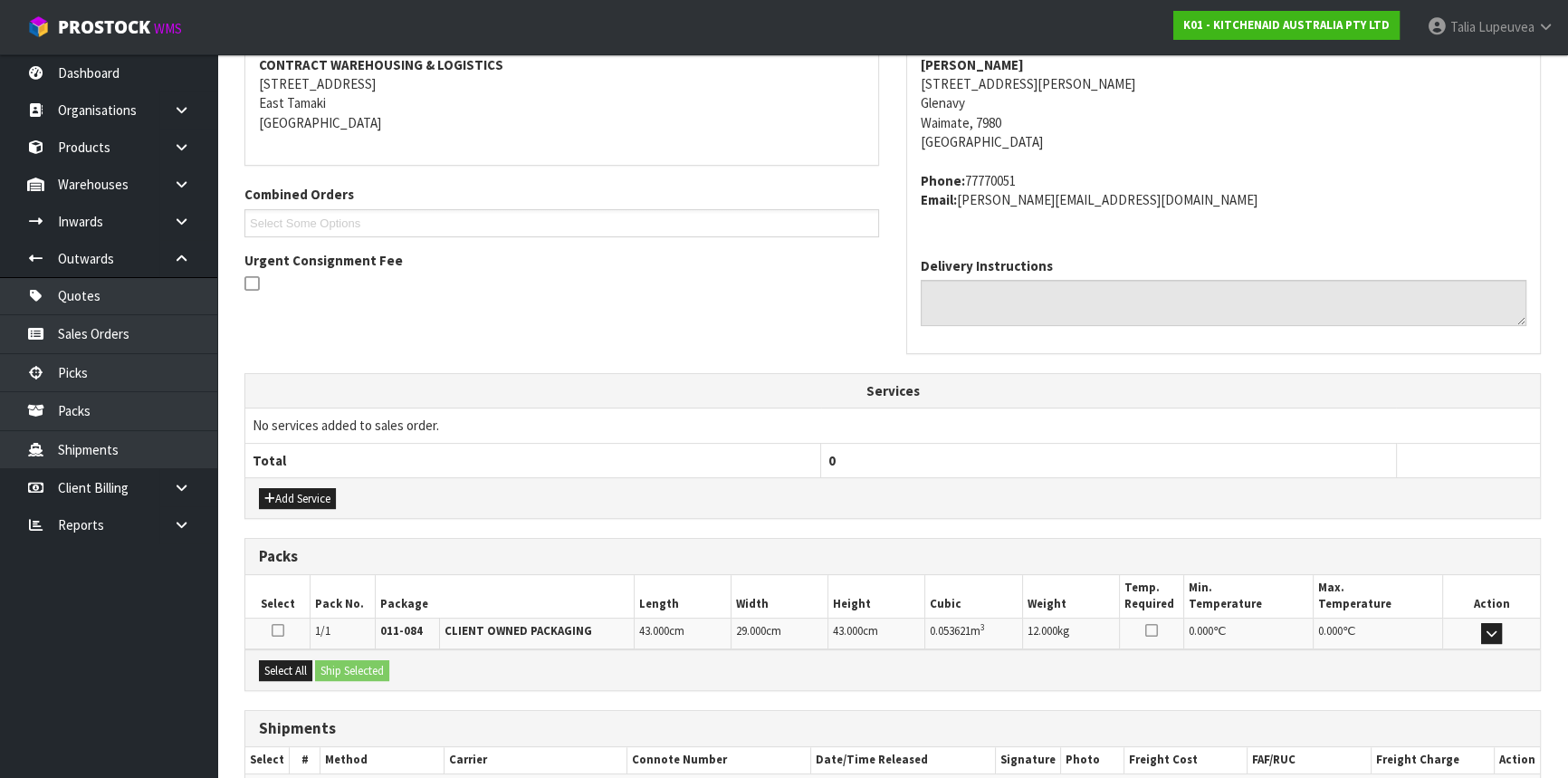
scroll to position [455, 0]
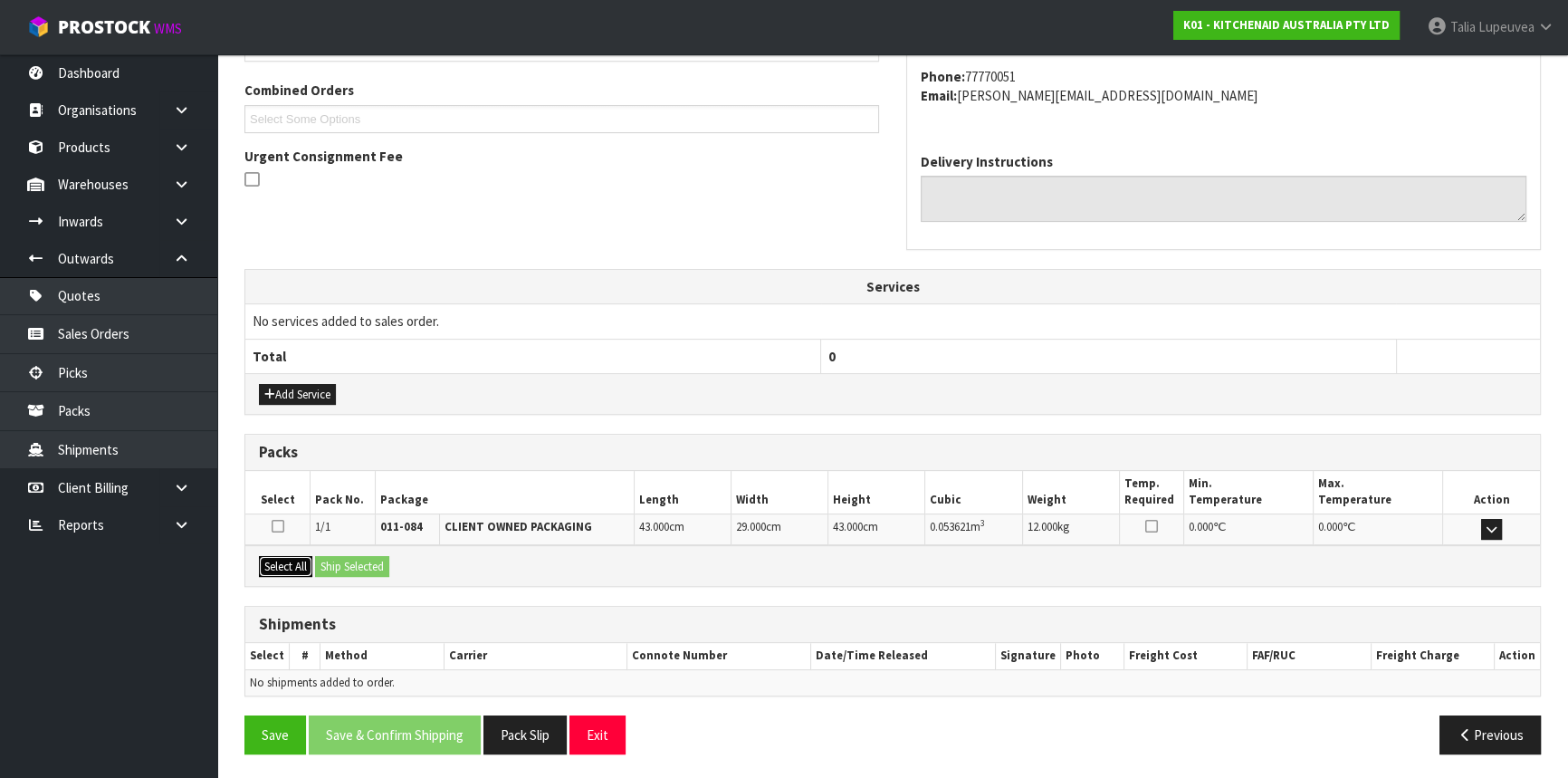
click at [282, 561] on button "Select All" at bounding box center [286, 567] width 54 height 22
click at [331, 561] on button "Ship Selected" at bounding box center [352, 567] width 74 height 22
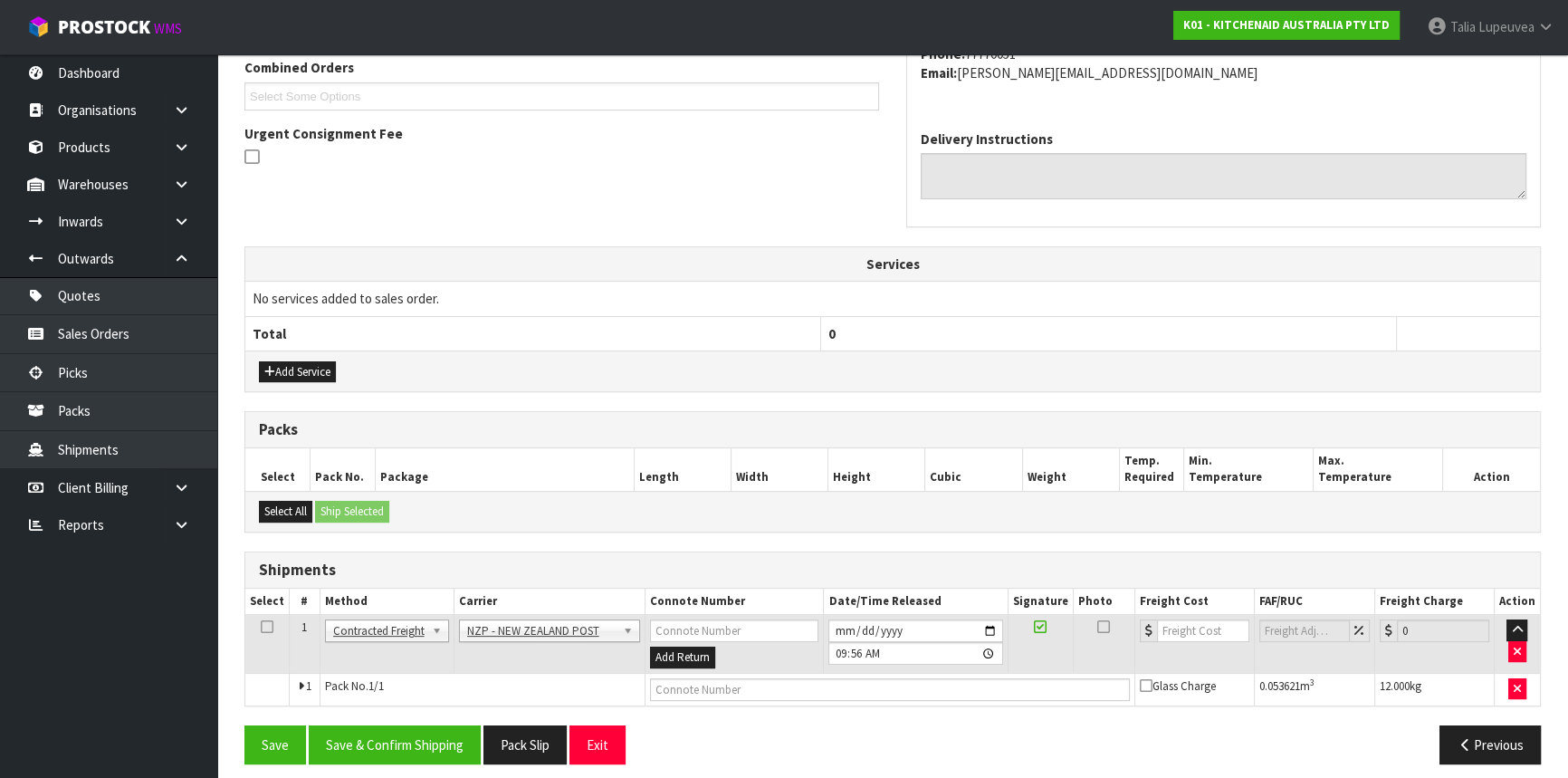
scroll to position [487, 0]
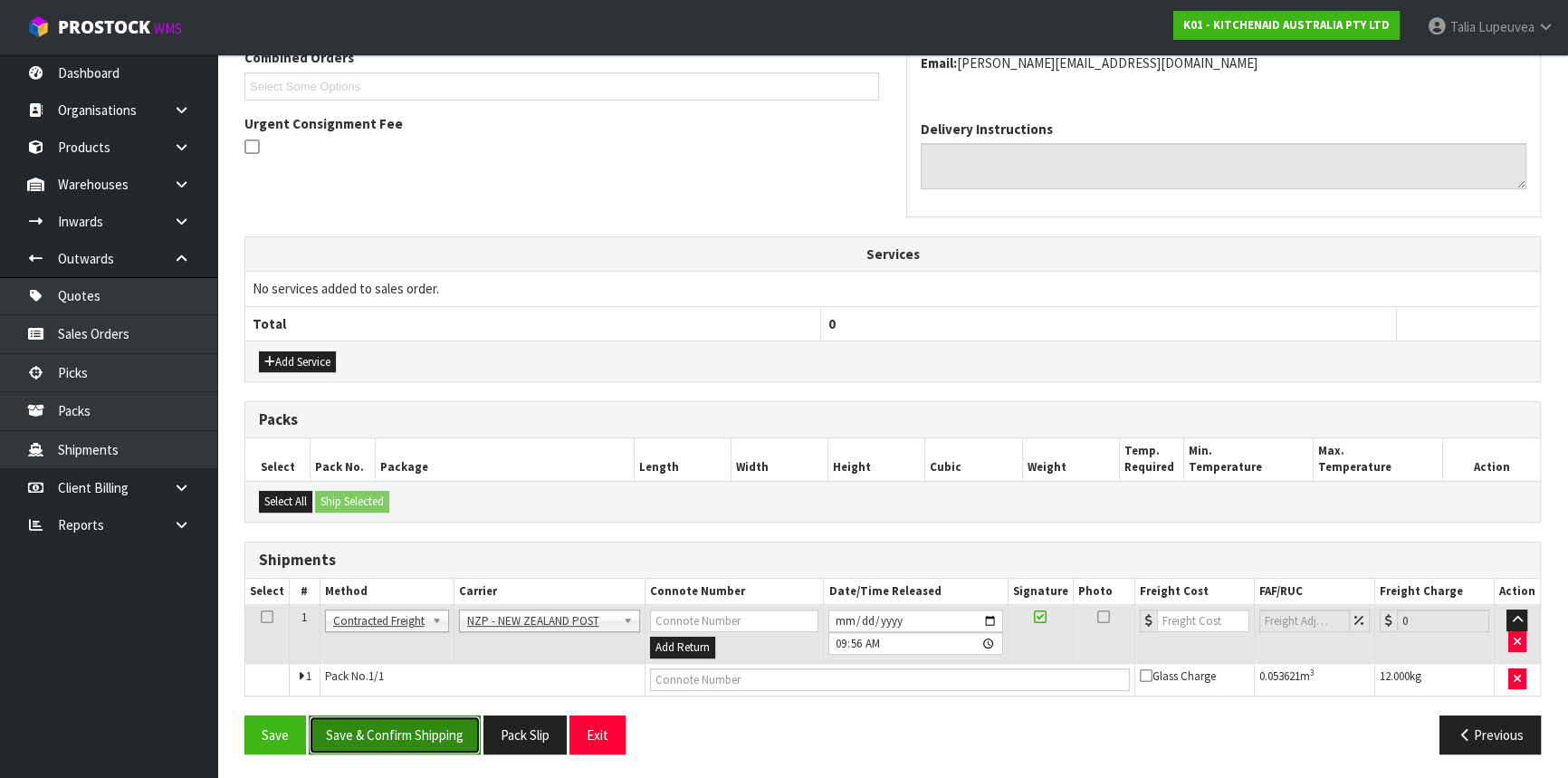
click at [398, 731] on button "Save & Confirm Shipping" at bounding box center [395, 735] width 172 height 39
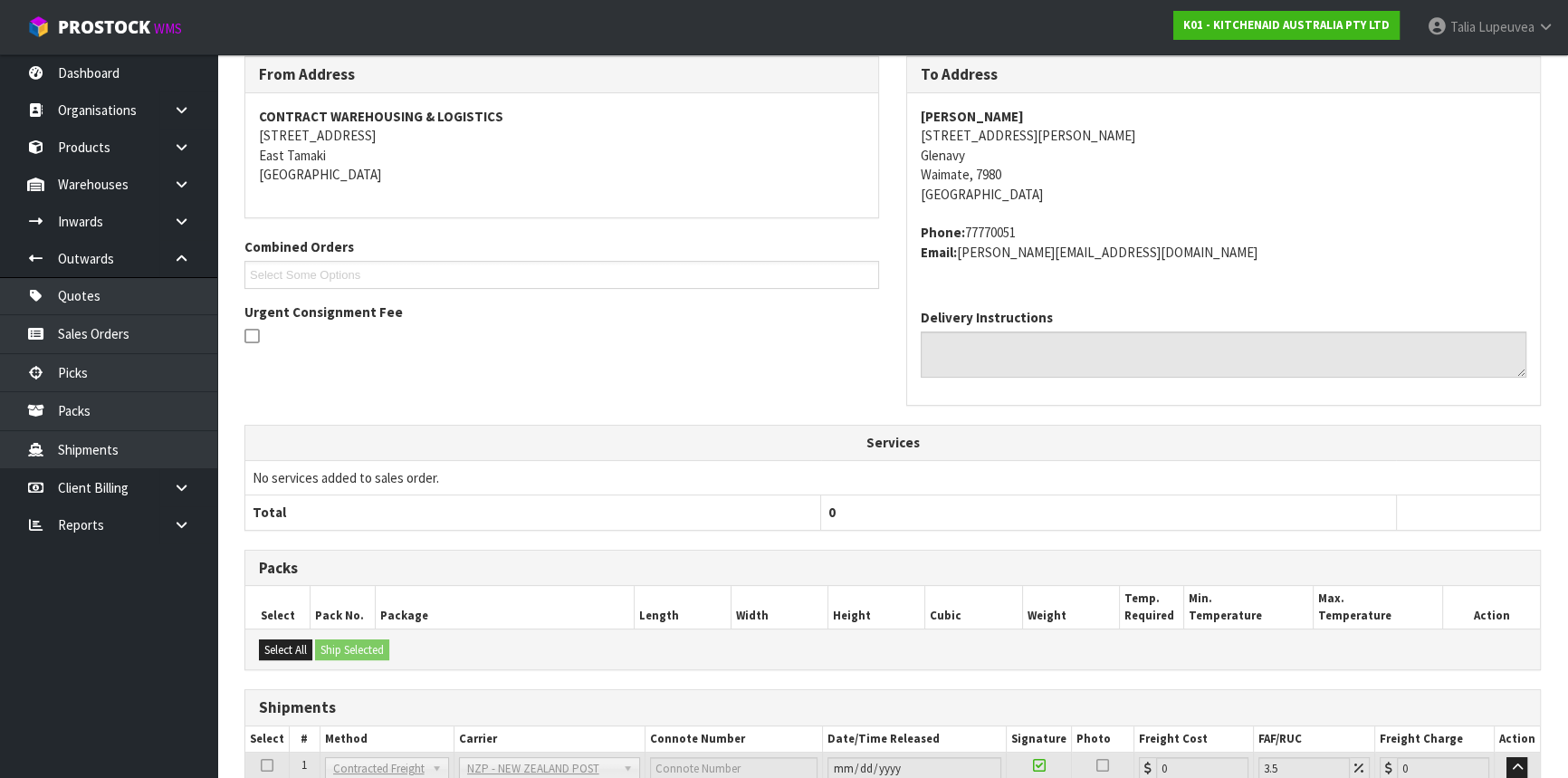
scroll to position [461, 0]
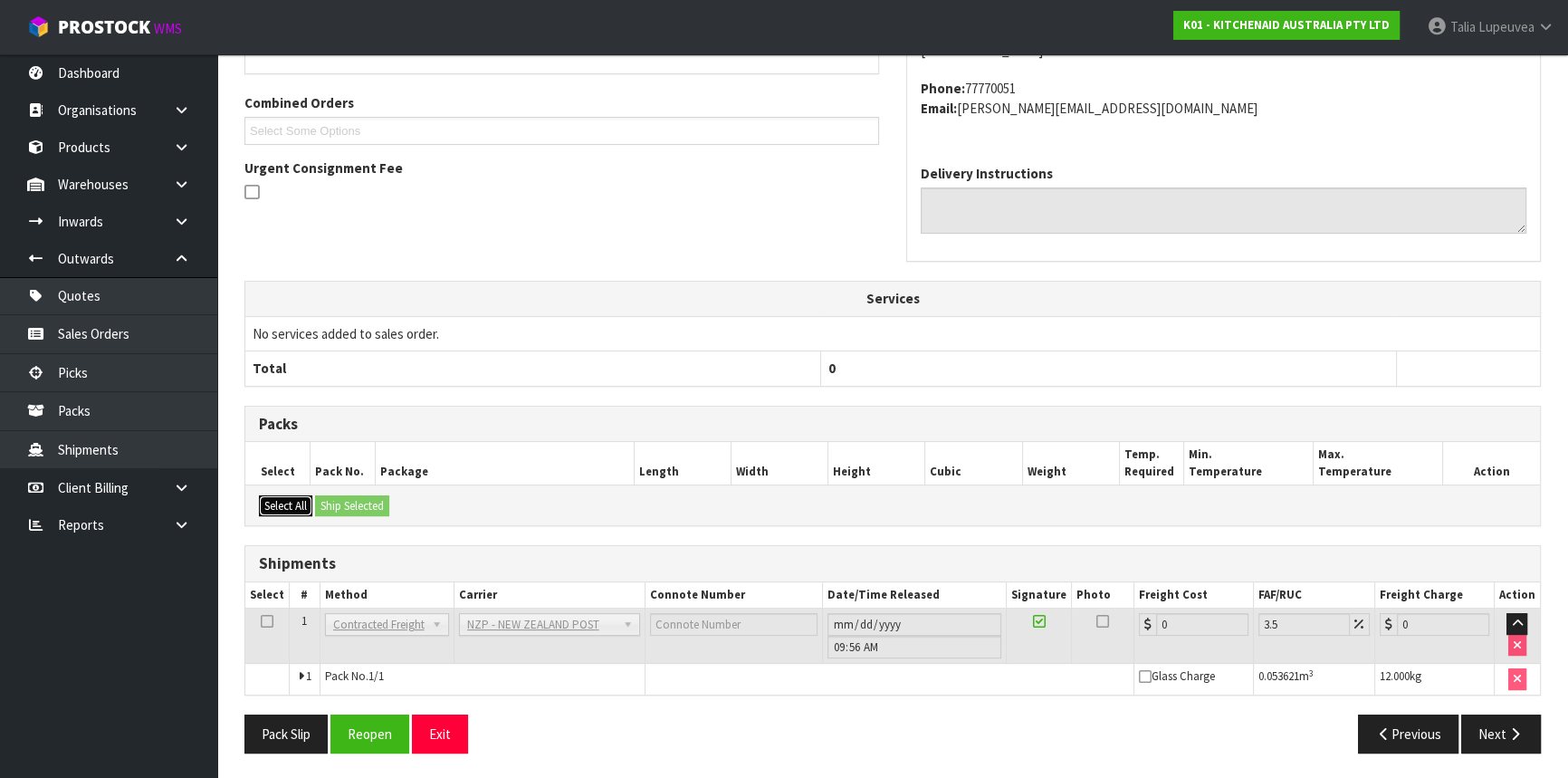
click at [296, 509] on button "Select All" at bounding box center [286, 507] width 54 height 22
click at [388, 733] on button "Reopen" at bounding box center [369, 734] width 78 height 39
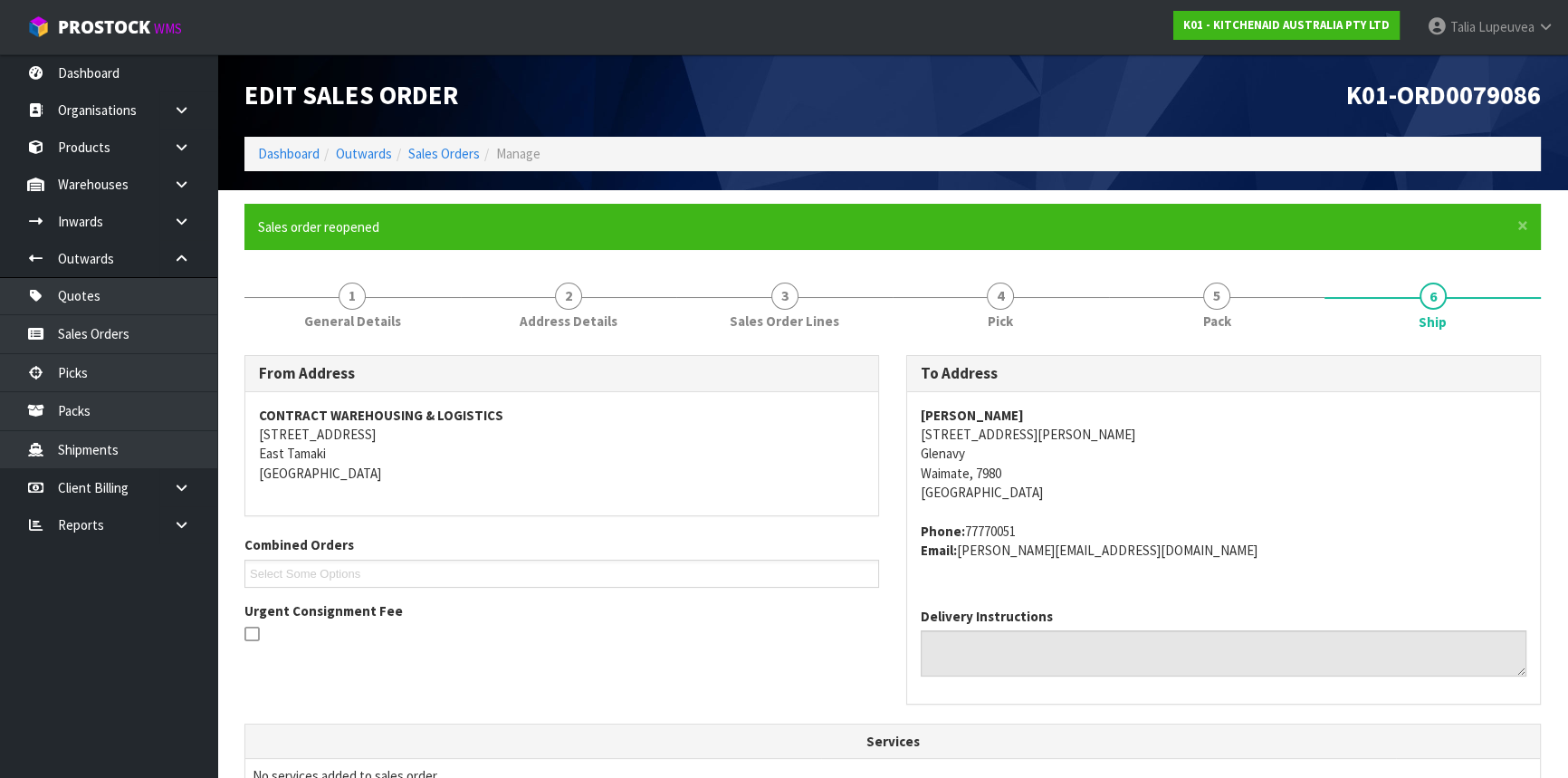
scroll to position [504, 0]
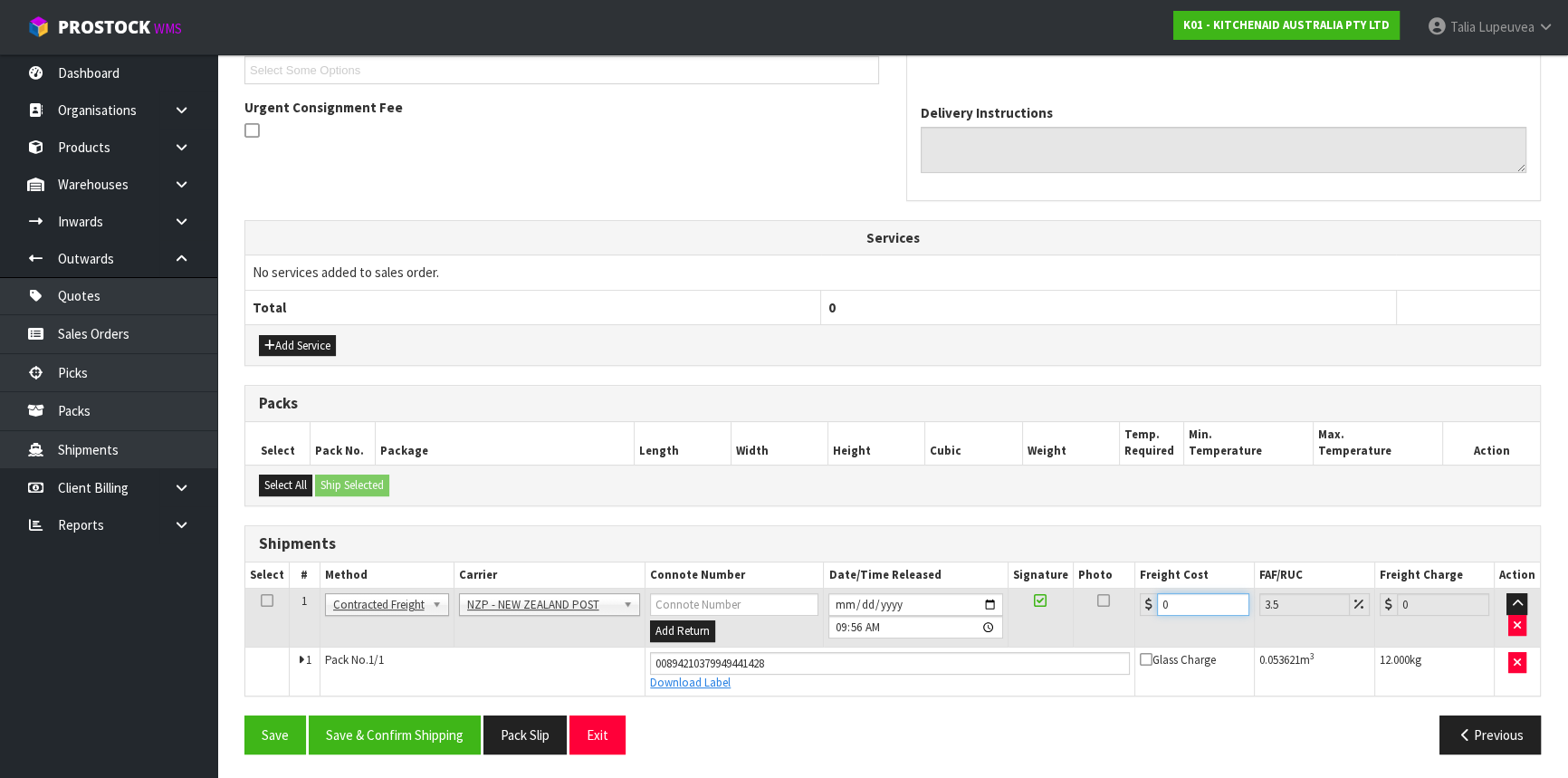
drag, startPoint x: 1188, startPoint y: 600, endPoint x: 1142, endPoint y: 606, distance: 46.4
click at [1142, 606] on div "0" at bounding box center [1194, 604] width 110 height 23
type input "1"
type input "1.03"
type input "19"
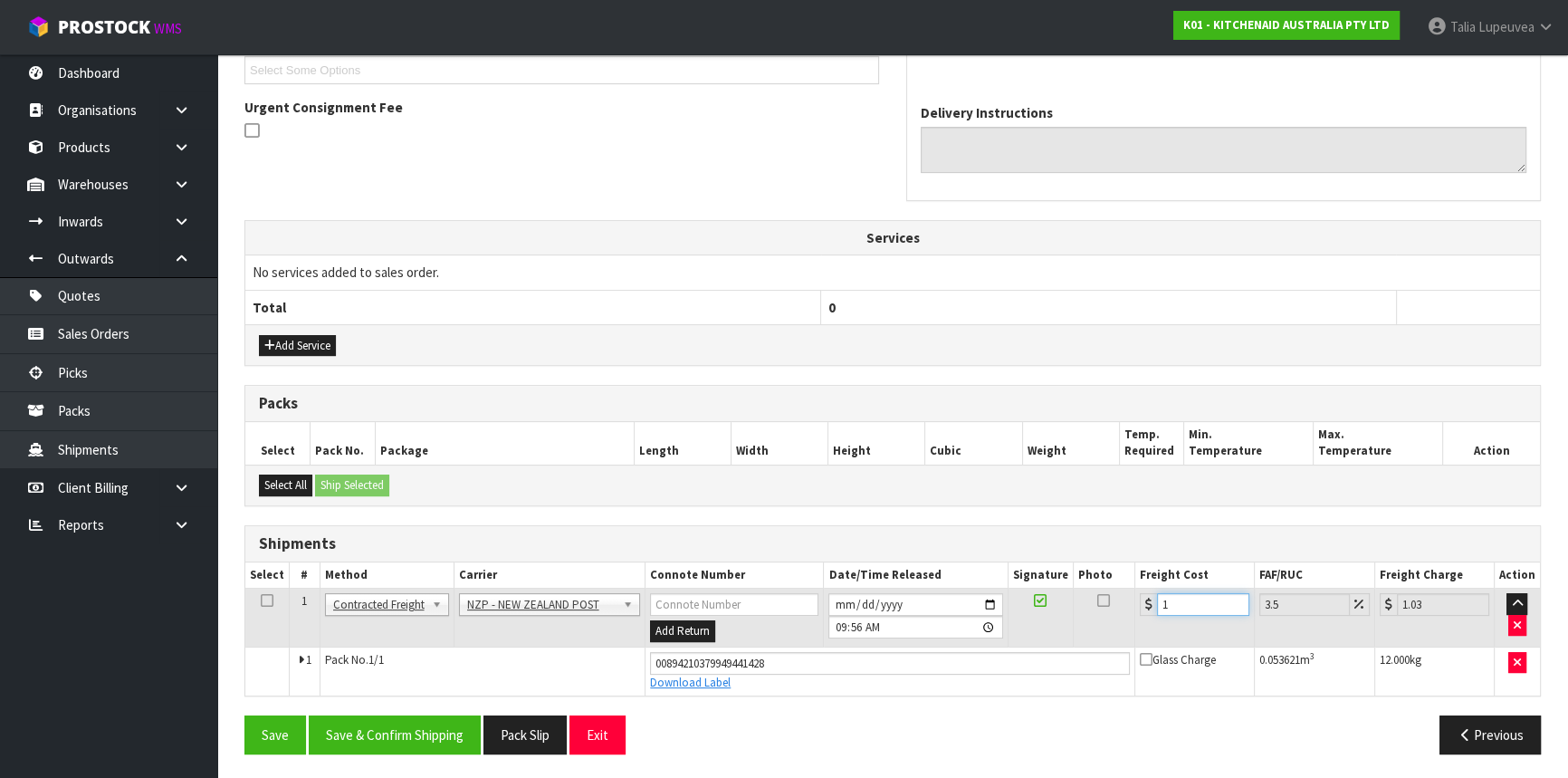
type input "19.66"
type input "19.5"
type input "20.18"
type input "19.53"
type input "20.21"
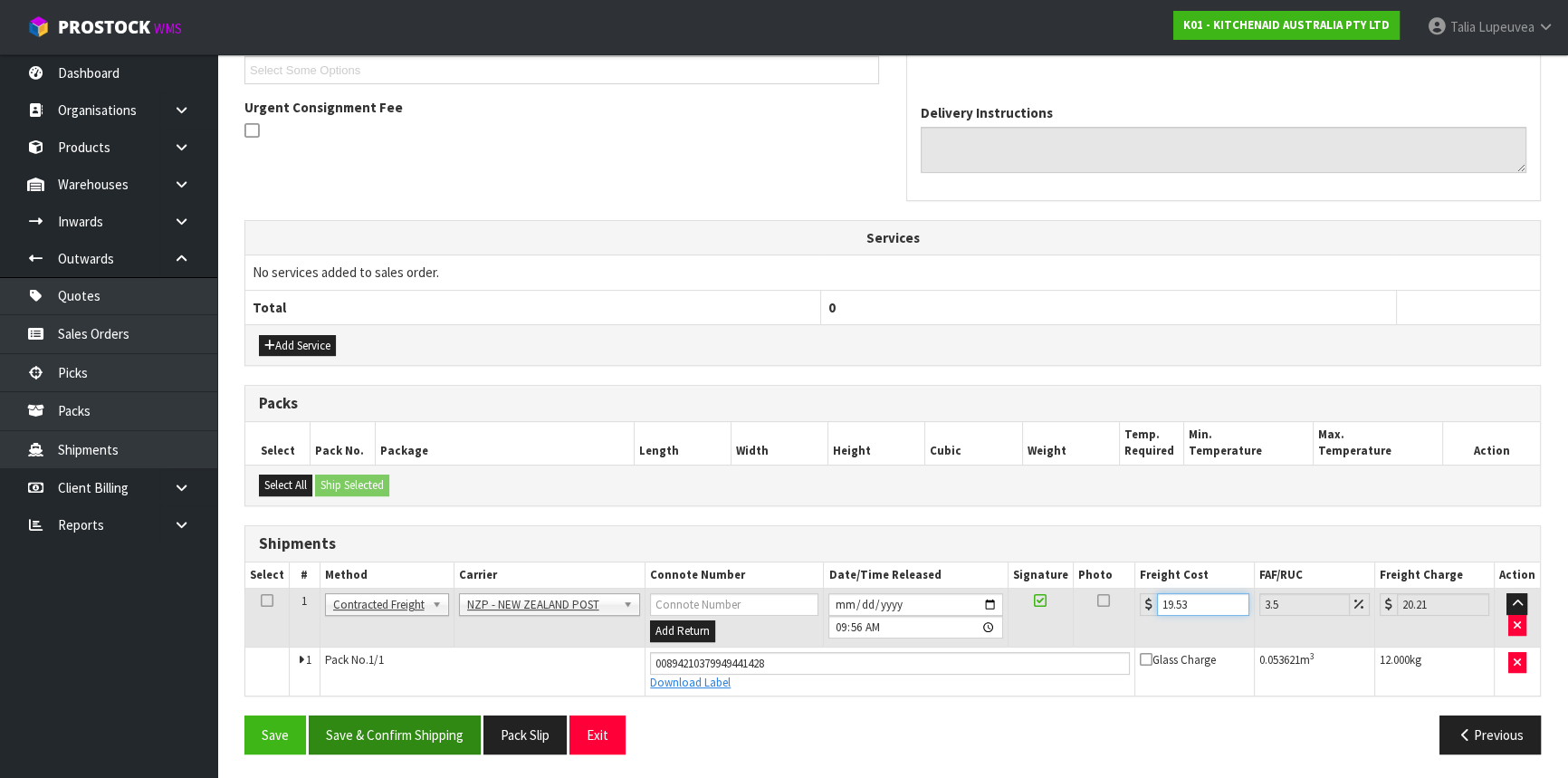
type input "19.53"
click at [426, 725] on button "Save & Confirm Shipping" at bounding box center [395, 735] width 172 height 39
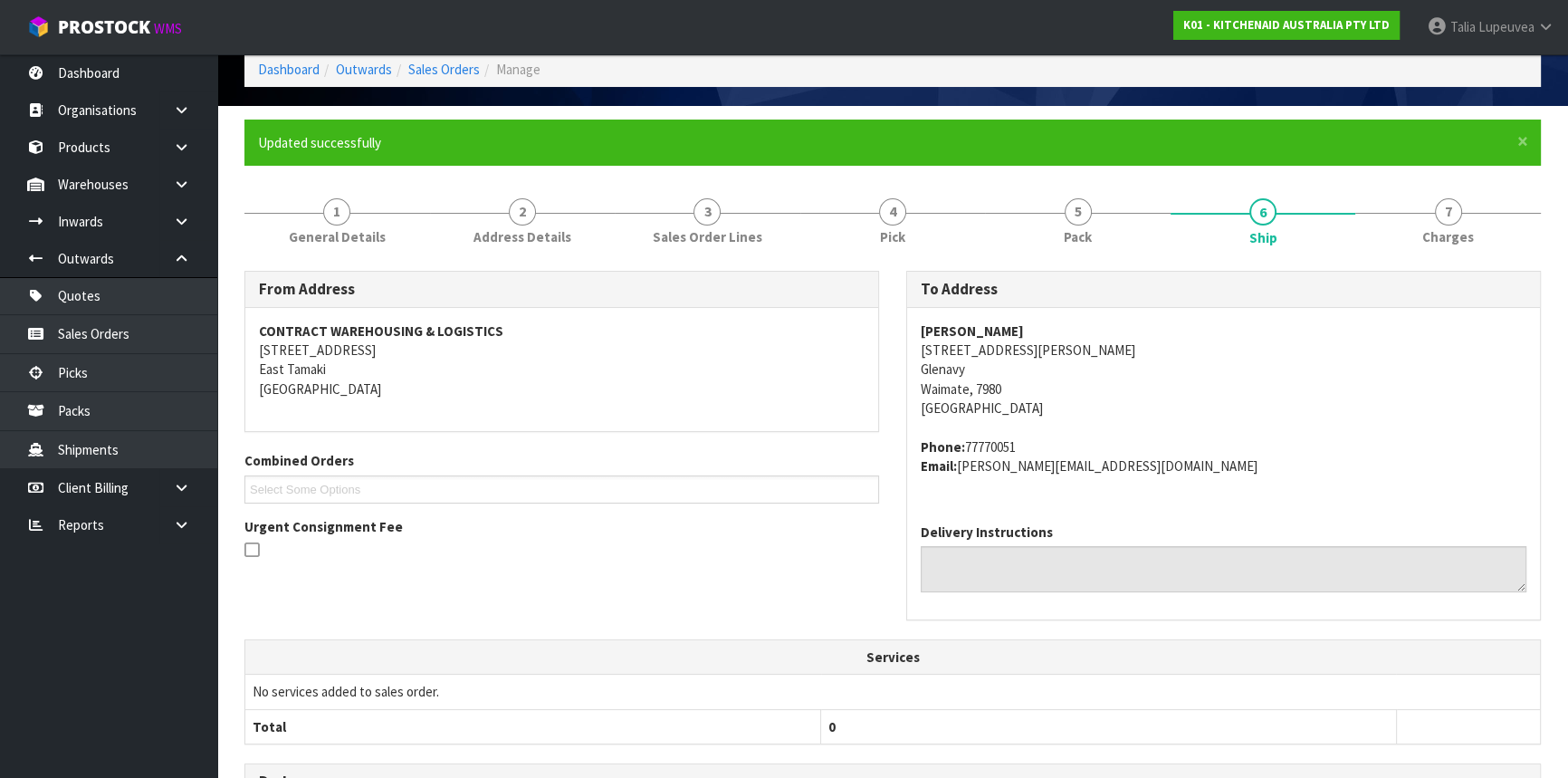
scroll to position [0, 0]
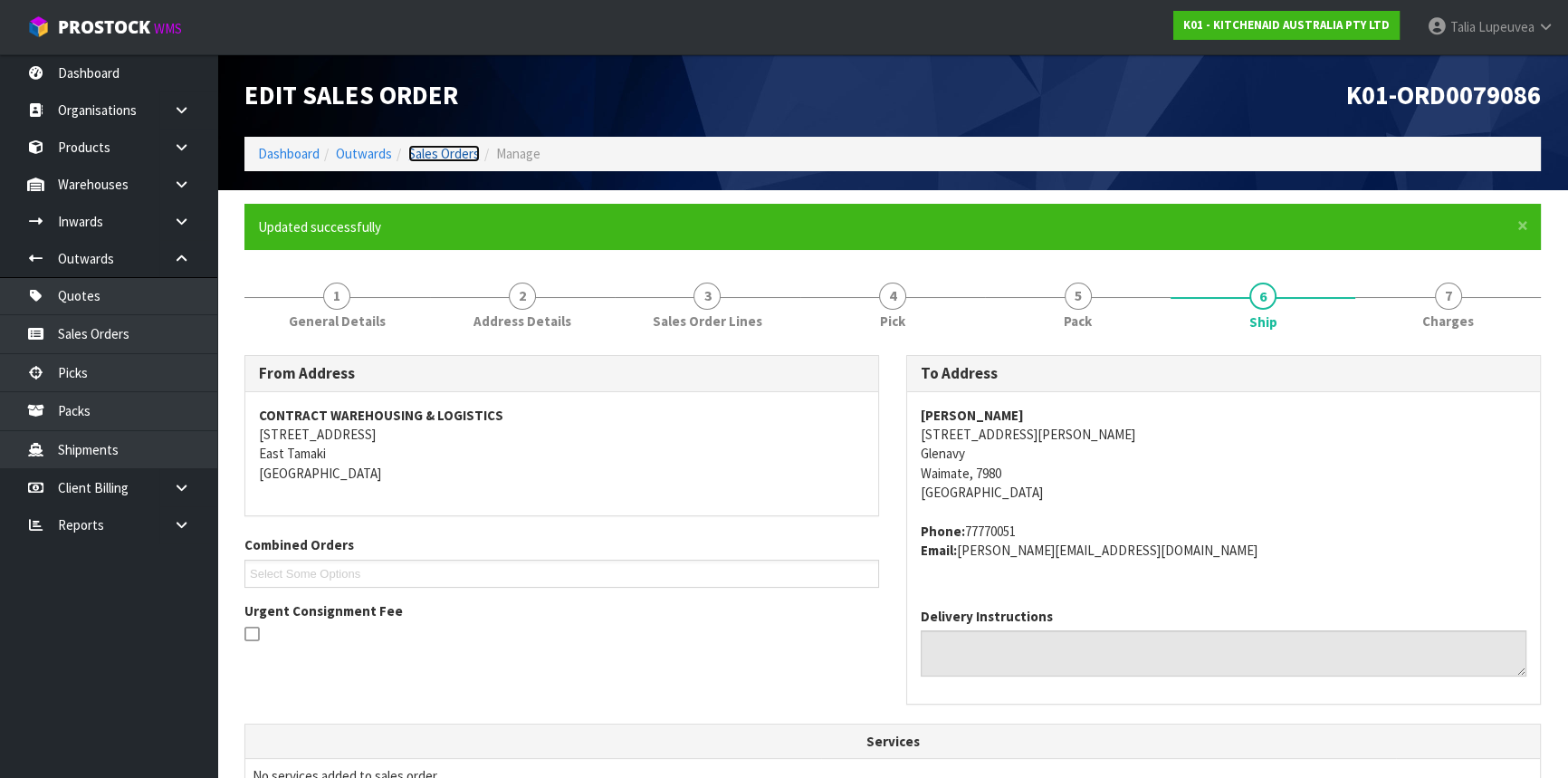
click at [408, 153] on link "Sales Orders" at bounding box center [444, 153] width 72 height 18
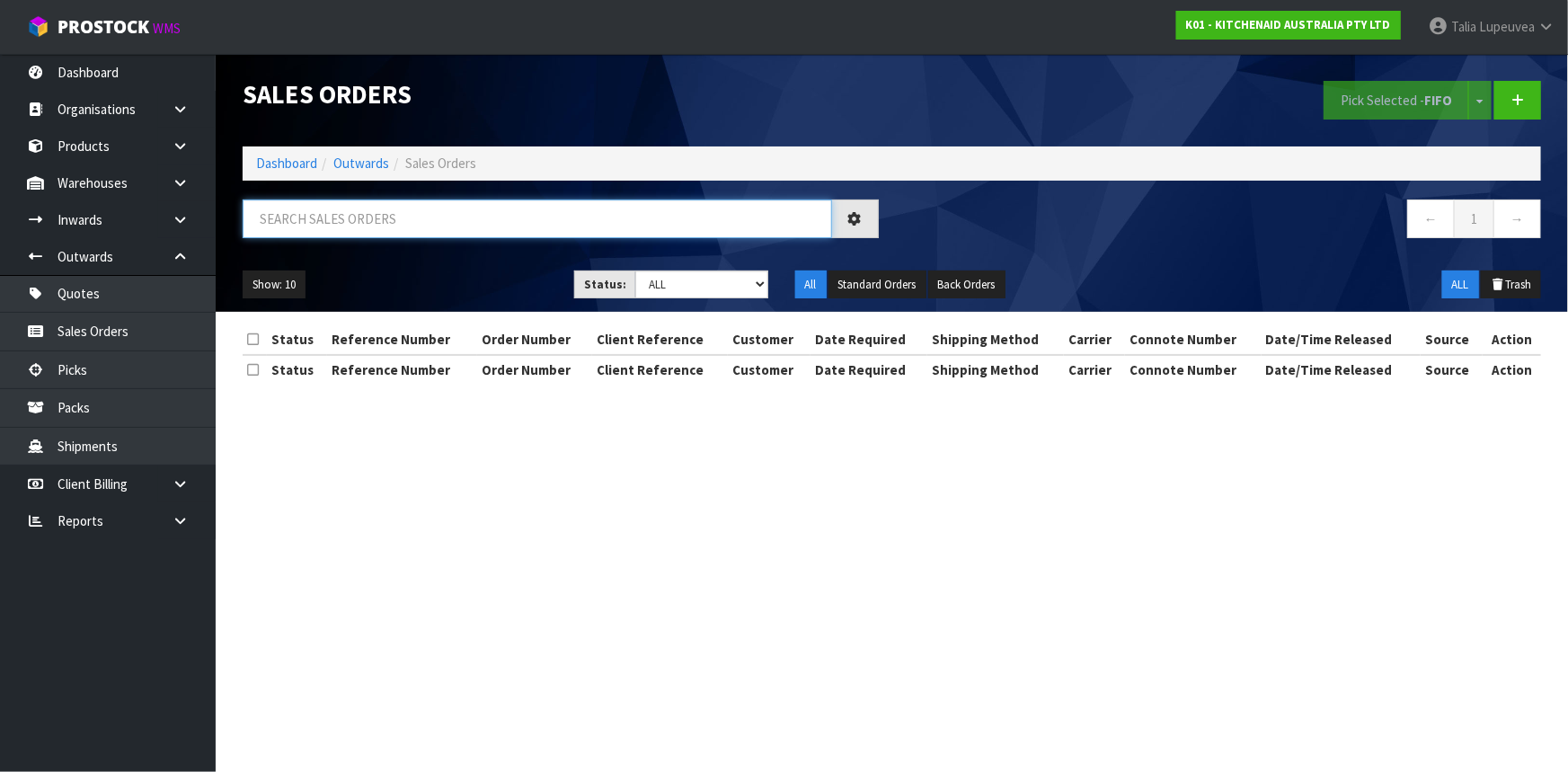
click at [422, 230] on input "text" at bounding box center [538, 219] width 590 height 38
type input "JOB-0412340"
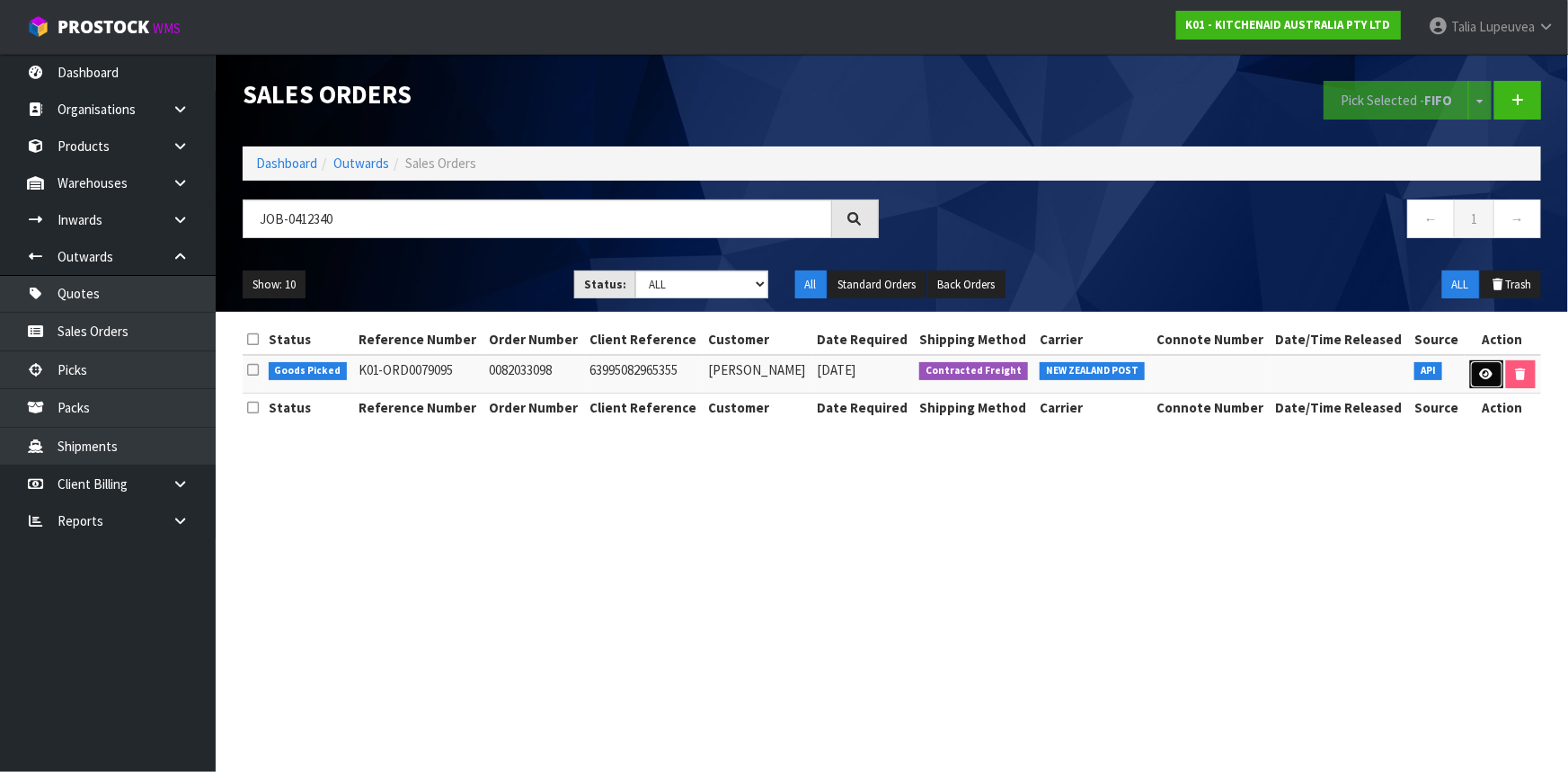
click at [1490, 374] on icon at bounding box center [1486, 374] width 14 height 12
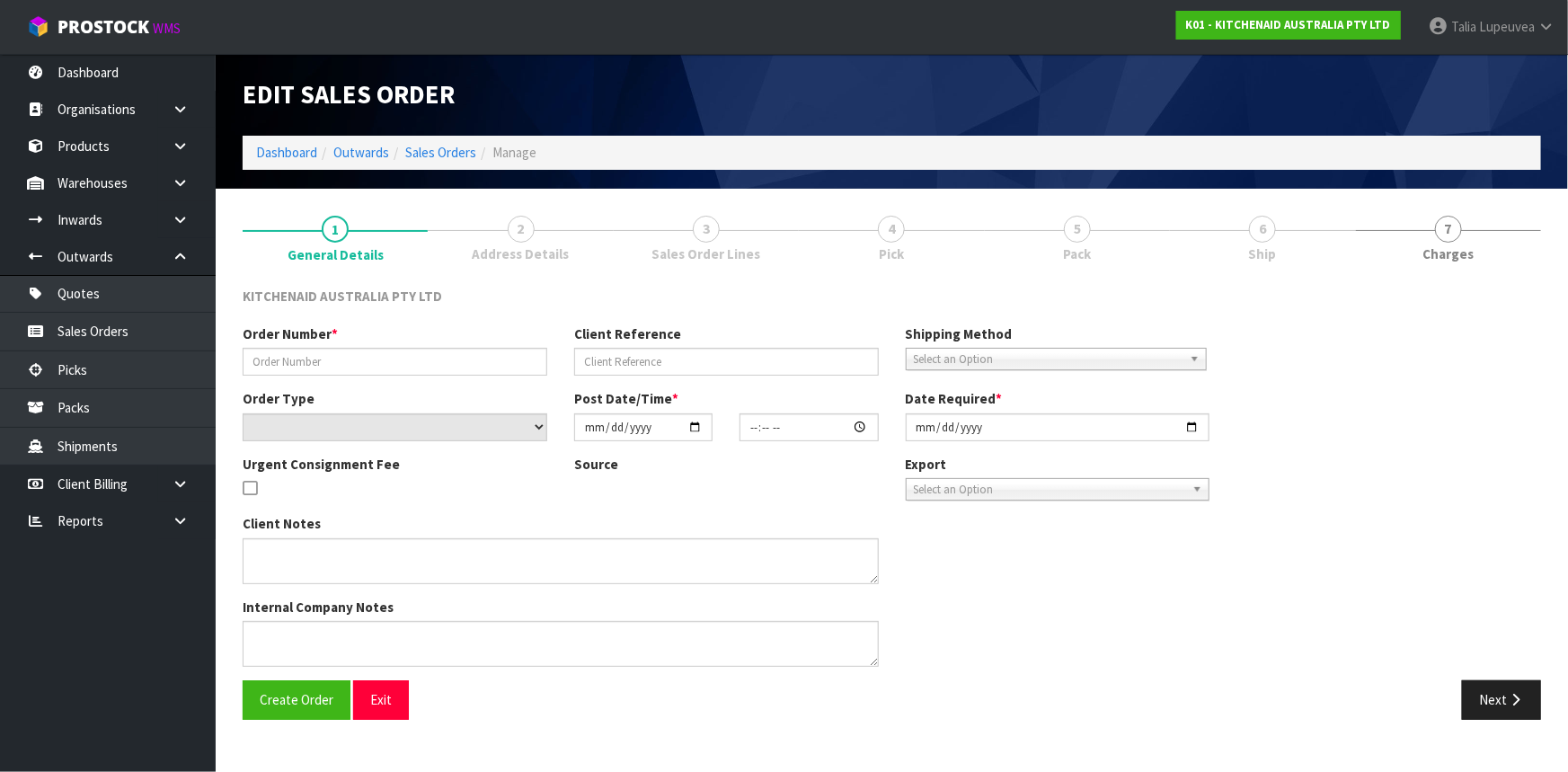
type input "0082033098"
type input "63995082965355"
select select "number:0"
type input "[DATE]"
type input "07:39:36.000"
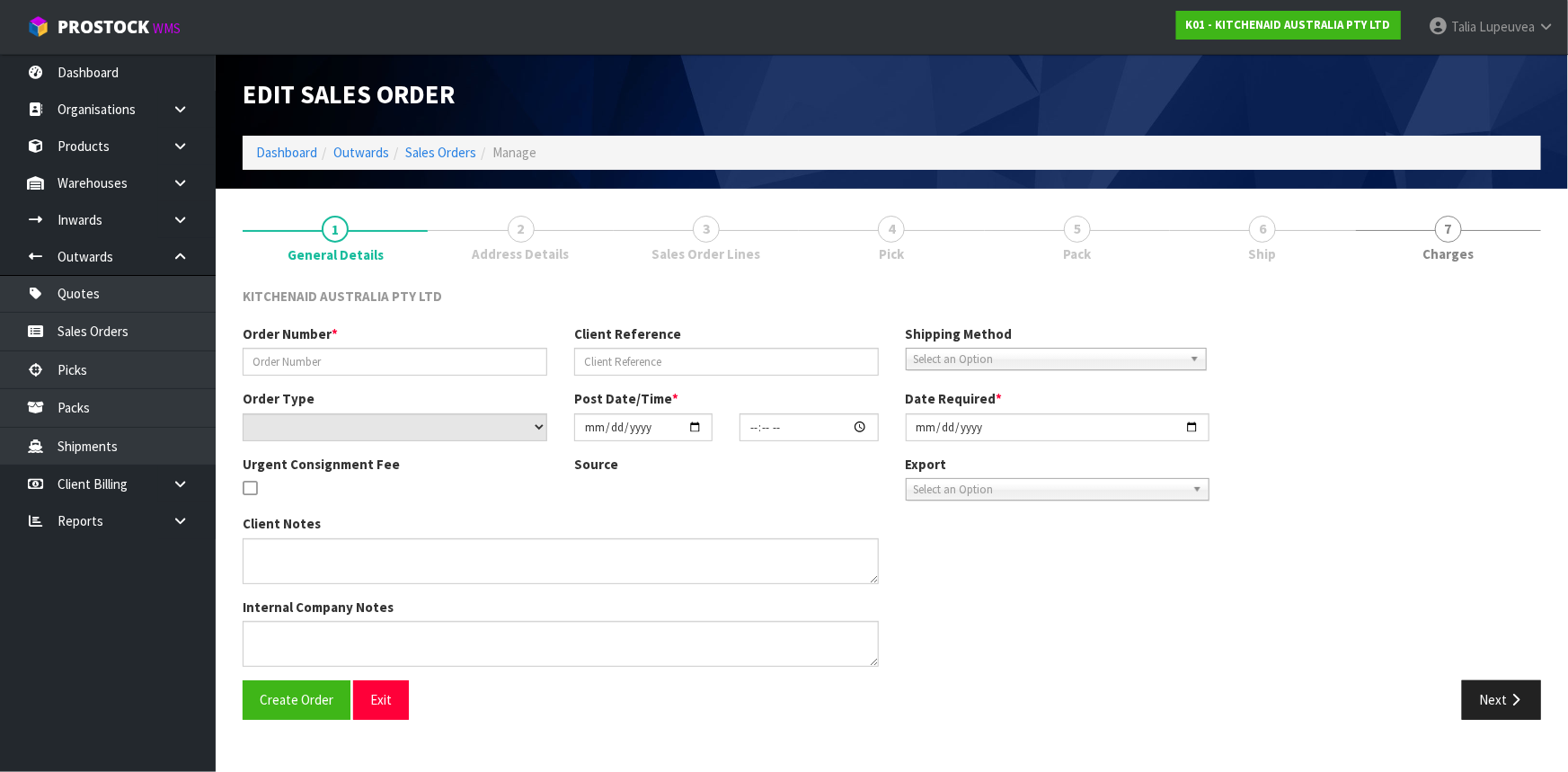
type input "[DATE]"
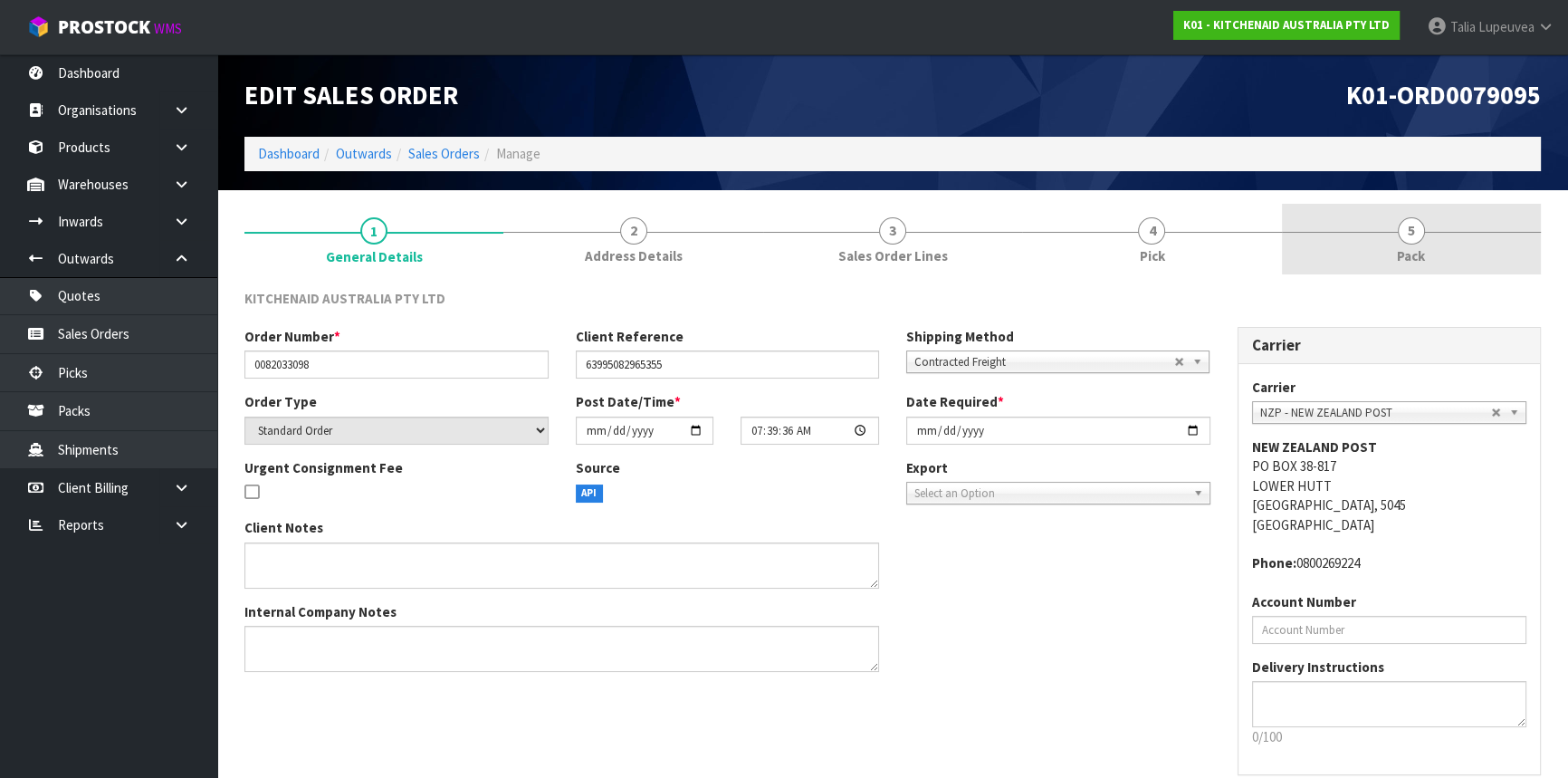
click at [1416, 261] on span "Pack" at bounding box center [1411, 256] width 28 height 19
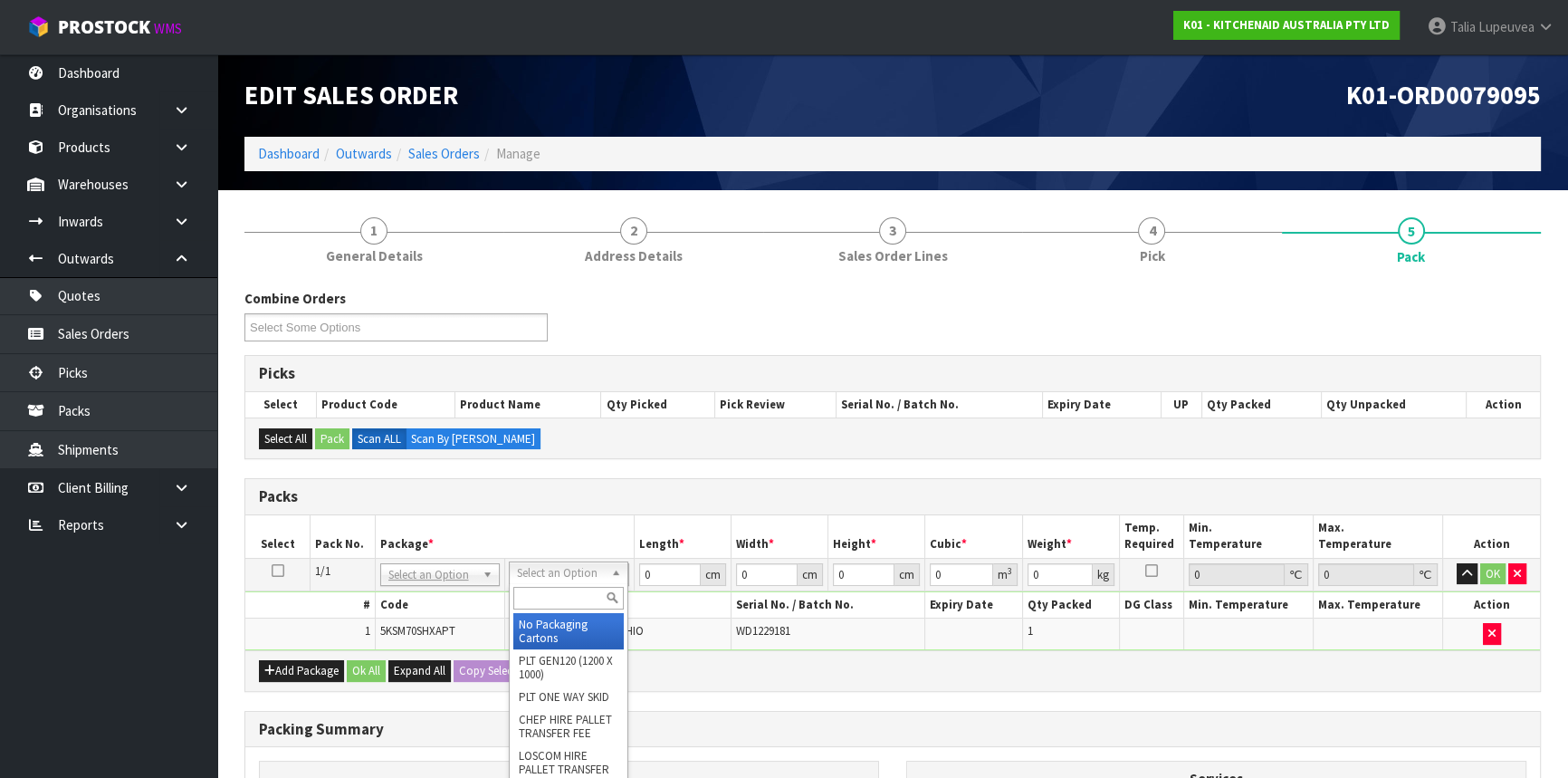
drag, startPoint x: 557, startPoint y: 568, endPoint x: 556, endPoint y: 591, distance: 23.0
click at [556, 596] on input "text" at bounding box center [569, 598] width 111 height 23
type input "OWN"
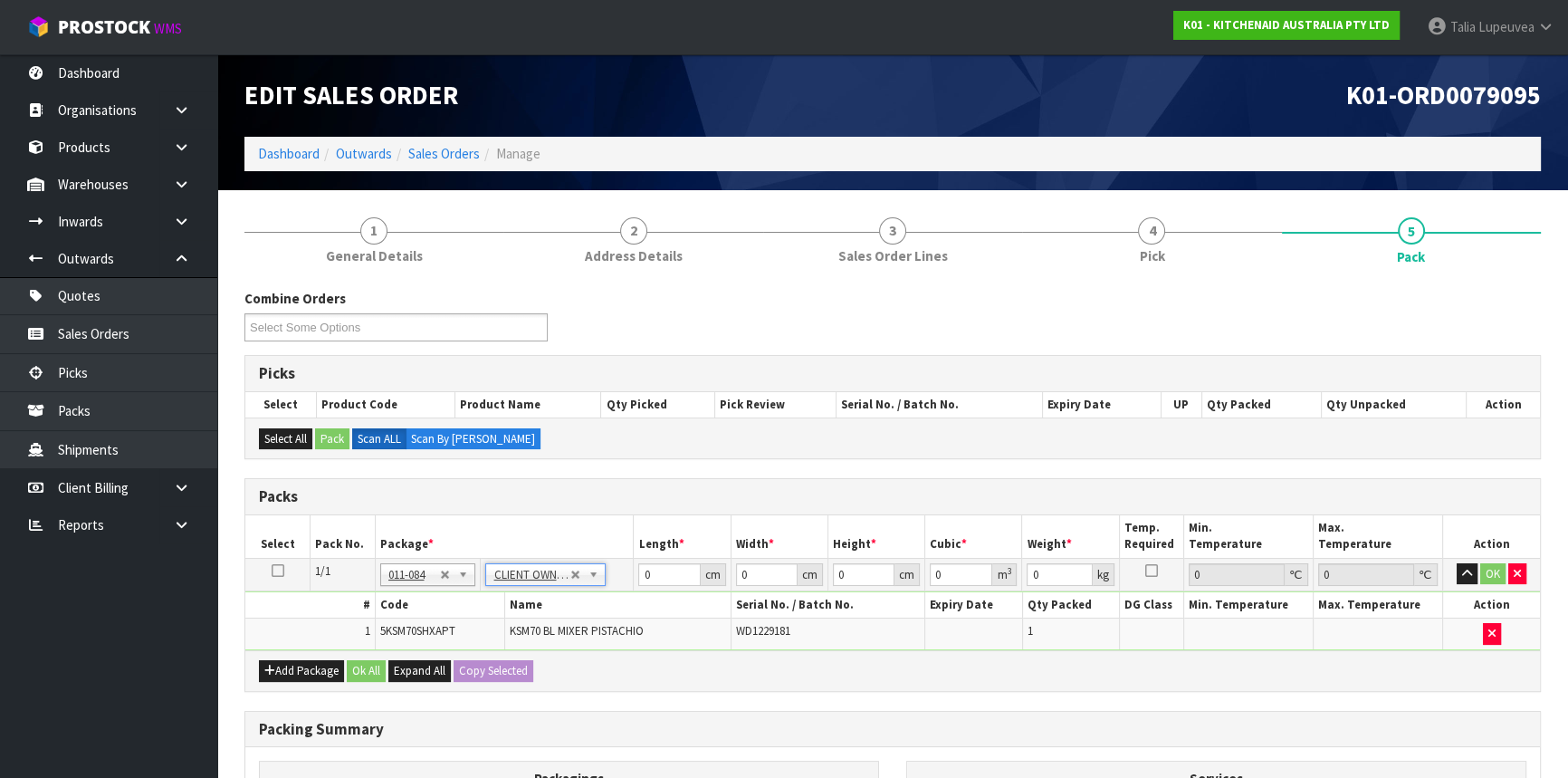
type input "15.1"
drag, startPoint x: 619, startPoint y: 581, endPoint x: 598, endPoint y: 588, distance: 22.1
click at [598, 588] on tr "1/1 NONE 007-001 007-002 007-004 007-009 007-013 007-014 007-015 007-017 007-01…" at bounding box center [892, 573] width 1295 height 32
type input "45"
type input "35"
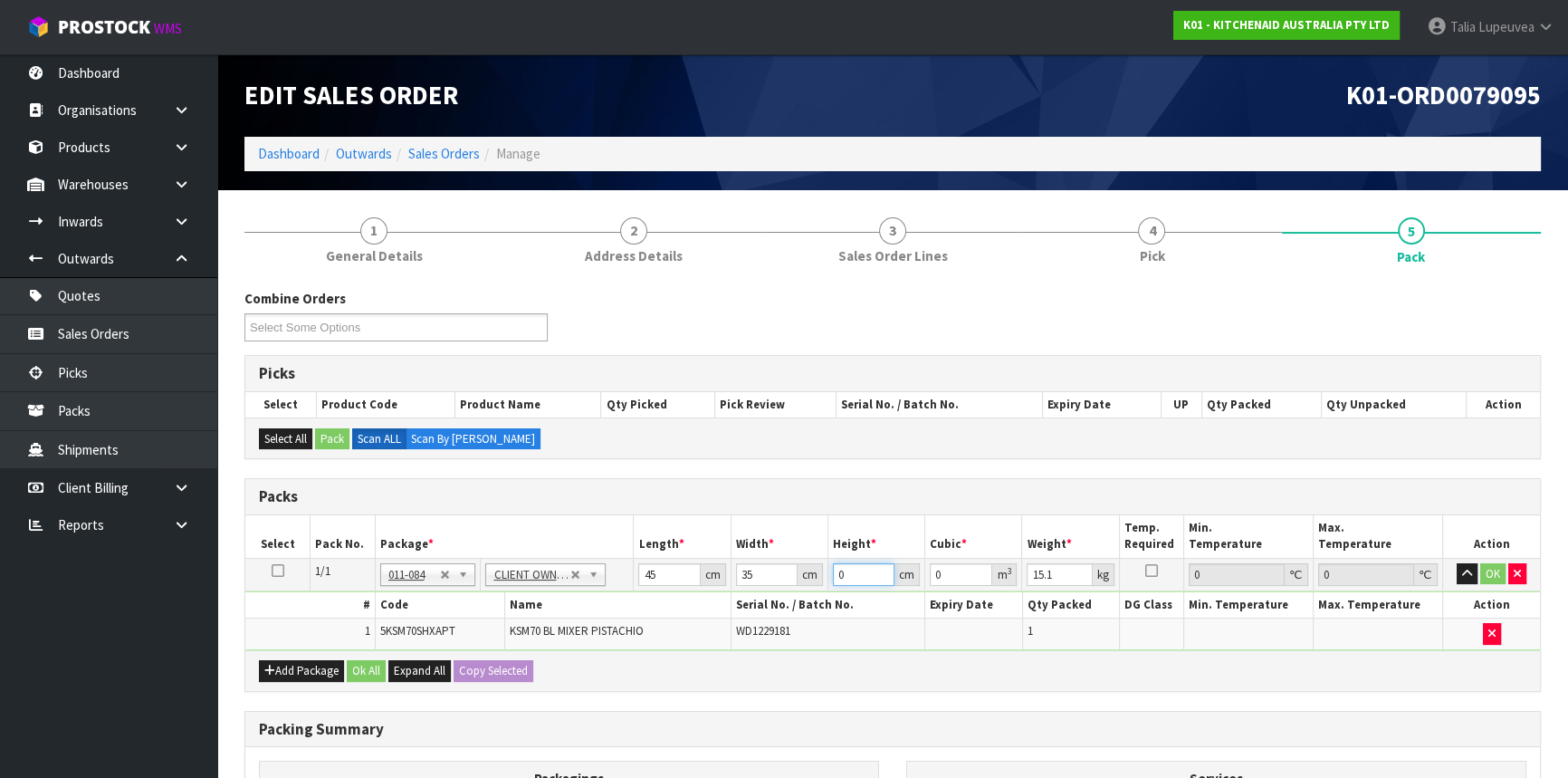
type input "5"
type input "0.007875"
type input "51"
type input "0.080325"
type input "51"
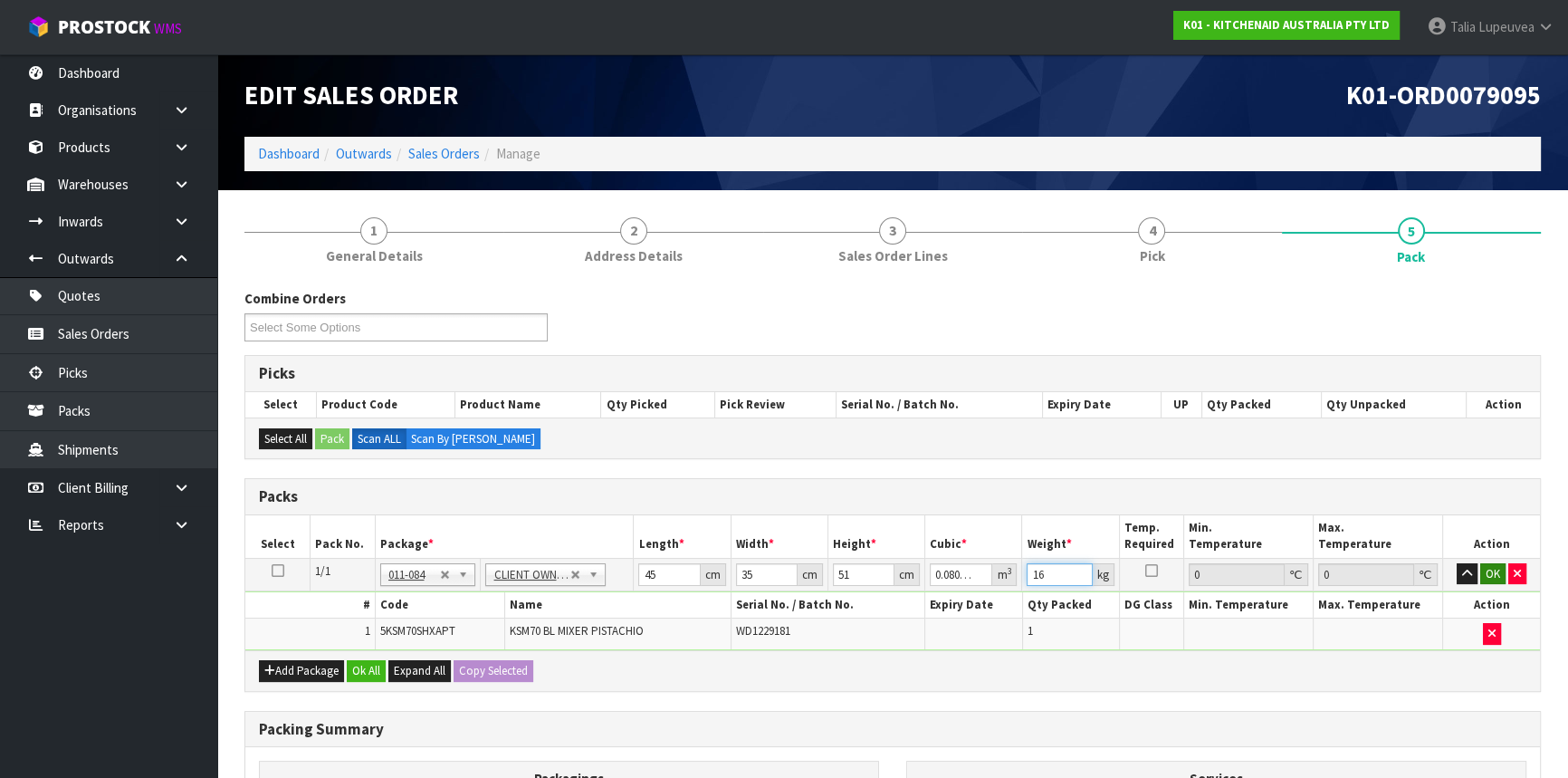
type input "16"
click at [1496, 574] on button "OK" at bounding box center [1492, 574] width 25 height 22
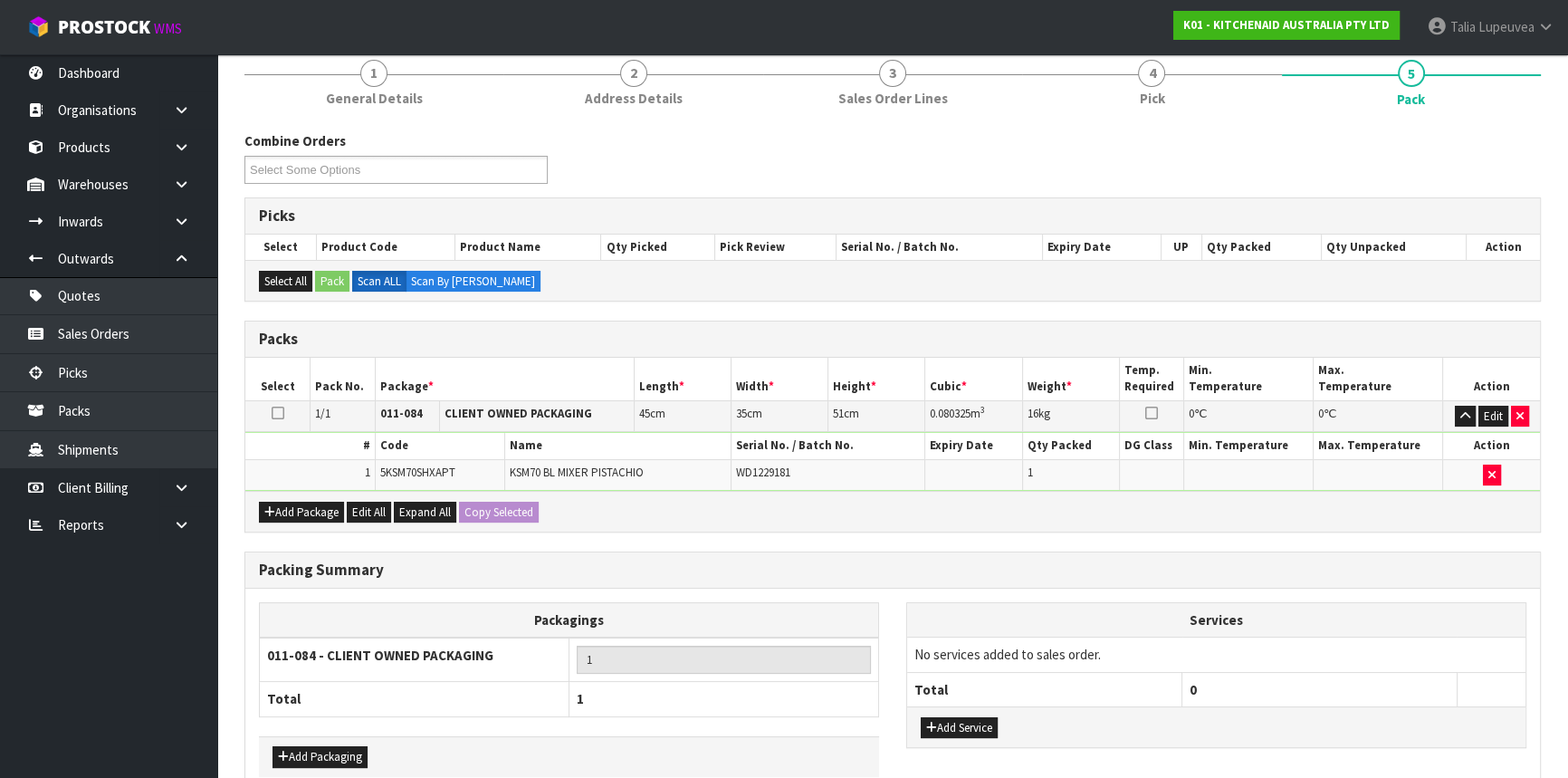
scroll to position [252, 0]
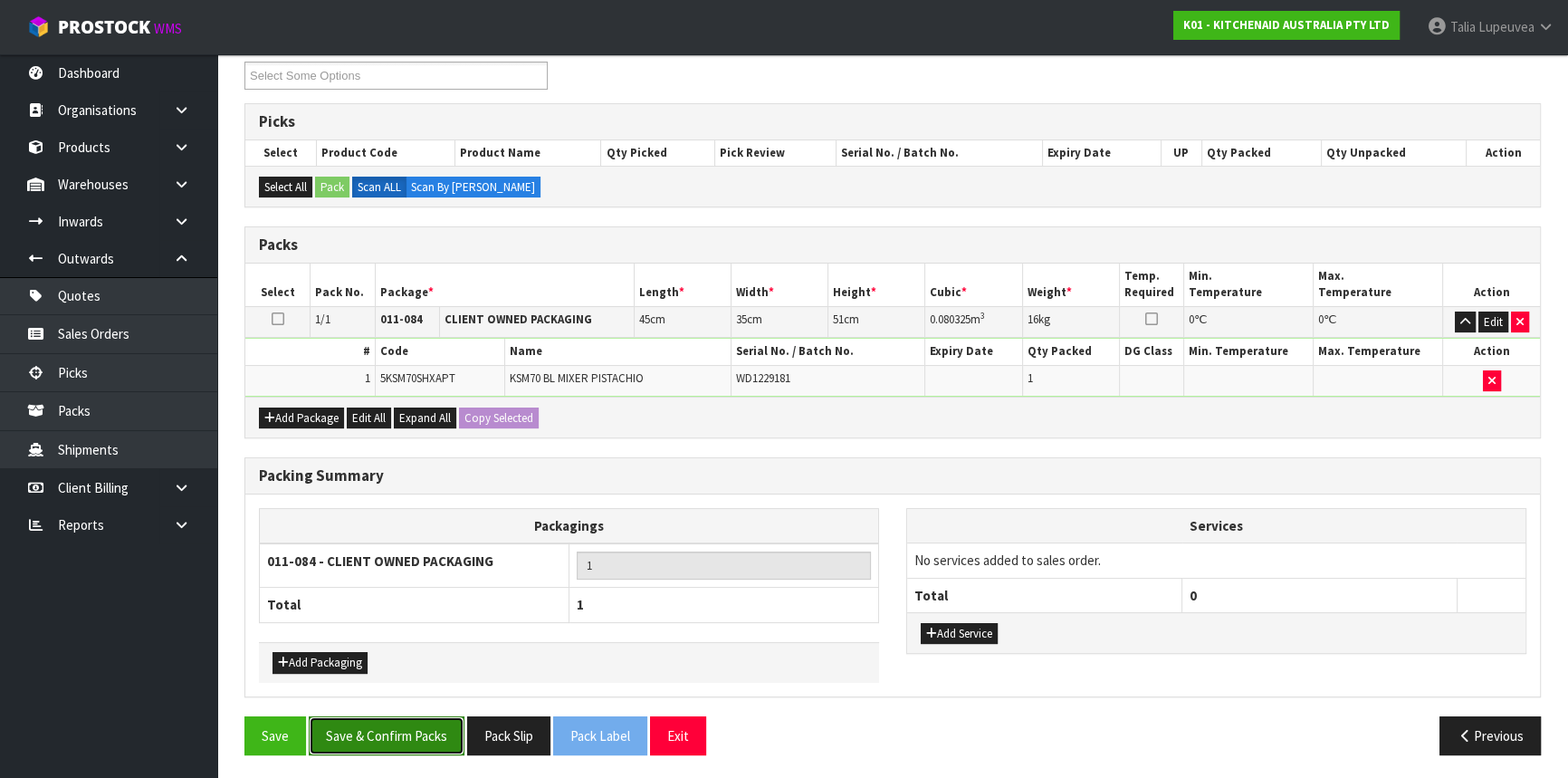
click at [416, 724] on button "Save & Confirm Packs" at bounding box center [387, 736] width 156 height 39
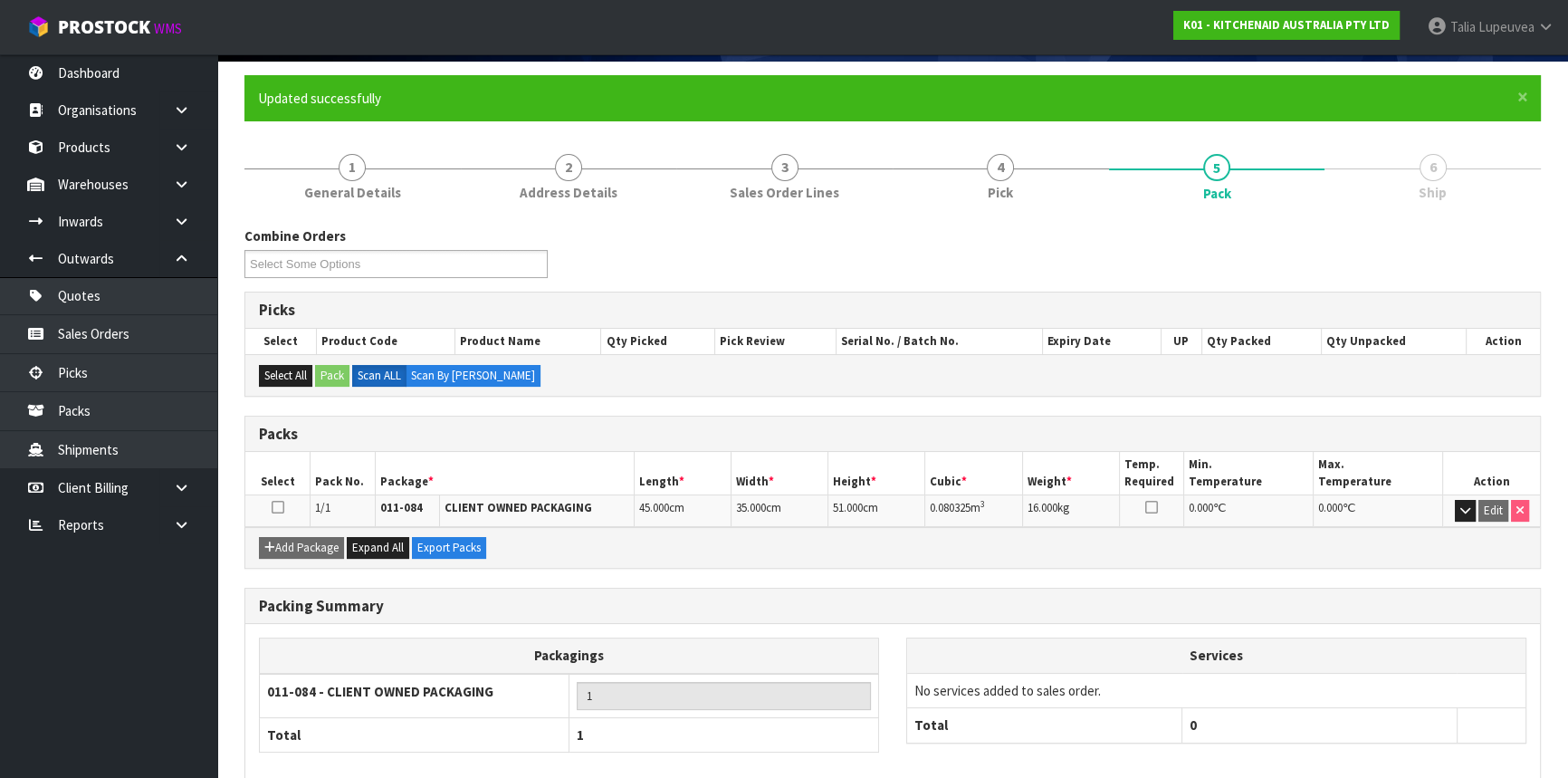
scroll to position [218, 0]
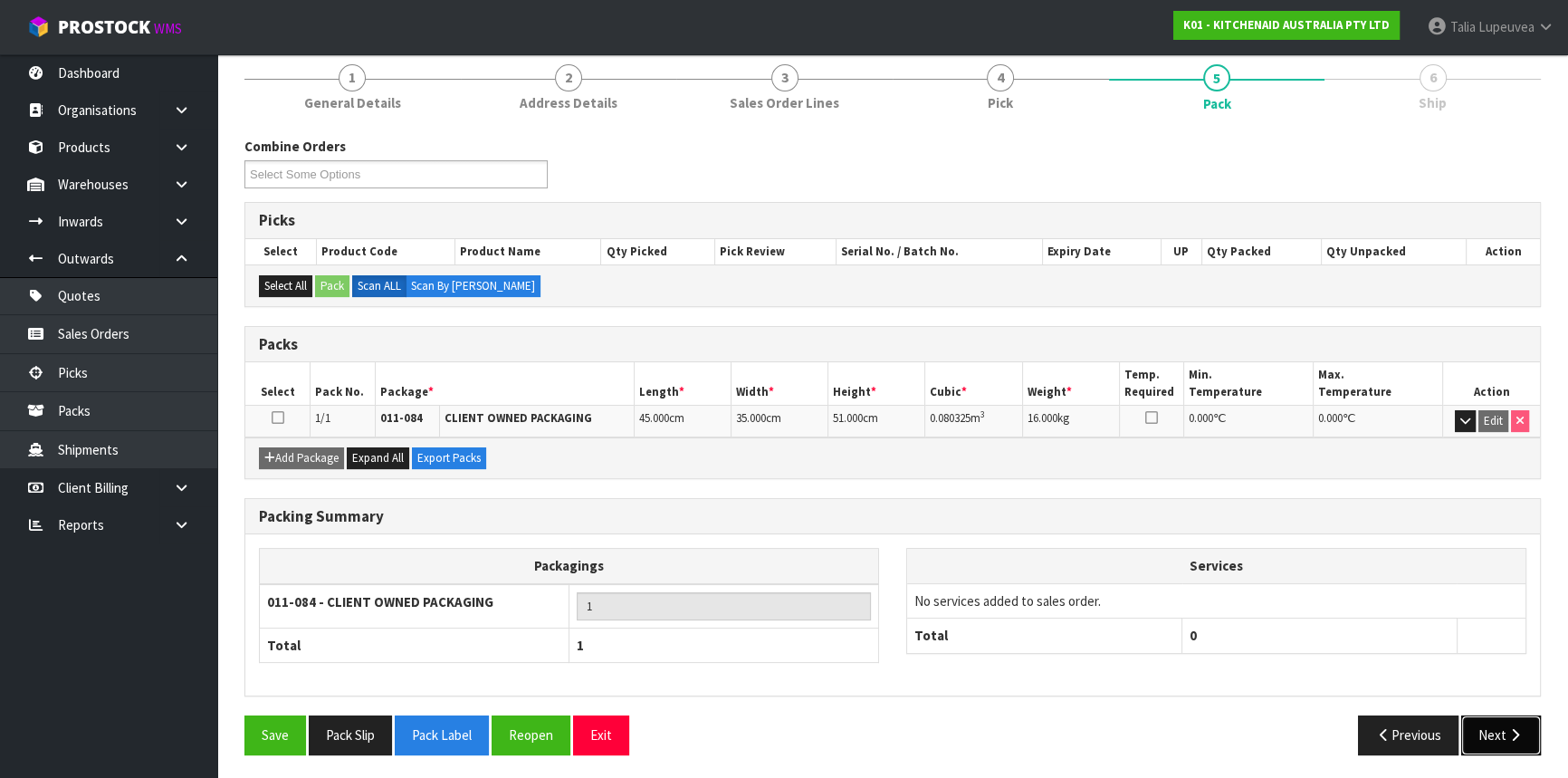
click at [1489, 731] on button "Next" at bounding box center [1502, 735] width 79 height 39
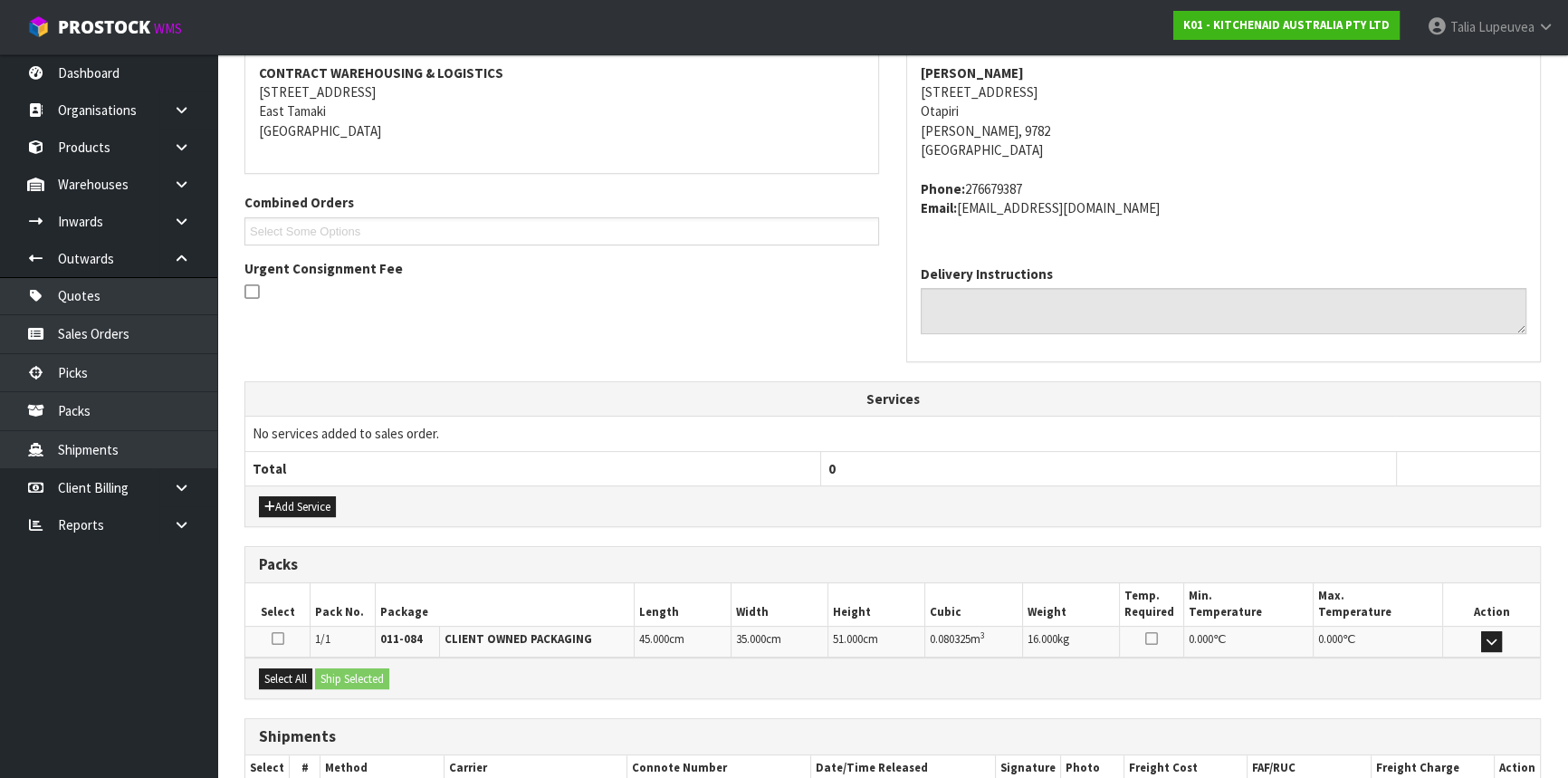
scroll to position [455, 0]
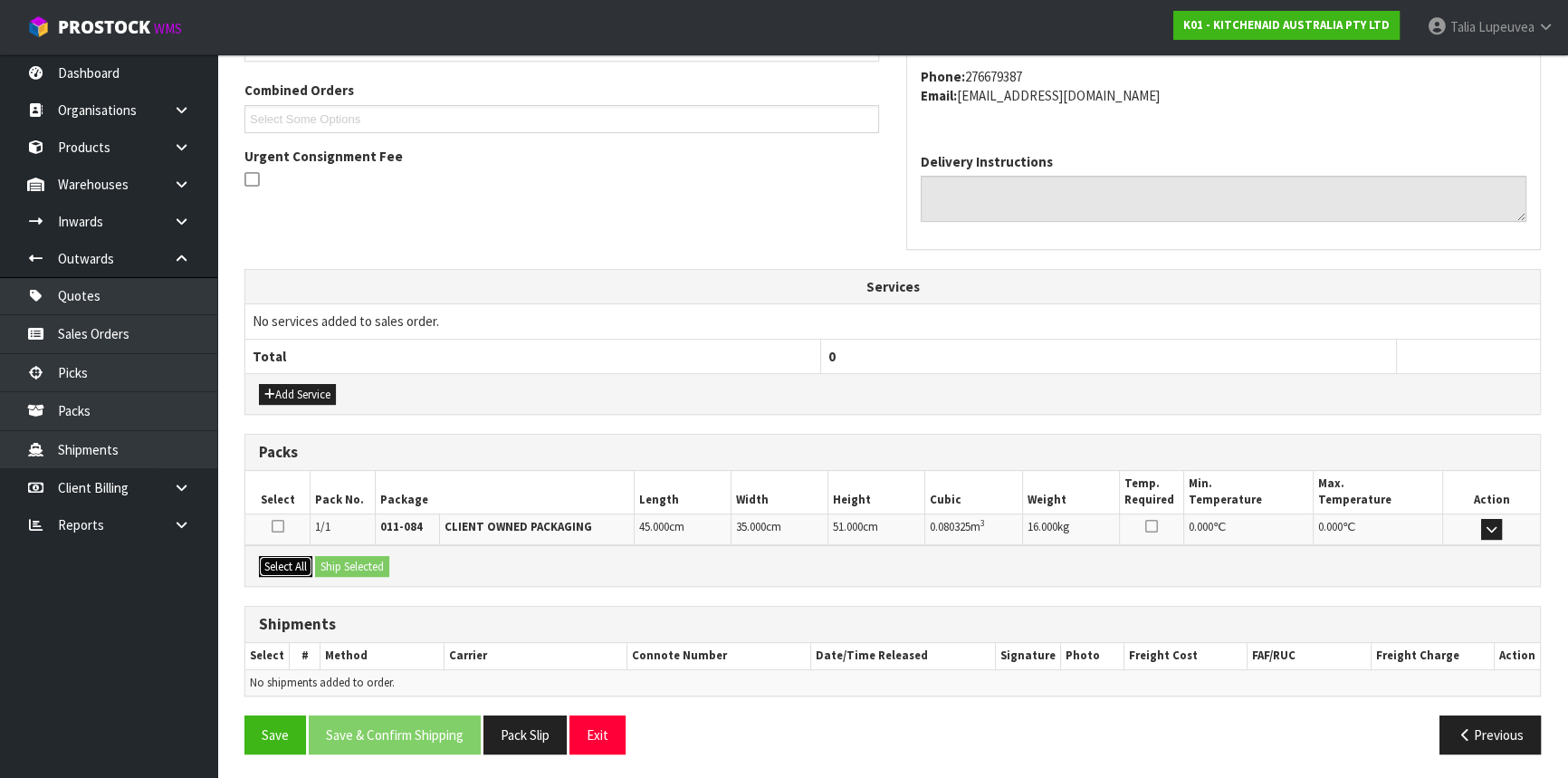
click at [278, 560] on button "Select All" at bounding box center [286, 567] width 54 height 22
click at [327, 557] on button "Ship Selected" at bounding box center [352, 567] width 74 height 22
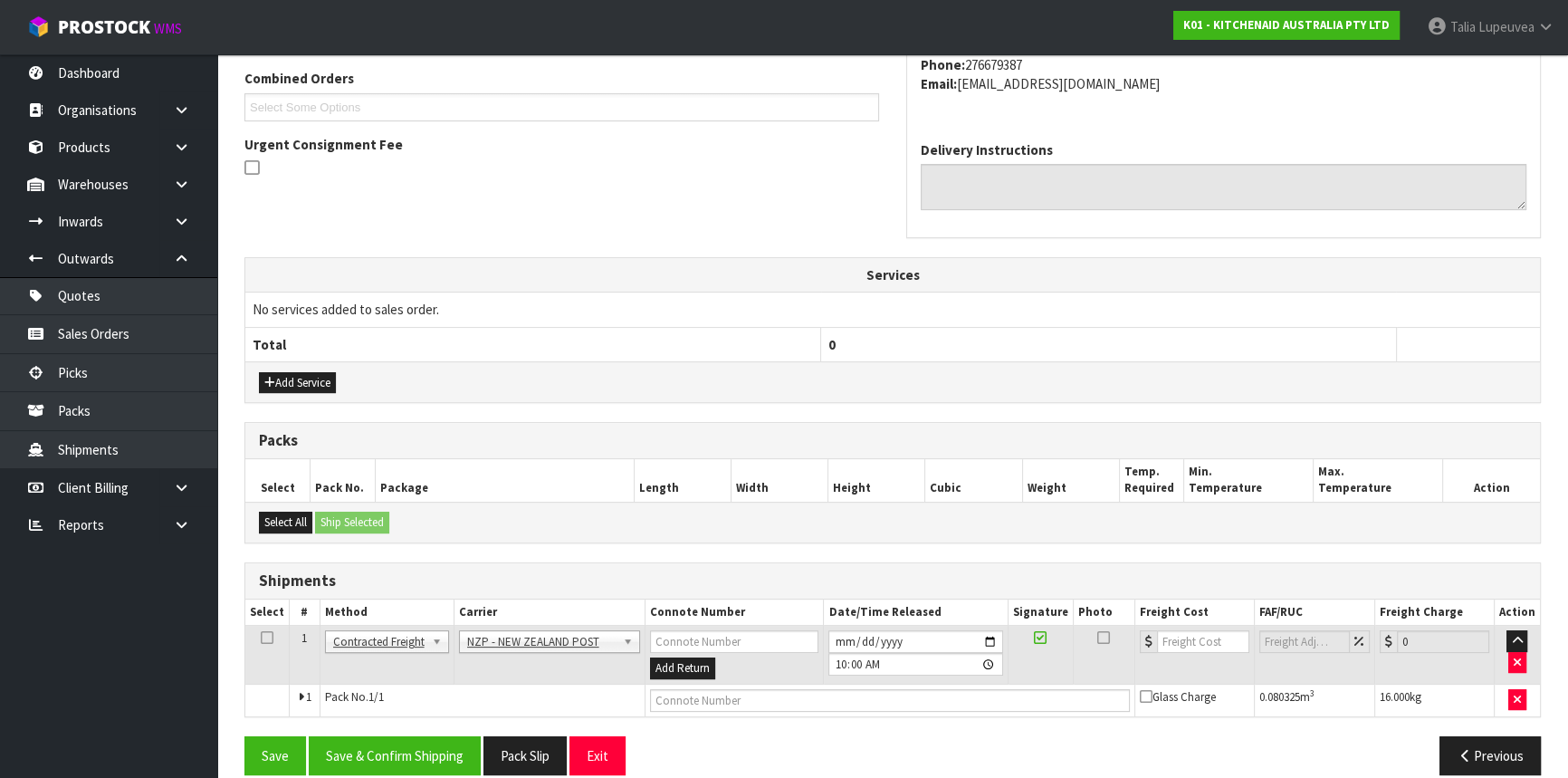
scroll to position [487, 0]
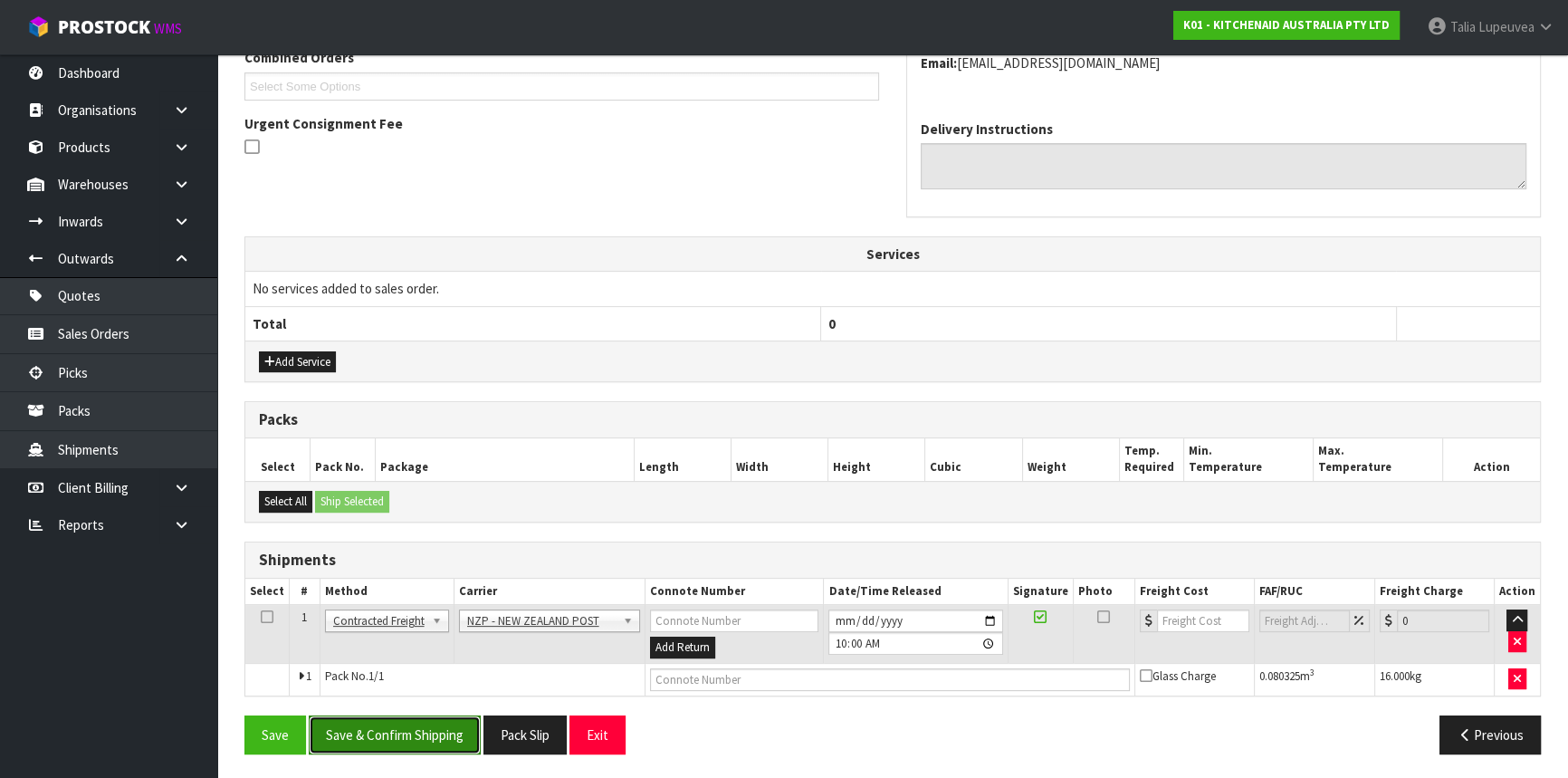
click at [403, 736] on button "Save & Confirm Shipping" at bounding box center [395, 735] width 172 height 39
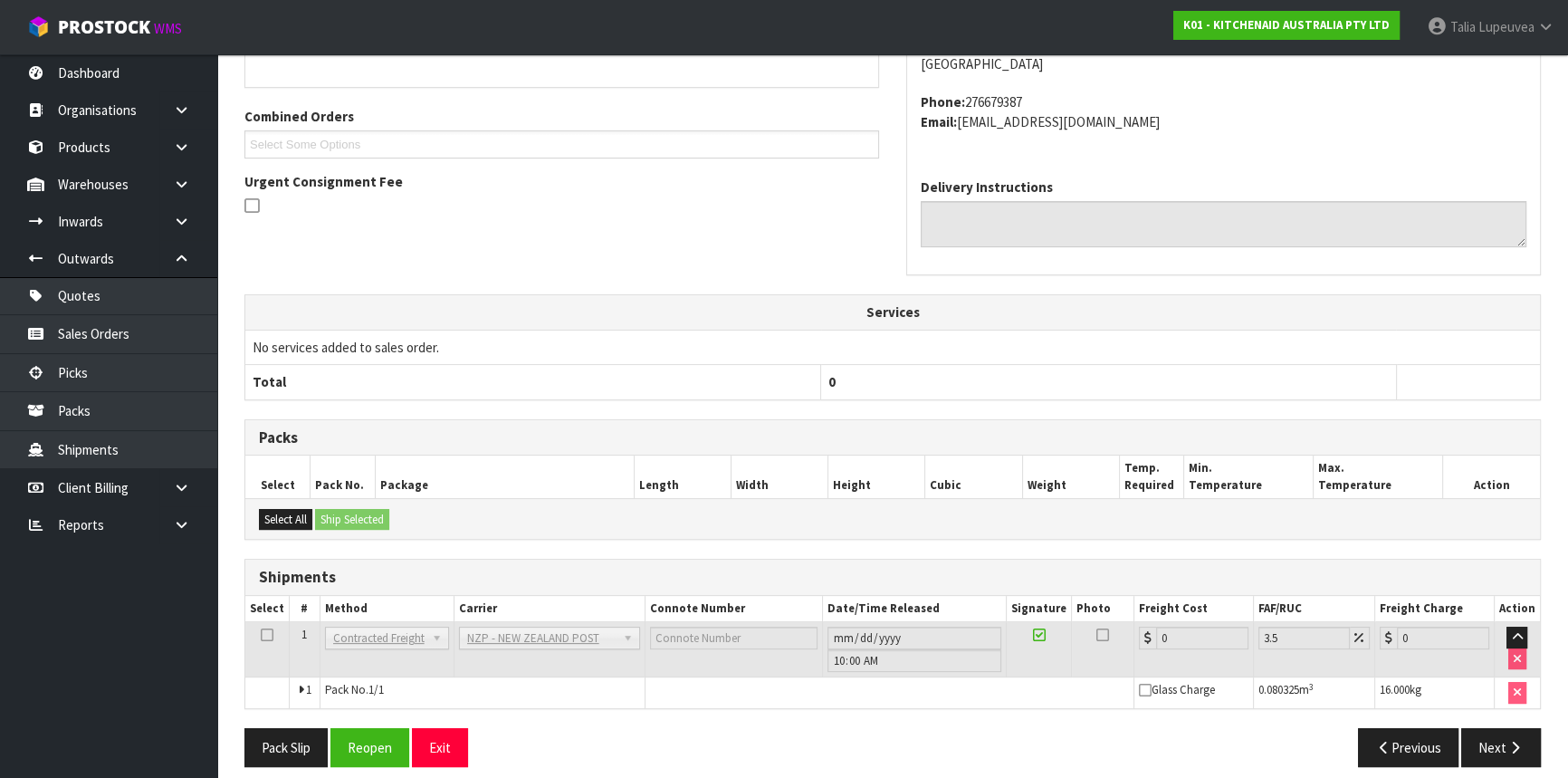
scroll to position [461, 0]
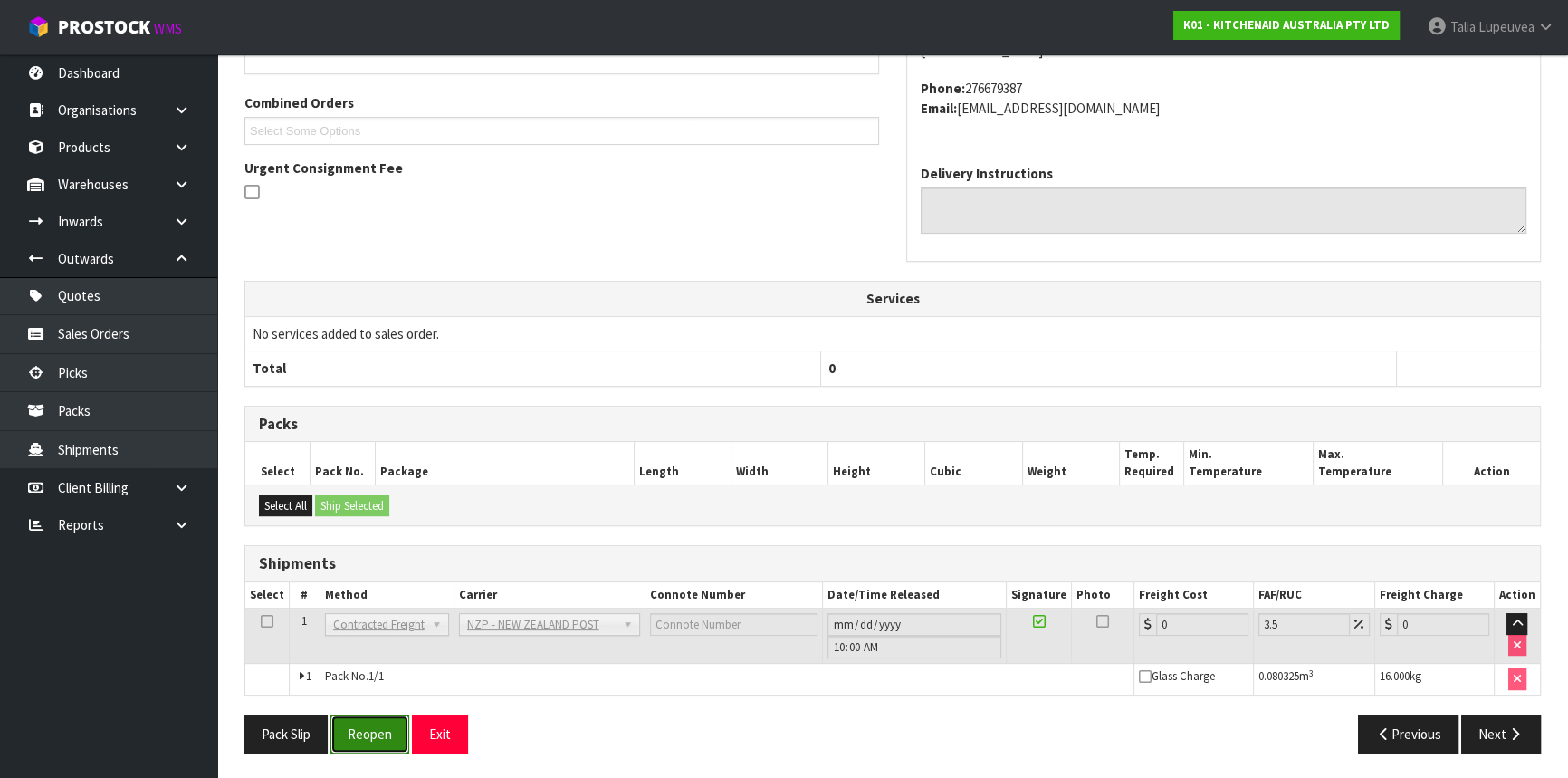
click at [358, 724] on button "Reopen" at bounding box center [369, 734] width 78 height 39
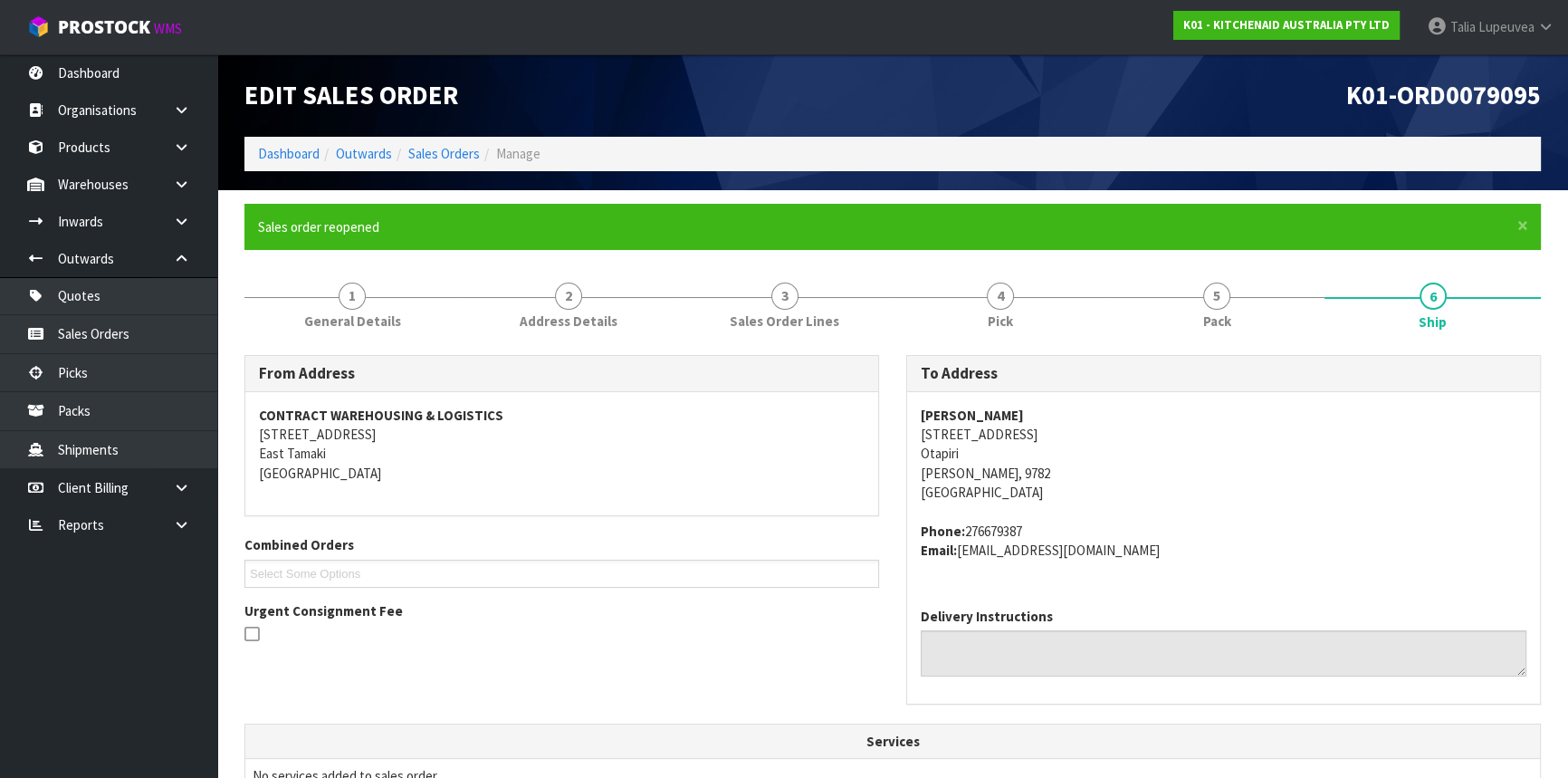
scroll to position [504, 0]
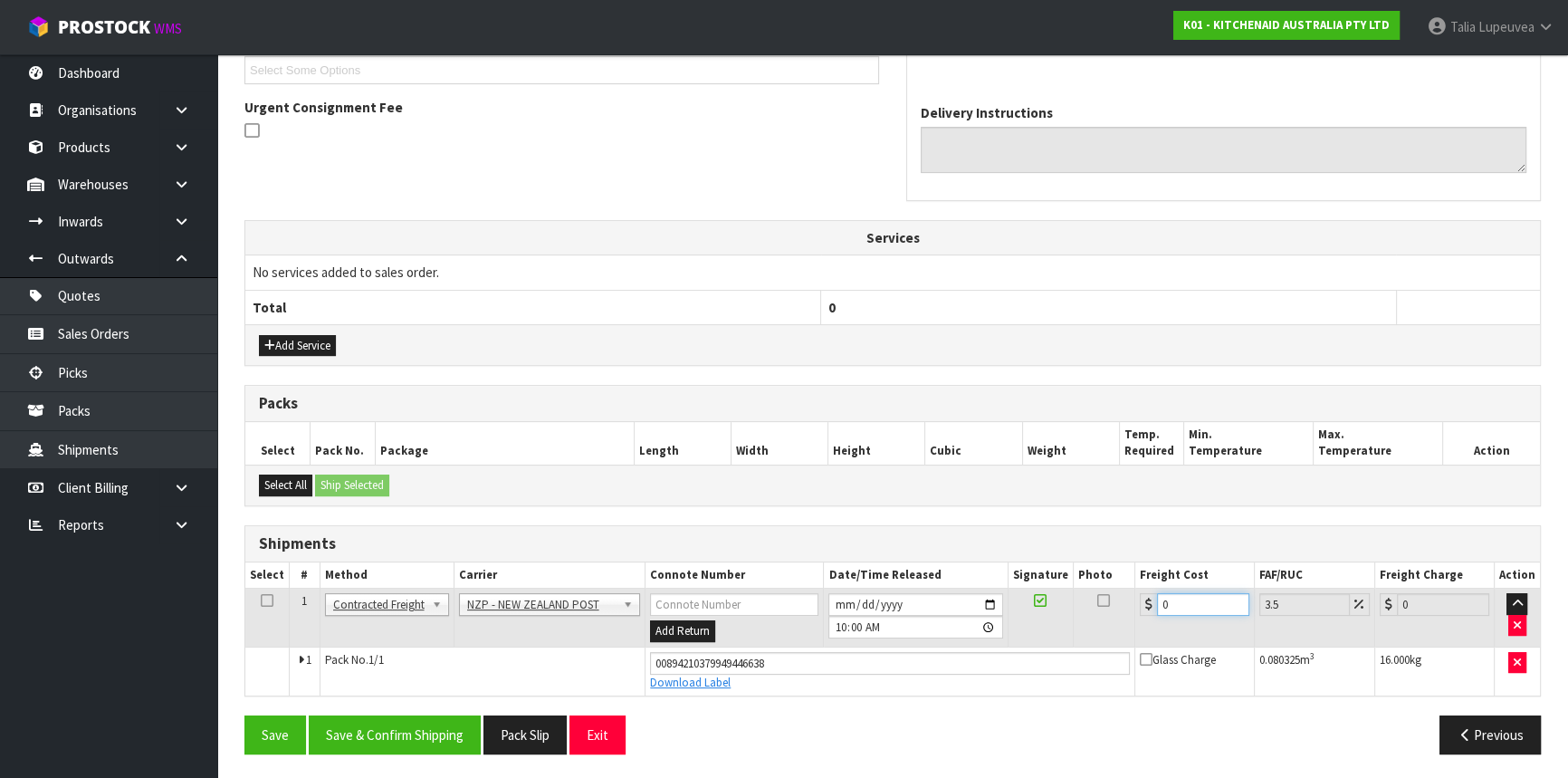
drag, startPoint x: 1172, startPoint y: 601, endPoint x: 1126, endPoint y: 621, distance: 50.2
click at [1126, 621] on tr "1 Client Local Pickup Customer Local Pickup Company Freight Contracted Freight …" at bounding box center [892, 618] width 1295 height 59
type input "2"
type input "2.07"
type input "26"
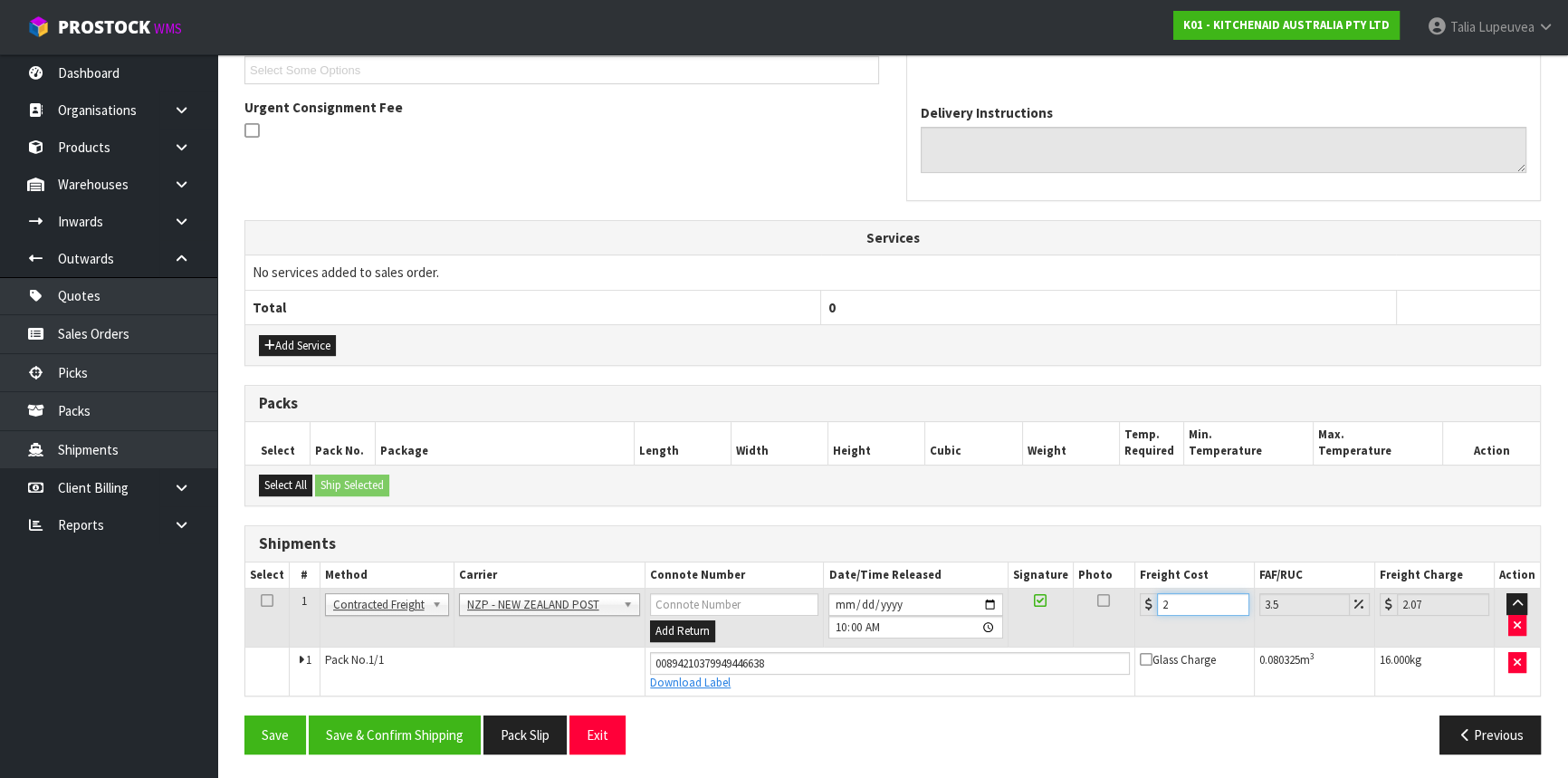
type input "26.91"
type input "26.2"
type input "27.12"
type input "26.20"
click at [414, 732] on button "Save & Confirm Shipping" at bounding box center [395, 735] width 172 height 39
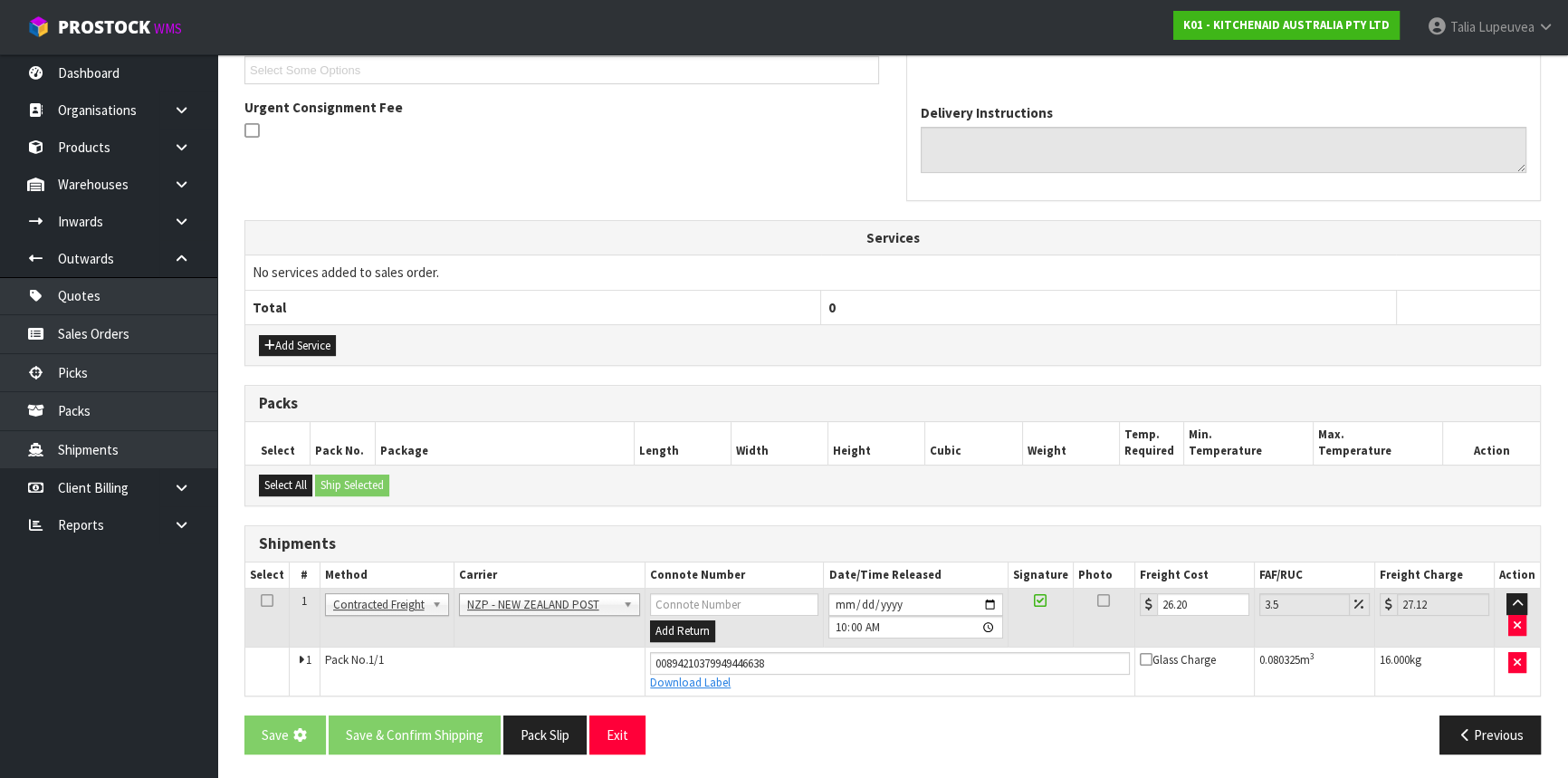
scroll to position [0, 0]
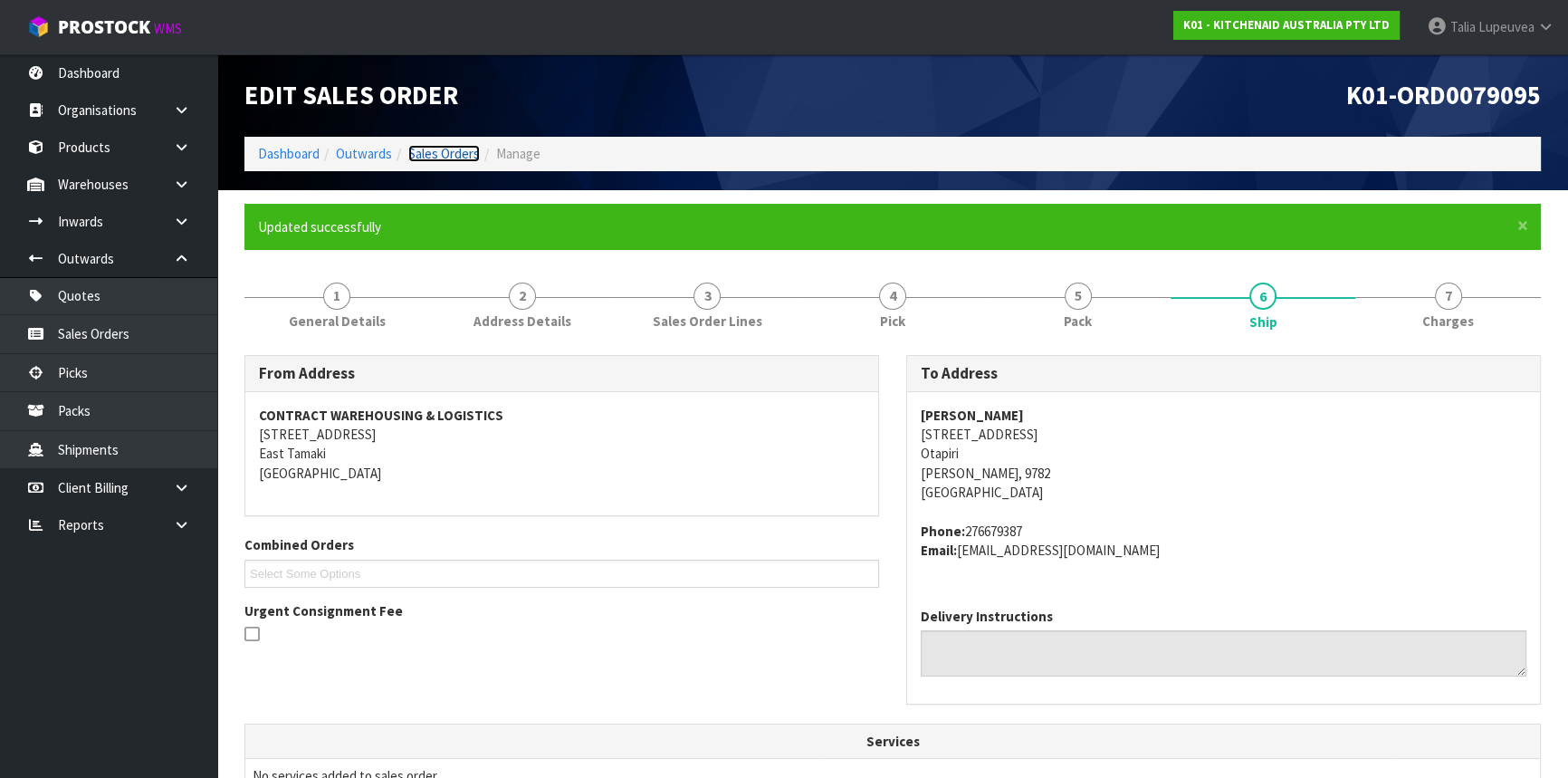
click at [443, 154] on link "Sales Orders" at bounding box center [444, 153] width 72 height 18
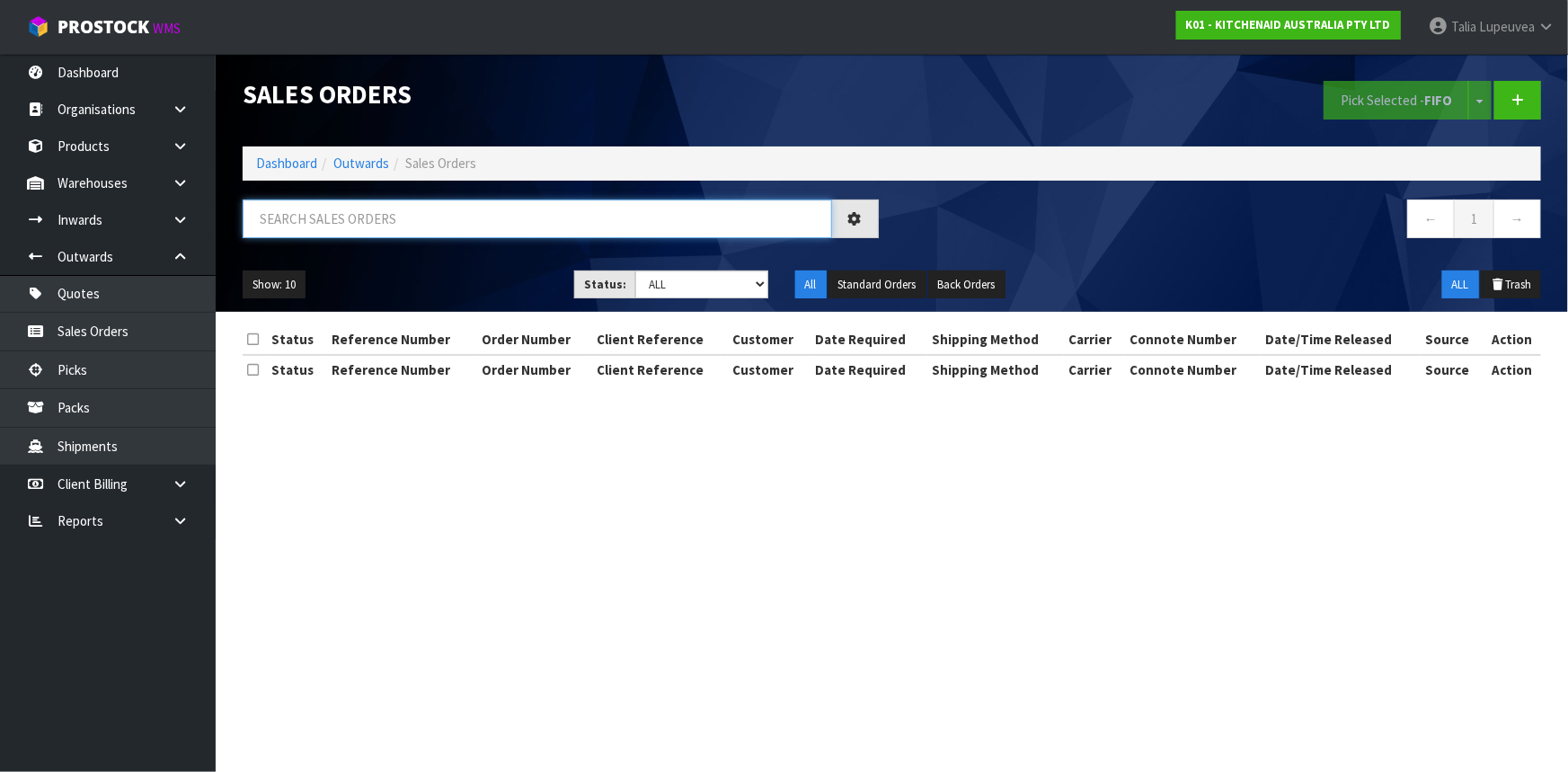
click at [473, 217] on input "text" at bounding box center [538, 219] width 590 height 38
type input "JOB-0412358"
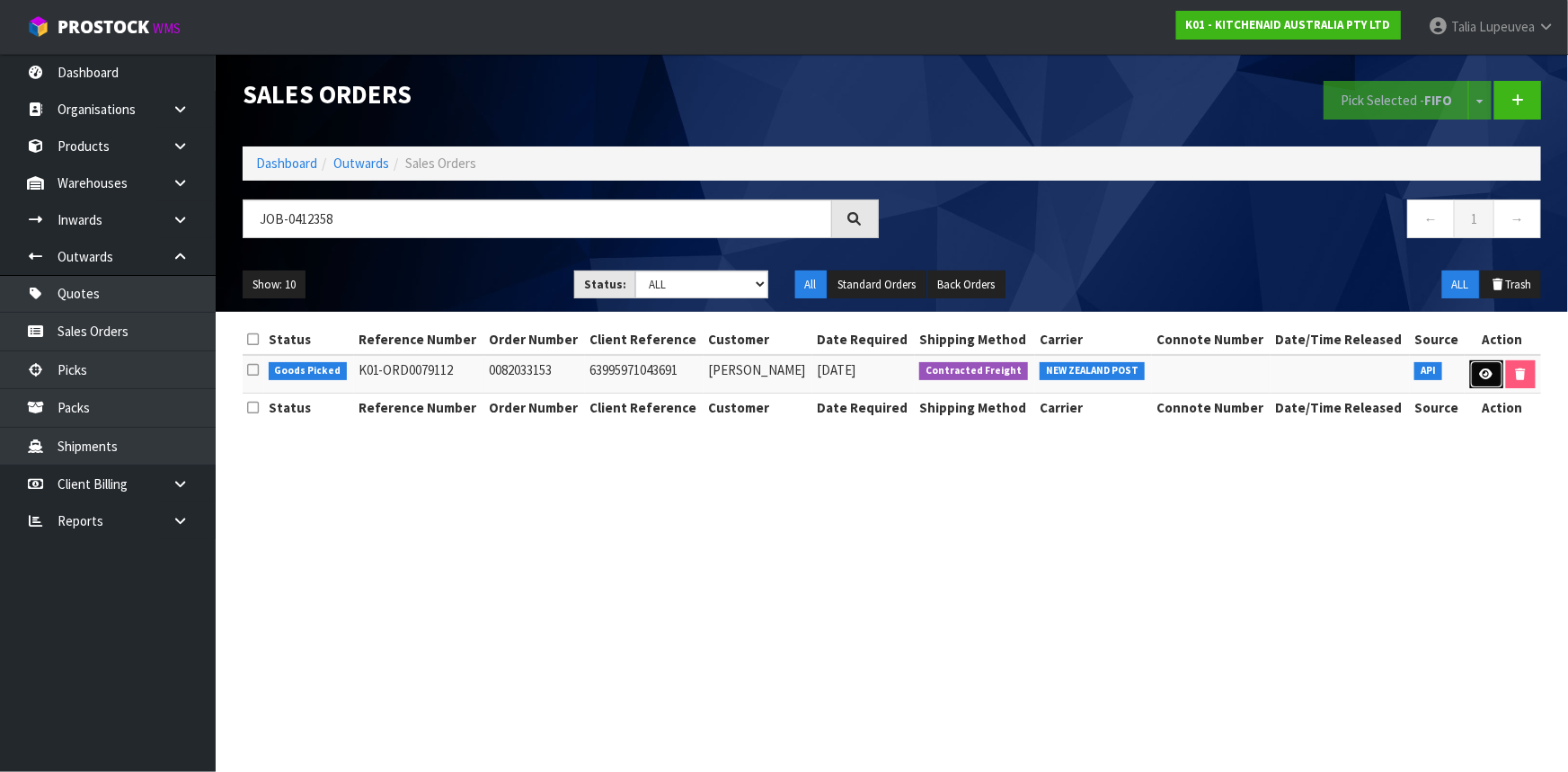
click at [1480, 376] on icon at bounding box center [1486, 374] width 14 height 12
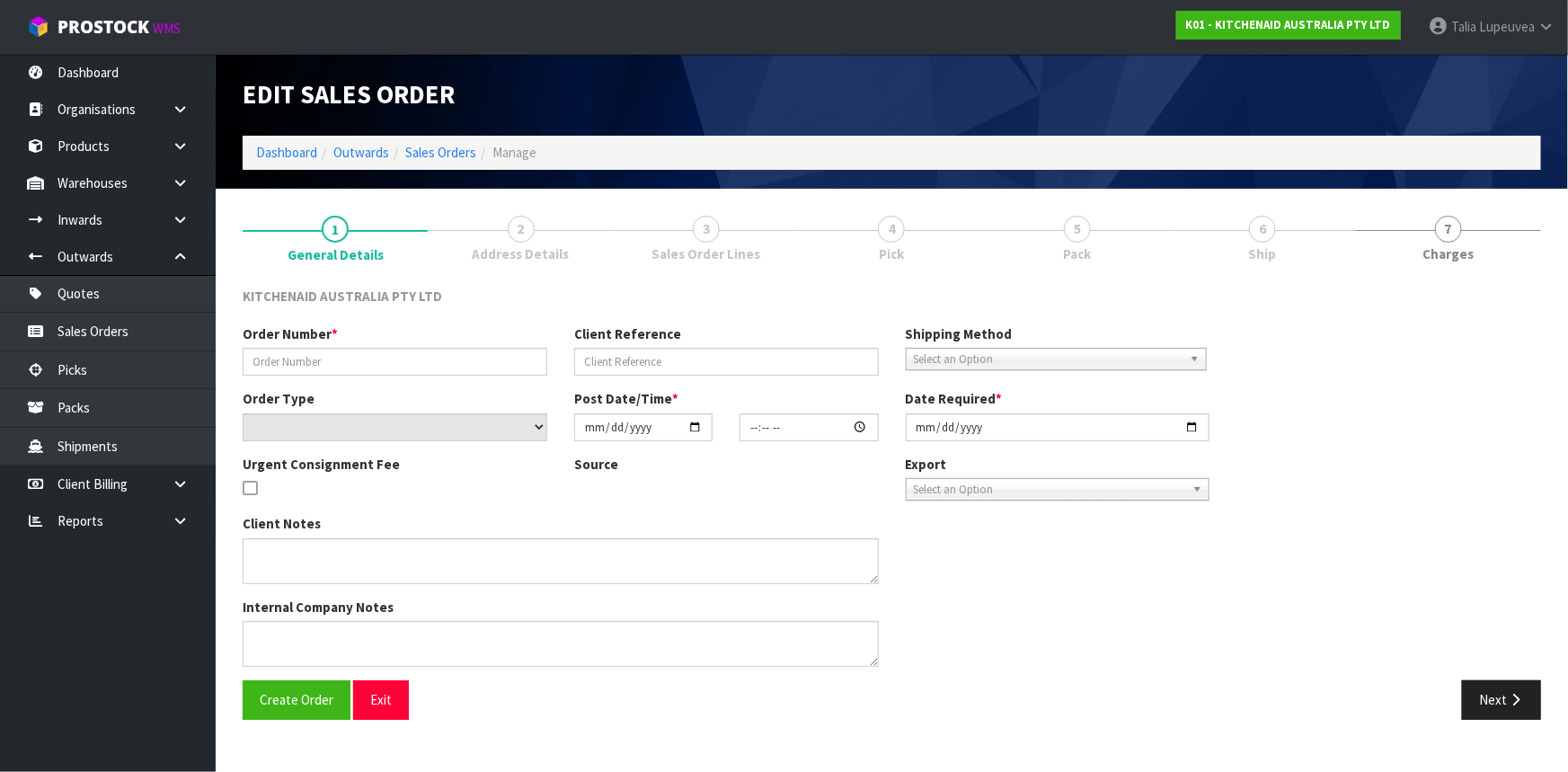
type input "0082033153"
type input "63995971043691"
select select "number:0"
type input "[DATE]"
type input "15:40:18.000"
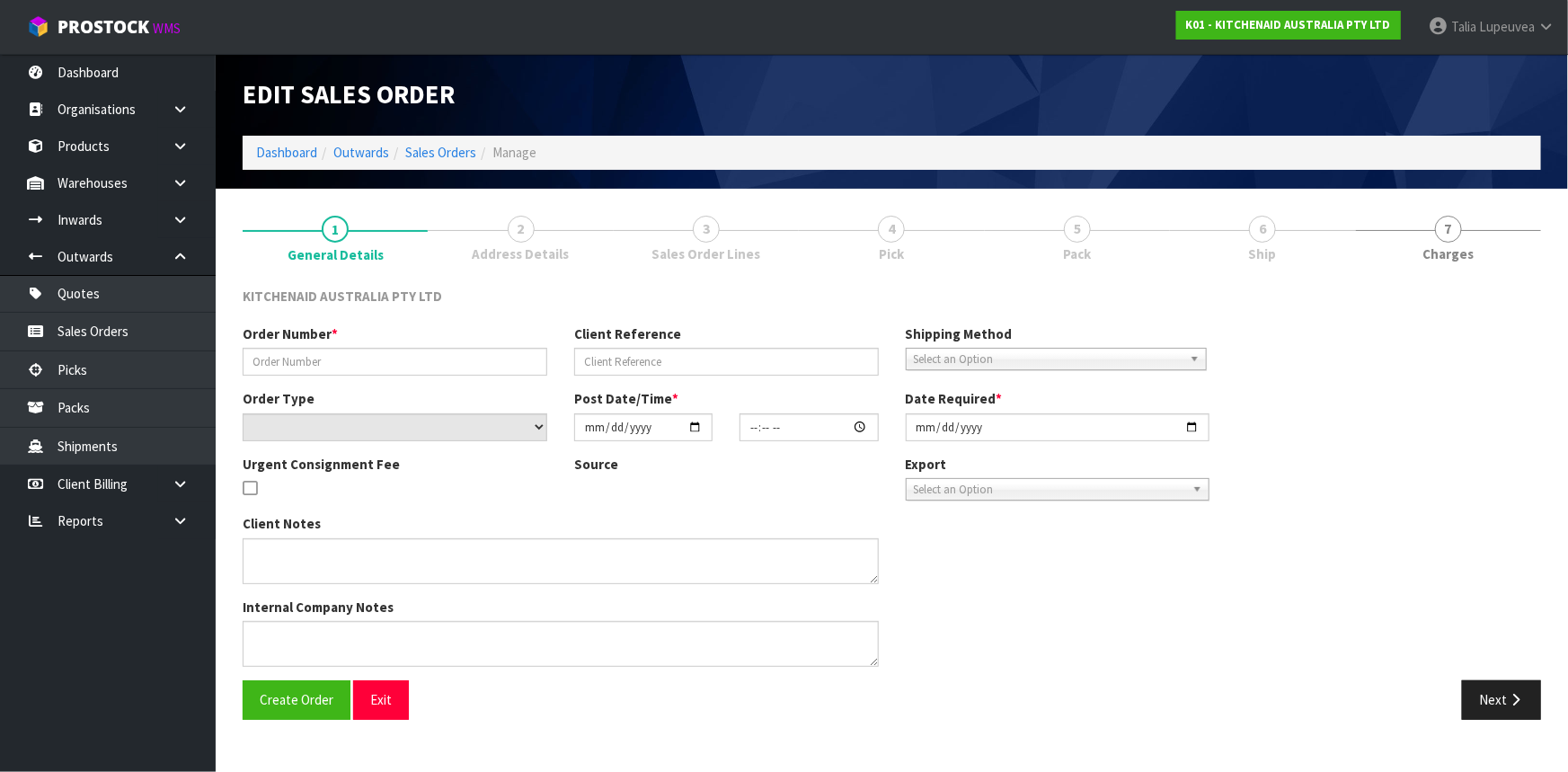
type input "[DATE]"
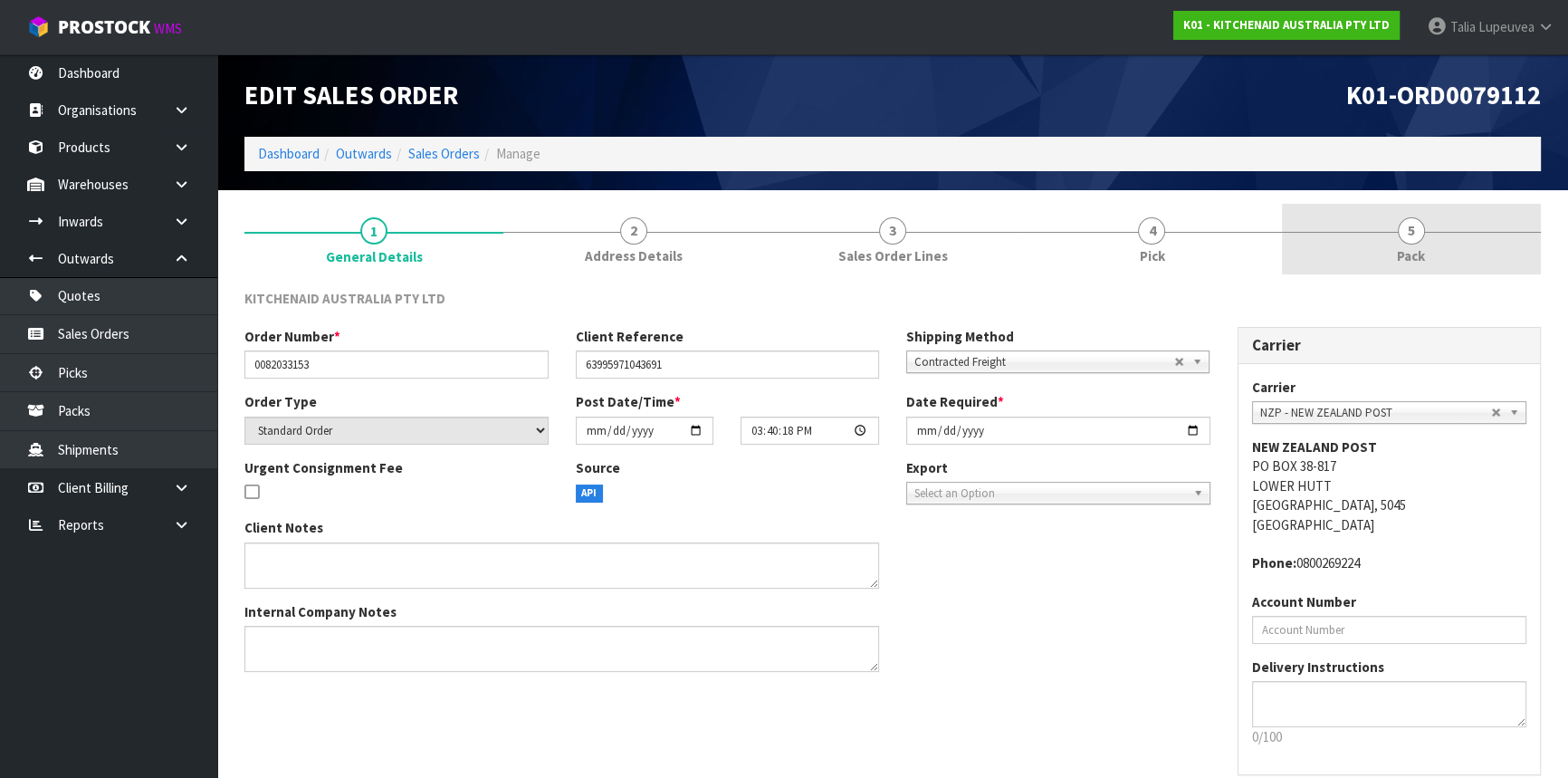
drag, startPoint x: 1450, startPoint y: 221, endPoint x: 1456, endPoint y: 208, distance: 14.3
click at [1450, 221] on link "5 Pack" at bounding box center [1411, 240] width 259 height 72
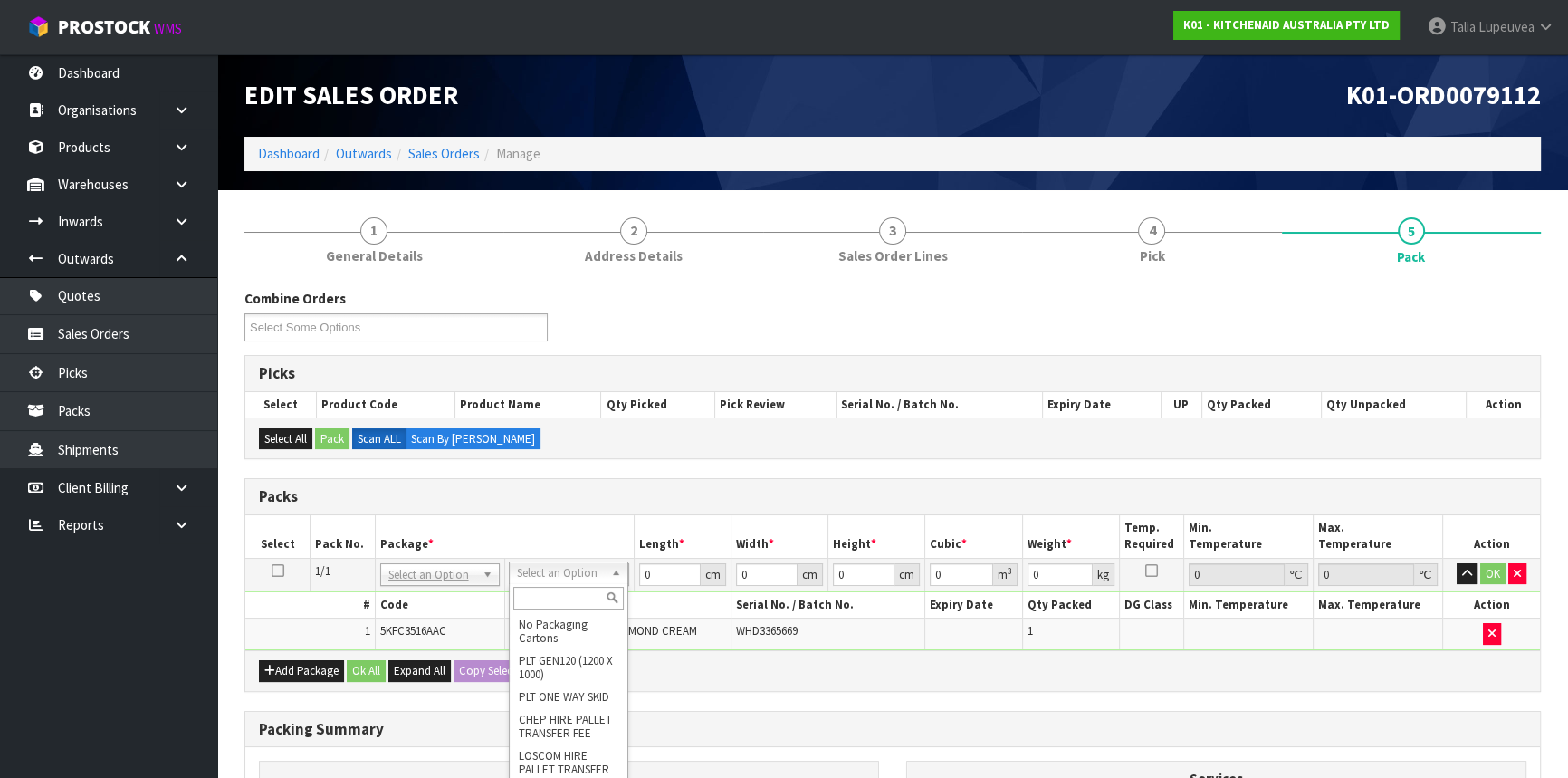
click at [531, 595] on input "text" at bounding box center [569, 598] width 111 height 23
type input "OWN"
drag, startPoint x: 552, startPoint y: 624, endPoint x: 600, endPoint y: 606, distance: 51.3
type input "1.75"
drag, startPoint x: 653, startPoint y: 577, endPoint x: 640, endPoint y: 582, distance: 13.9
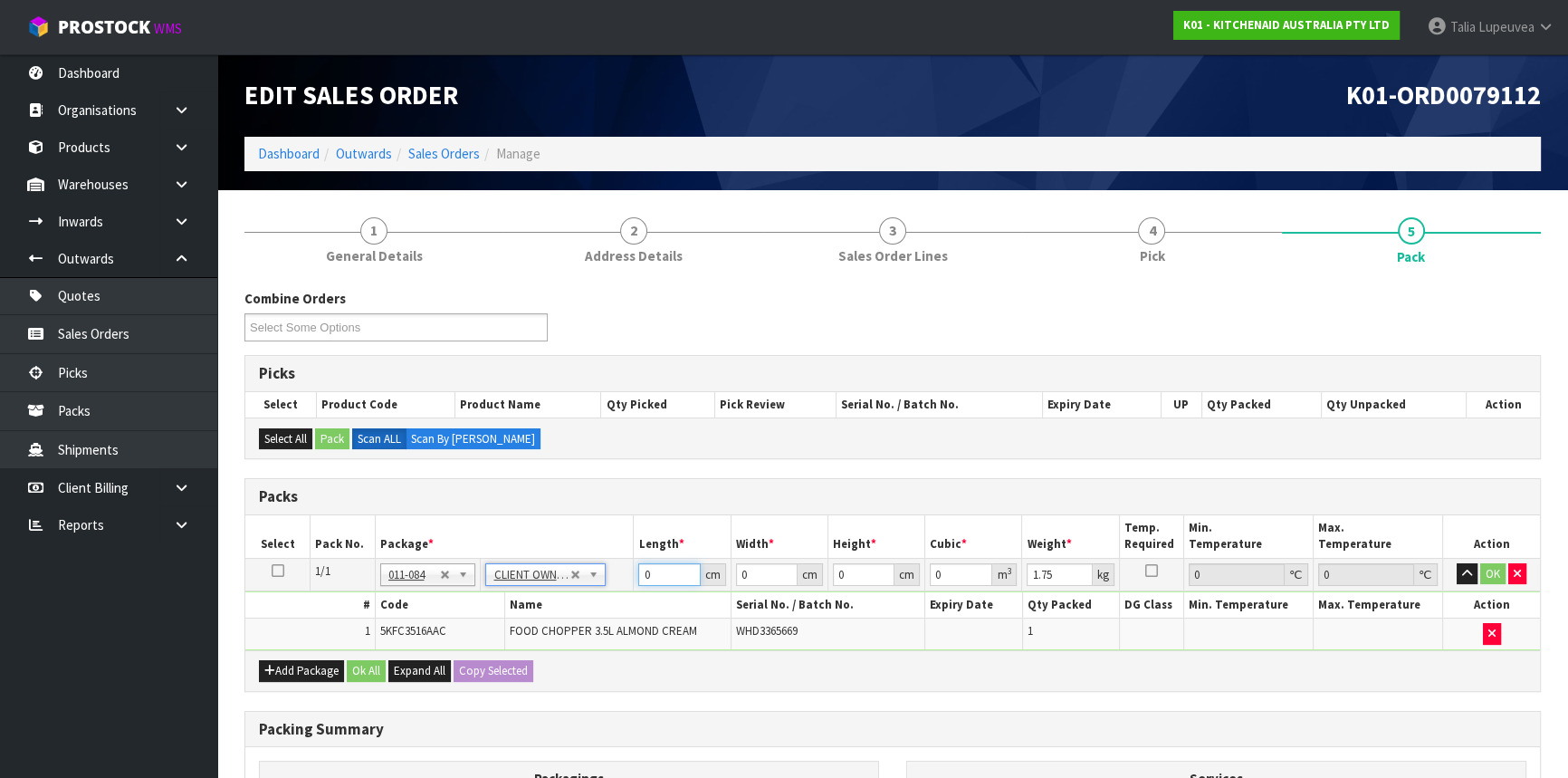
click at [640, 582] on input "0" at bounding box center [669, 574] width 62 height 23
type input "29"
type input "26"
type input "2"
type input "0.001508"
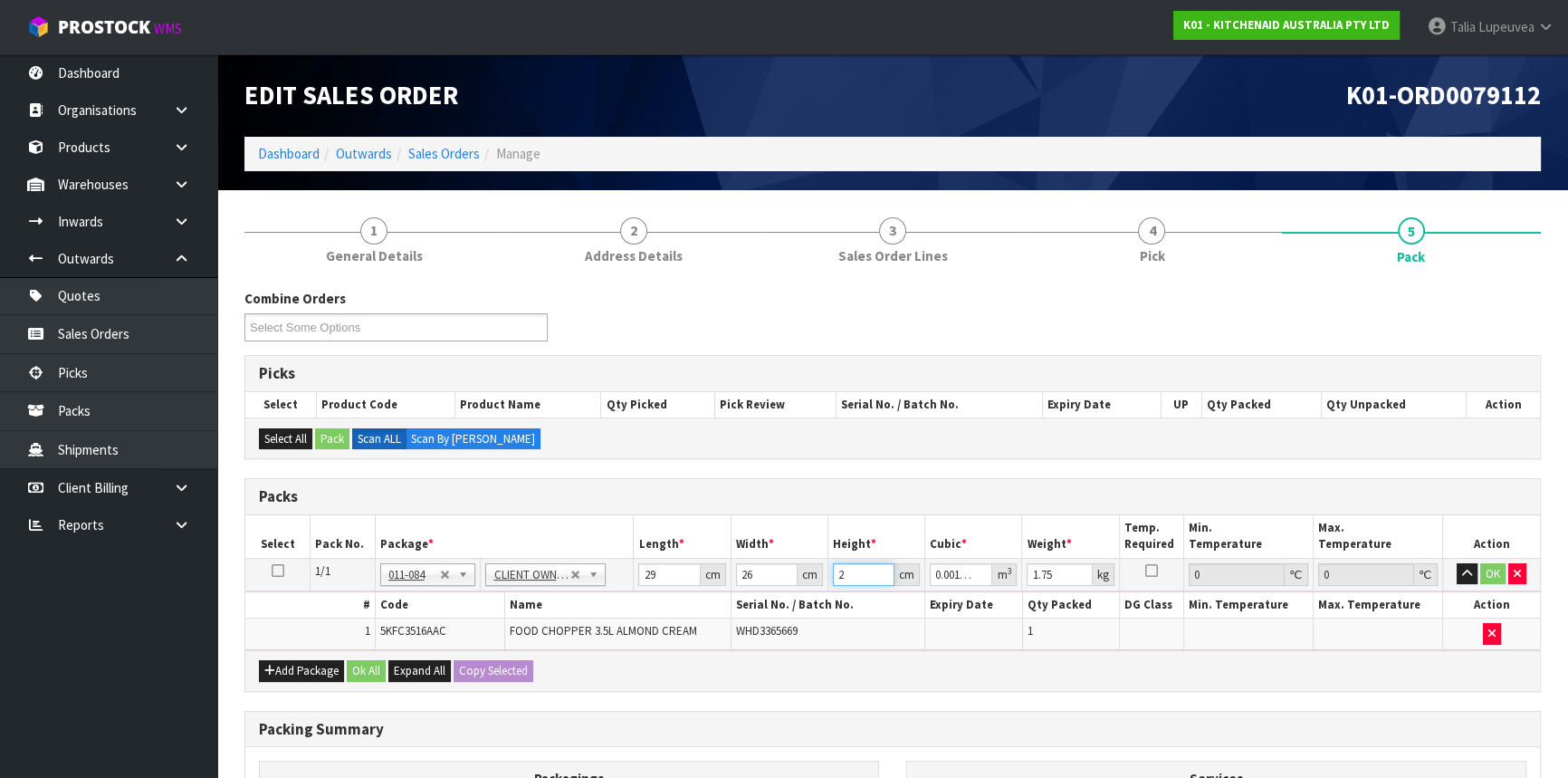
type input "20"
type input "0.01508"
type input "20"
type input "2"
click at [1485, 563] on button "OK" at bounding box center [1492, 574] width 25 height 22
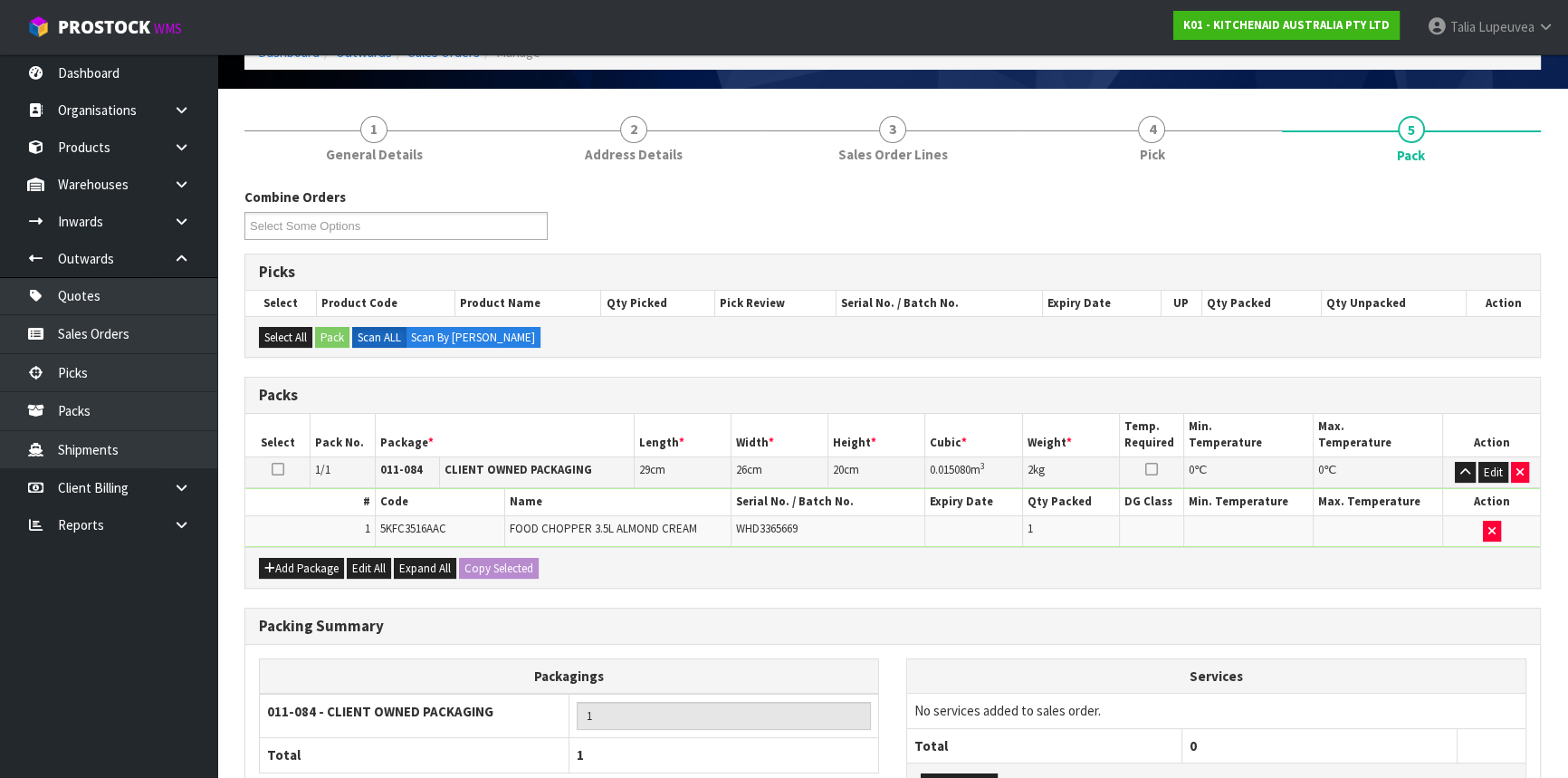
scroll to position [252, 0]
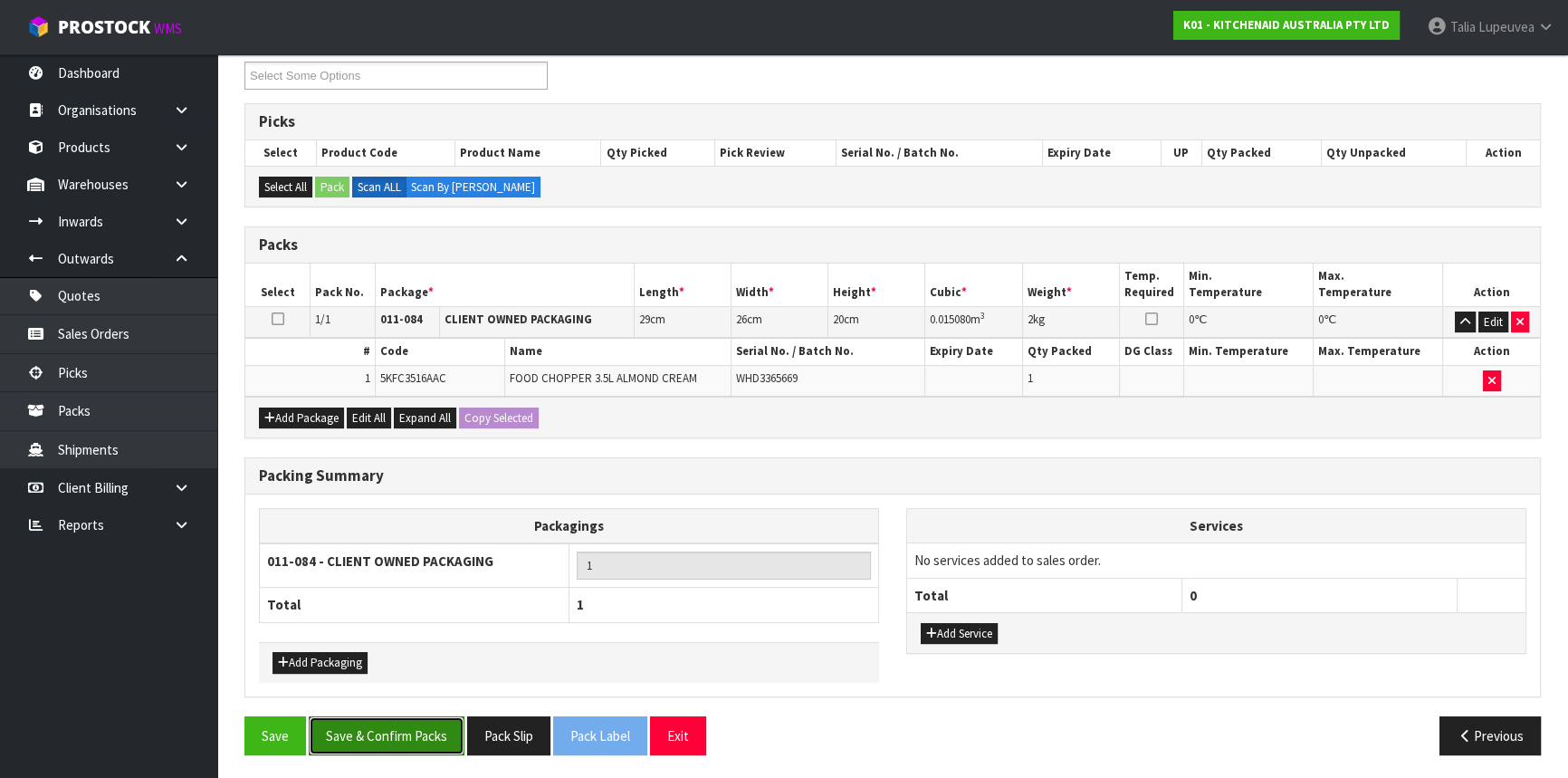
click at [376, 728] on button "Save & Confirm Packs" at bounding box center [387, 736] width 156 height 39
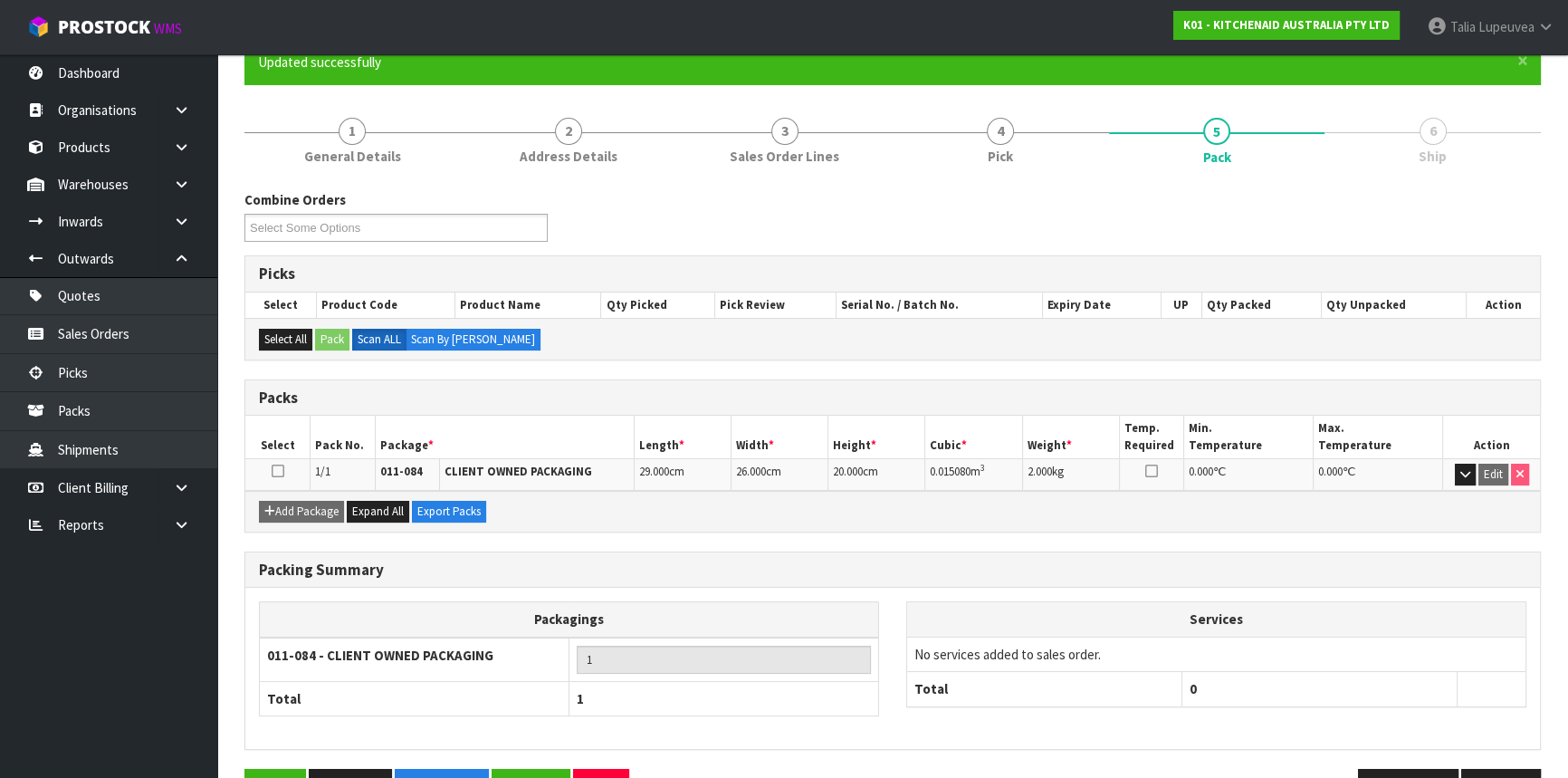
scroll to position [218, 0]
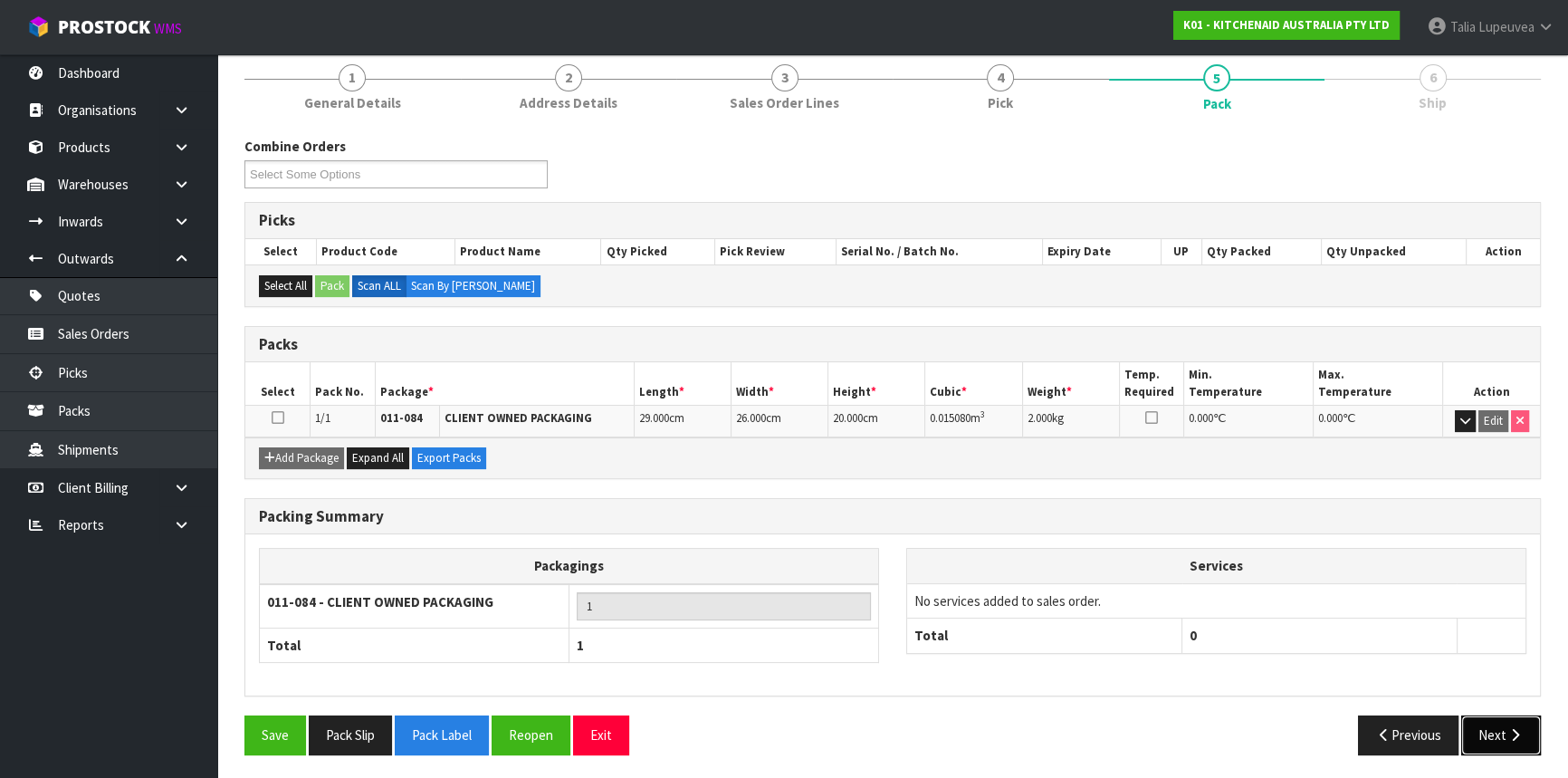
click at [1487, 731] on button "Next" at bounding box center [1502, 735] width 79 height 39
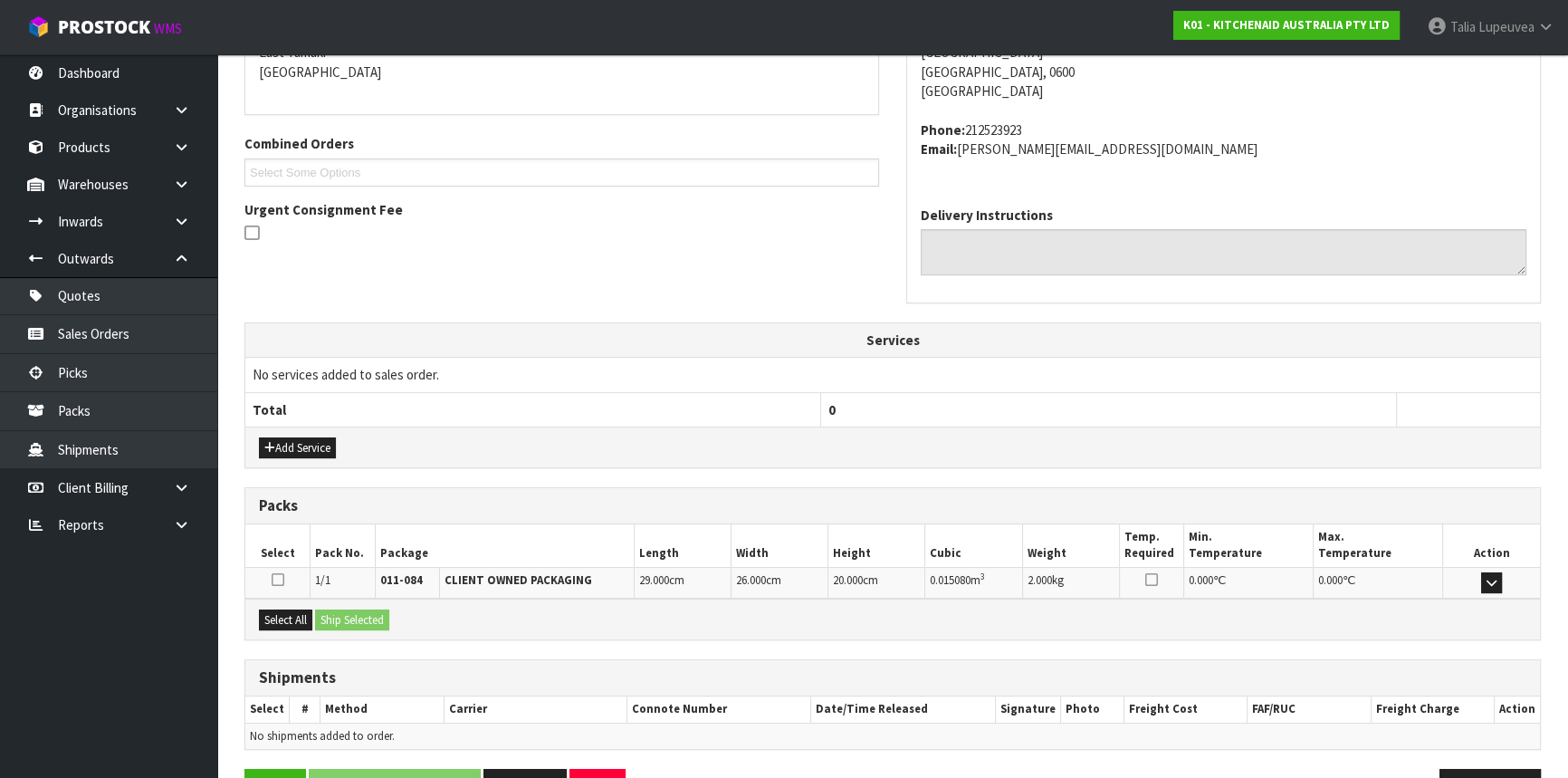
scroll to position [455, 0]
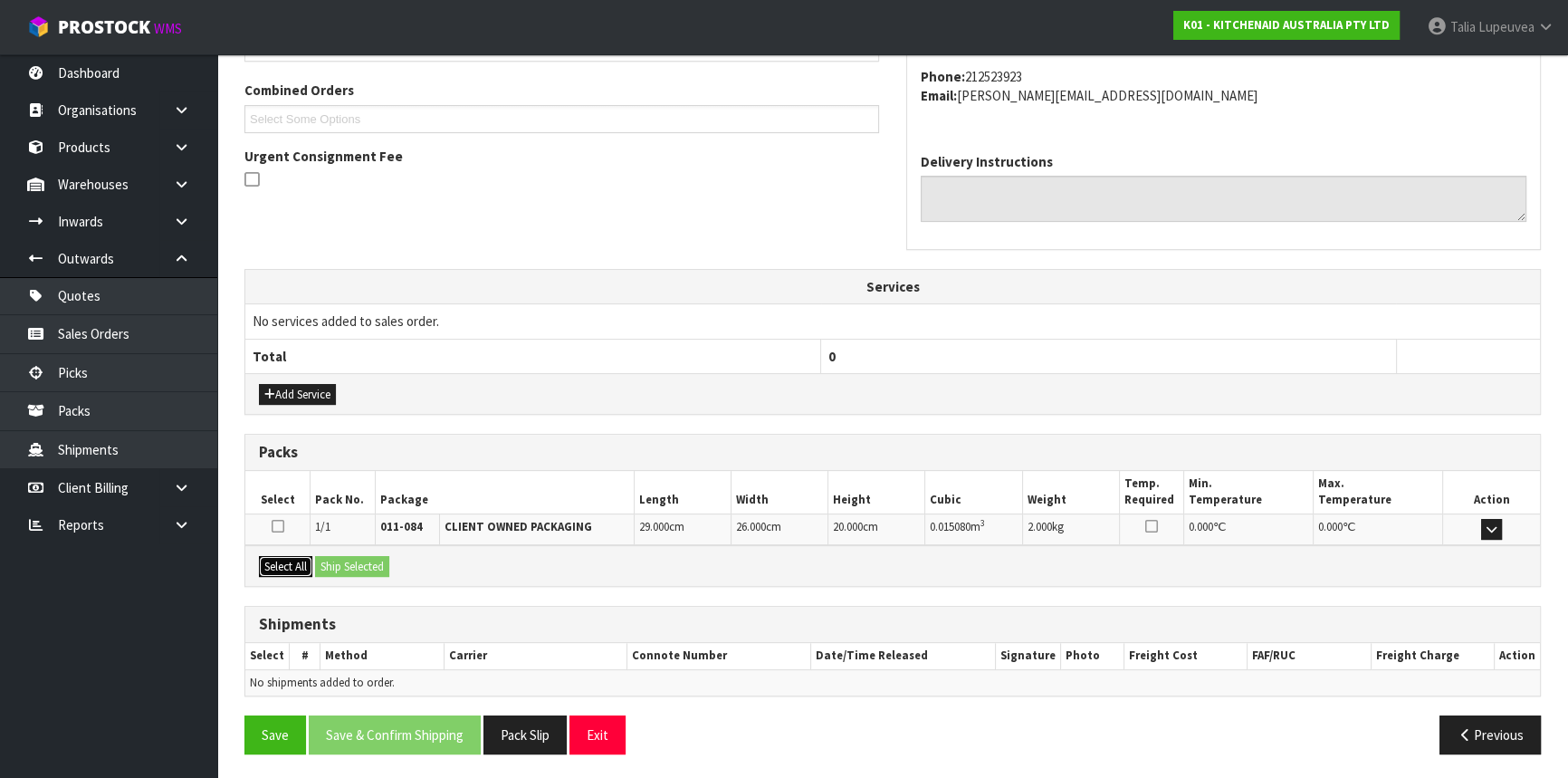
click at [297, 559] on button "Select All" at bounding box center [286, 567] width 54 height 22
click at [341, 559] on button "Ship Selected" at bounding box center [352, 567] width 74 height 22
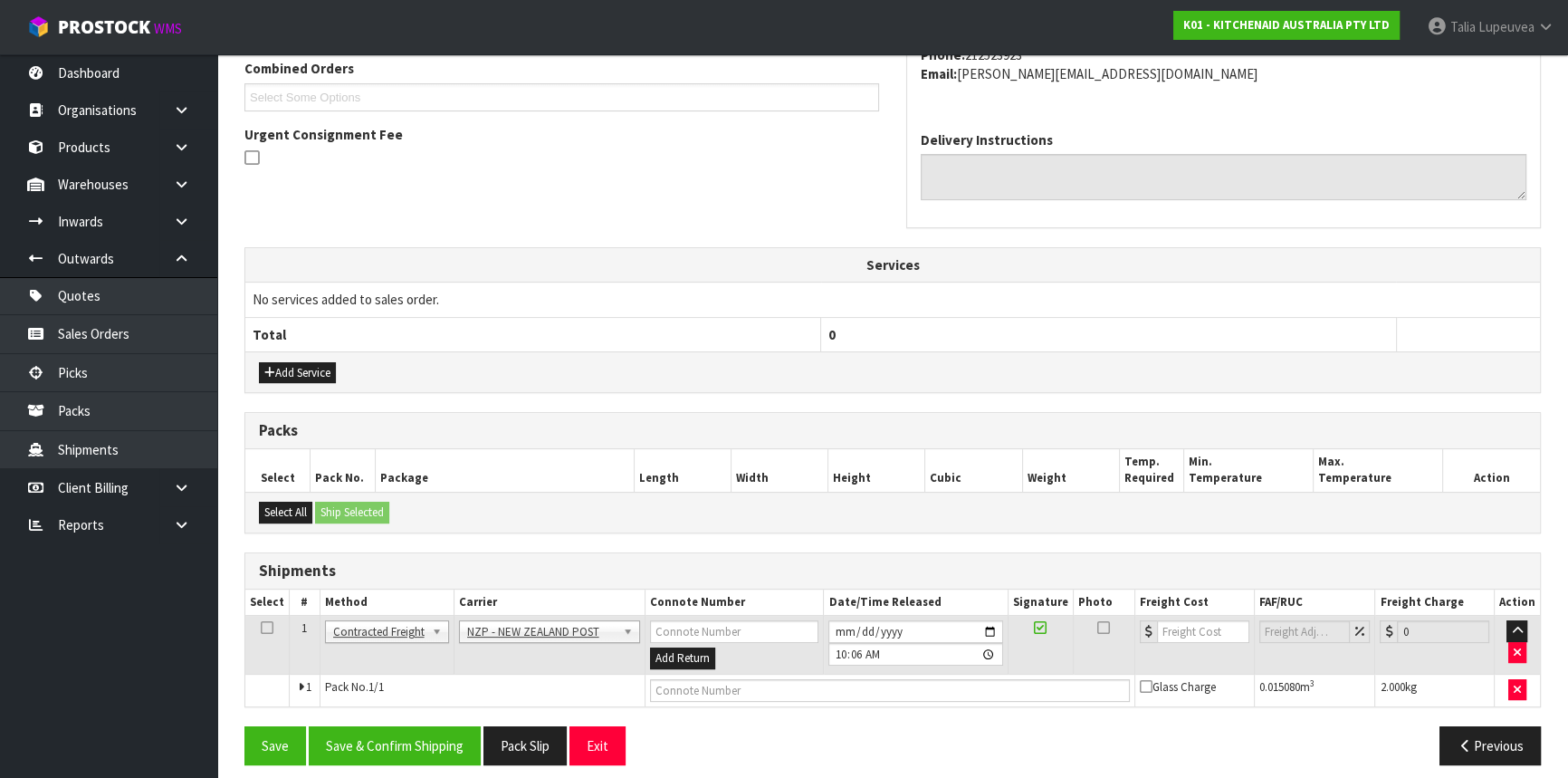
scroll to position [487, 0]
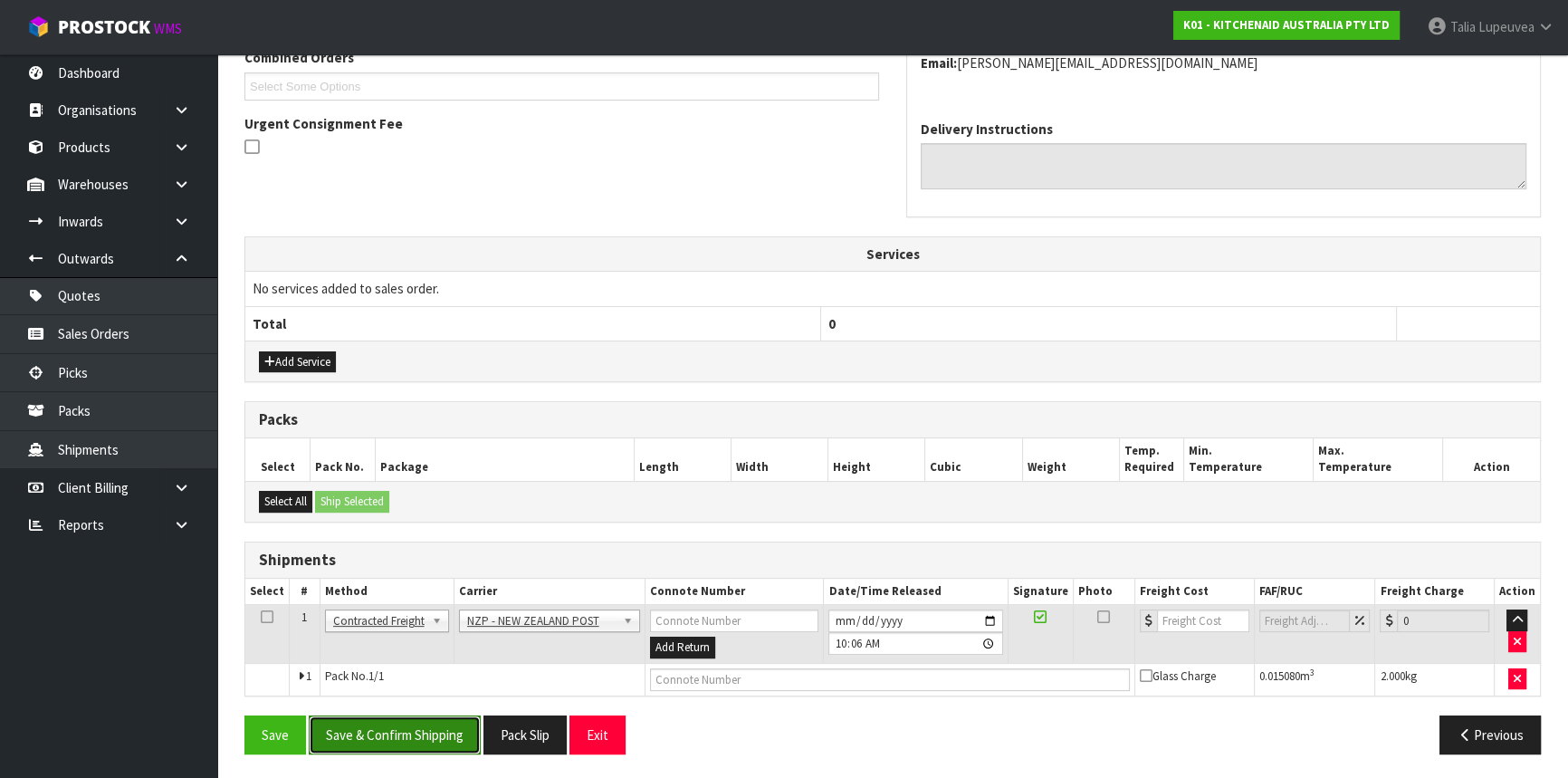
click at [406, 728] on button "Save & Confirm Shipping" at bounding box center [395, 735] width 172 height 39
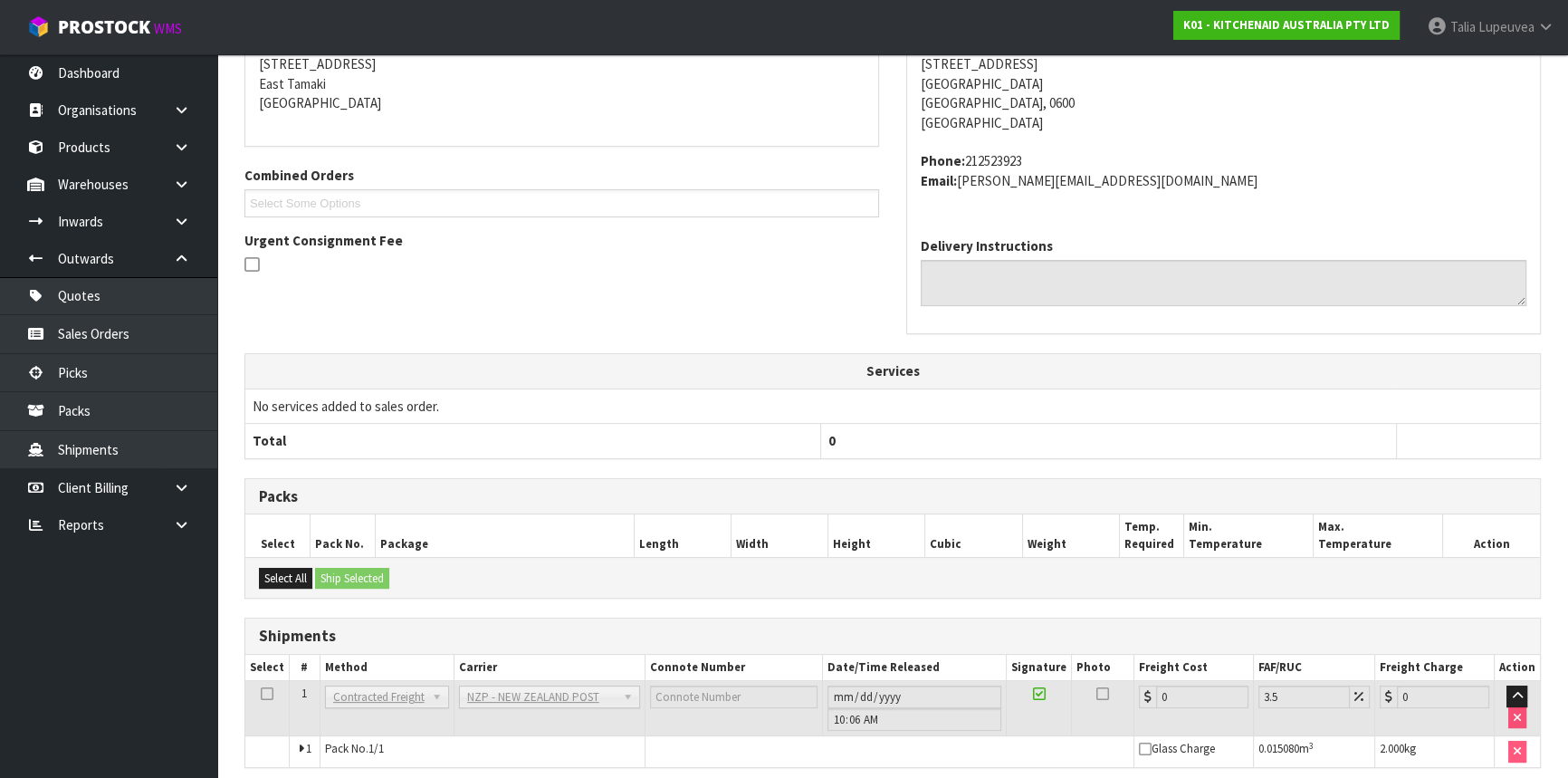
scroll to position [461, 0]
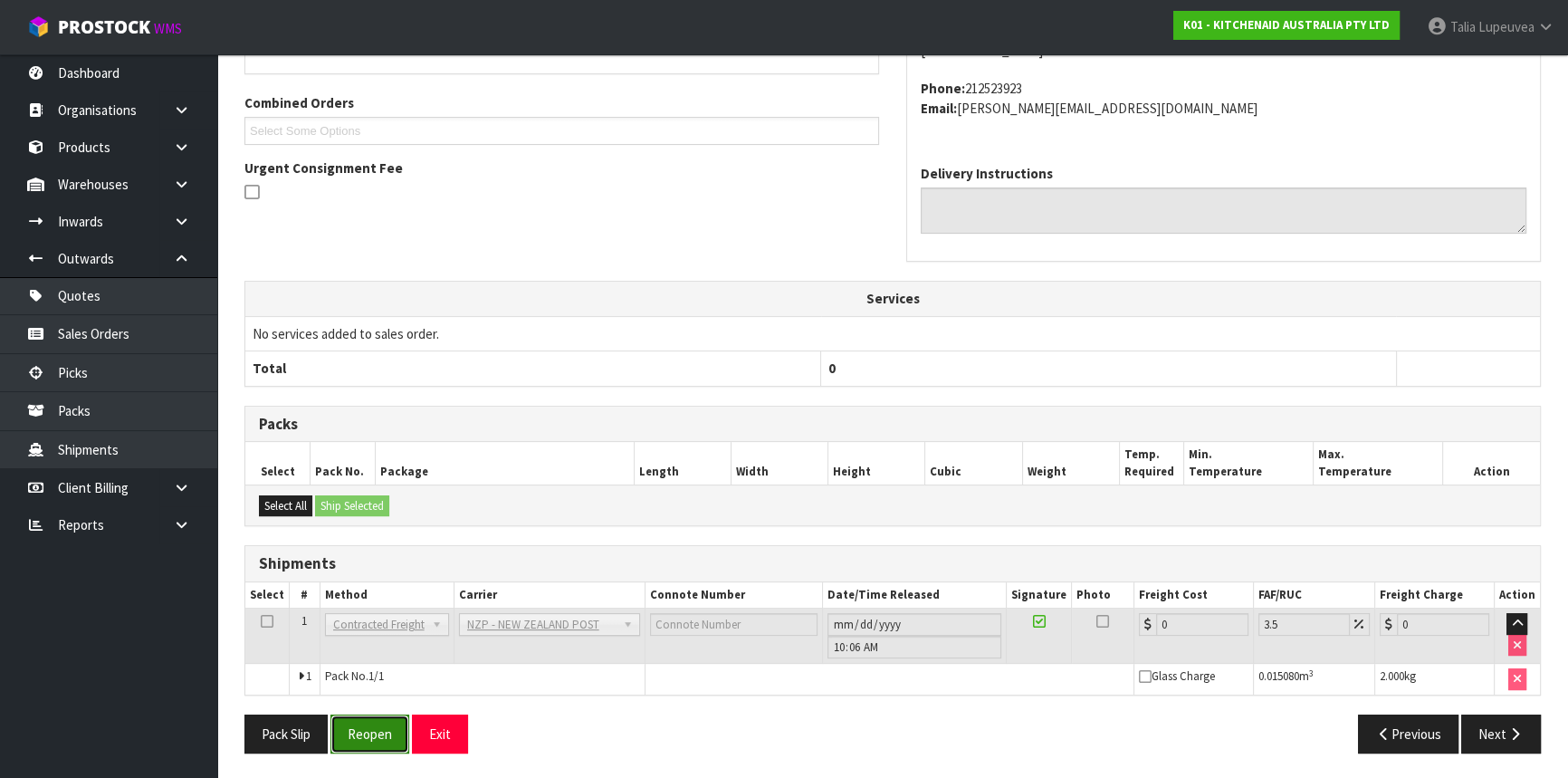
click at [373, 739] on button "Reopen" at bounding box center [369, 734] width 78 height 39
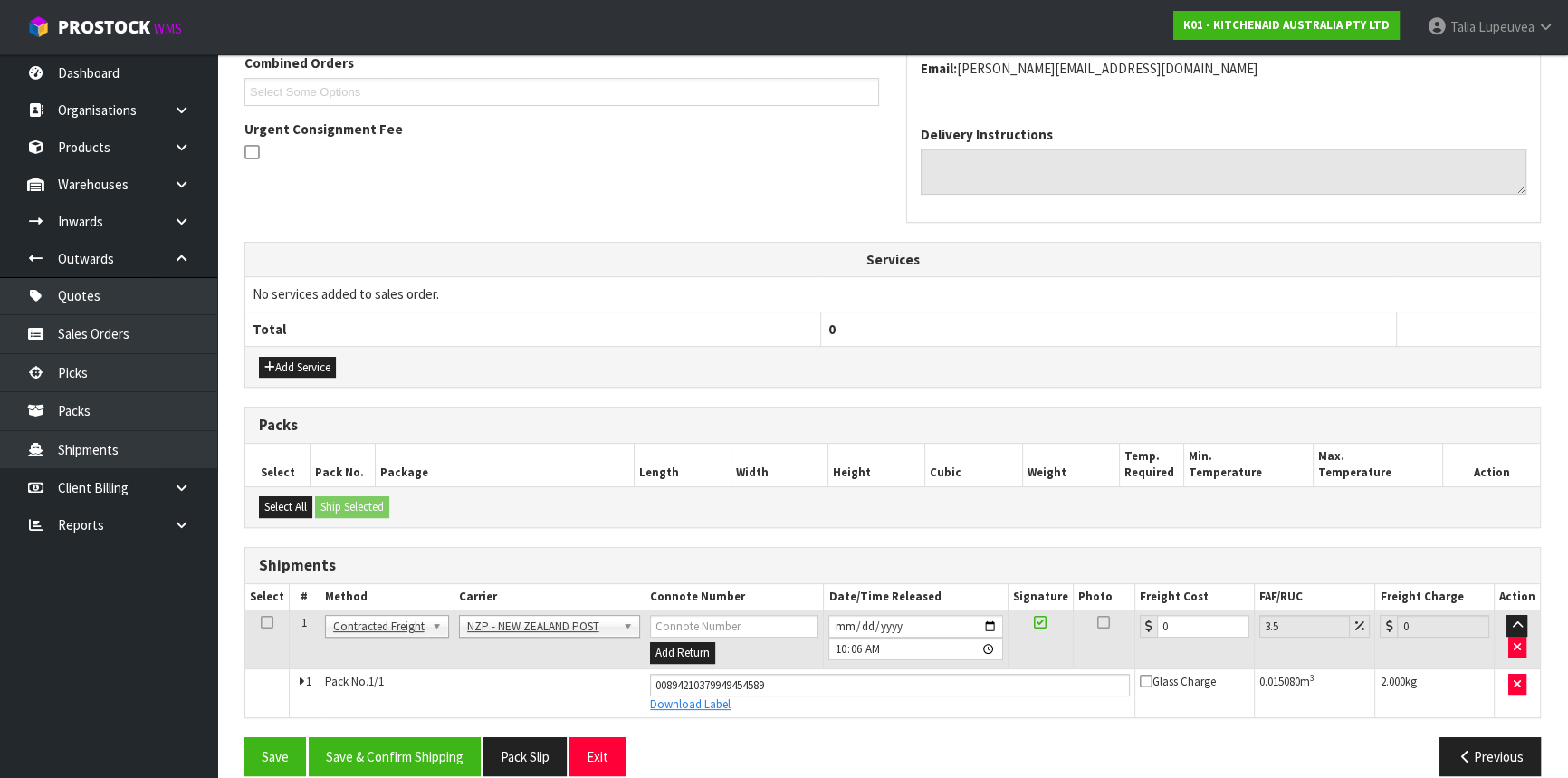
scroll to position [504, 0]
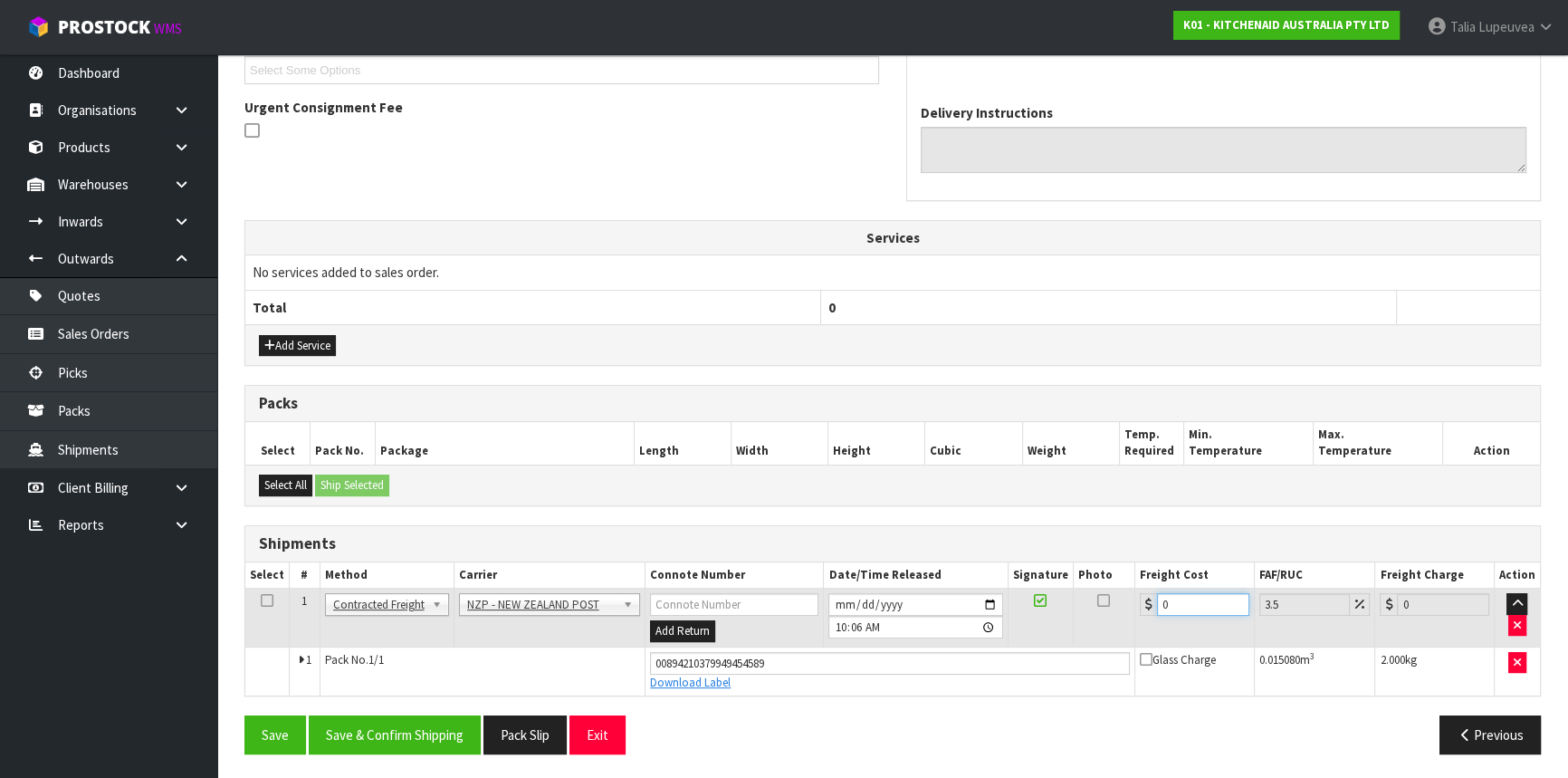
drag, startPoint x: 1168, startPoint y: 607, endPoint x: 1131, endPoint y: 610, distance: 37.1
click at [1131, 610] on tr "1 Client Local Pickup Customer Local Pickup Company Freight Contracted Freight …" at bounding box center [892, 618] width 1295 height 59
type input "4"
type input "4.14"
type input "4.3"
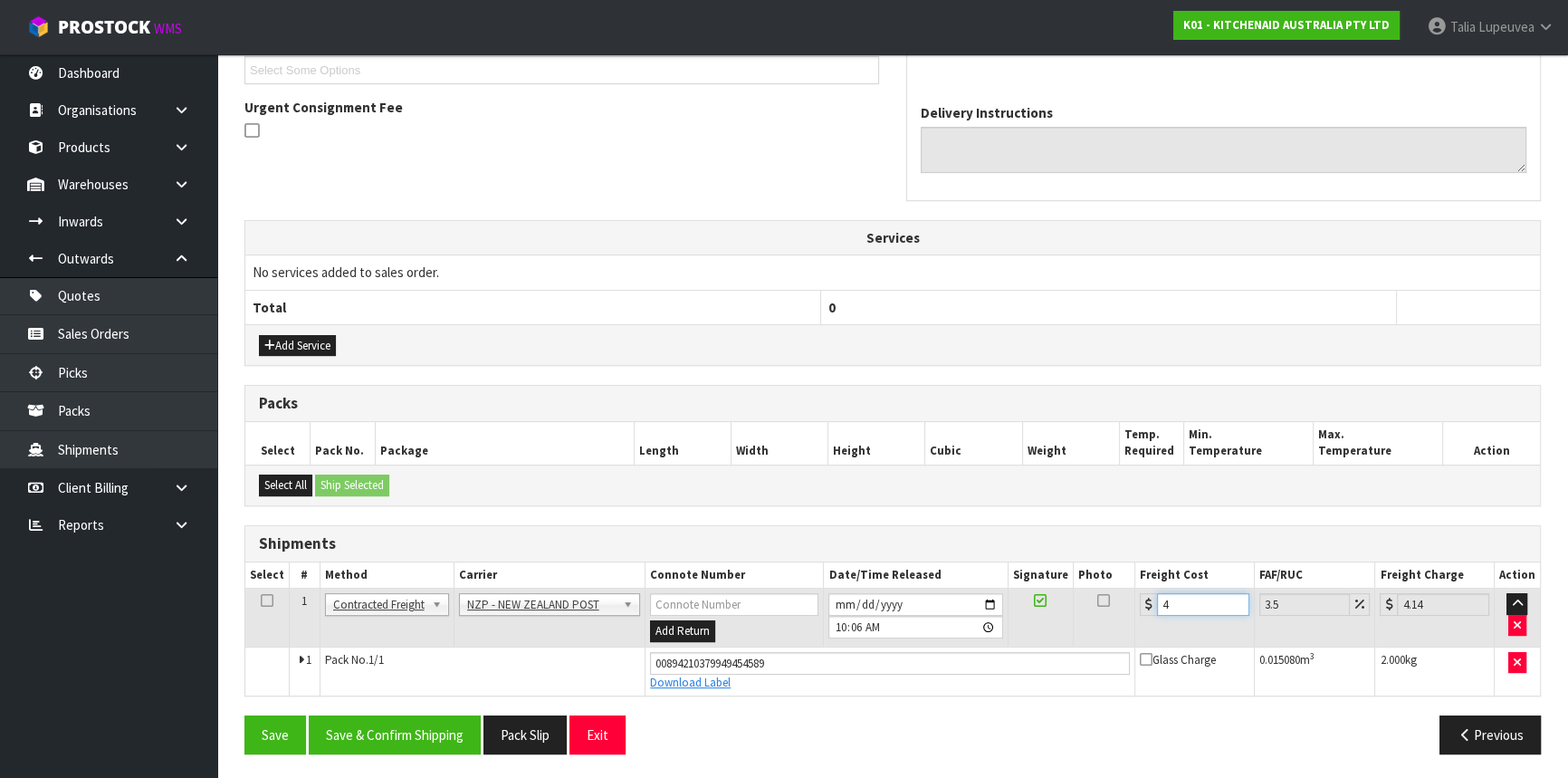
type input "4.45"
type input "4.33"
type input "4.48"
type input "4.33"
click at [447, 744] on button "Save & Confirm Shipping" at bounding box center [395, 735] width 172 height 39
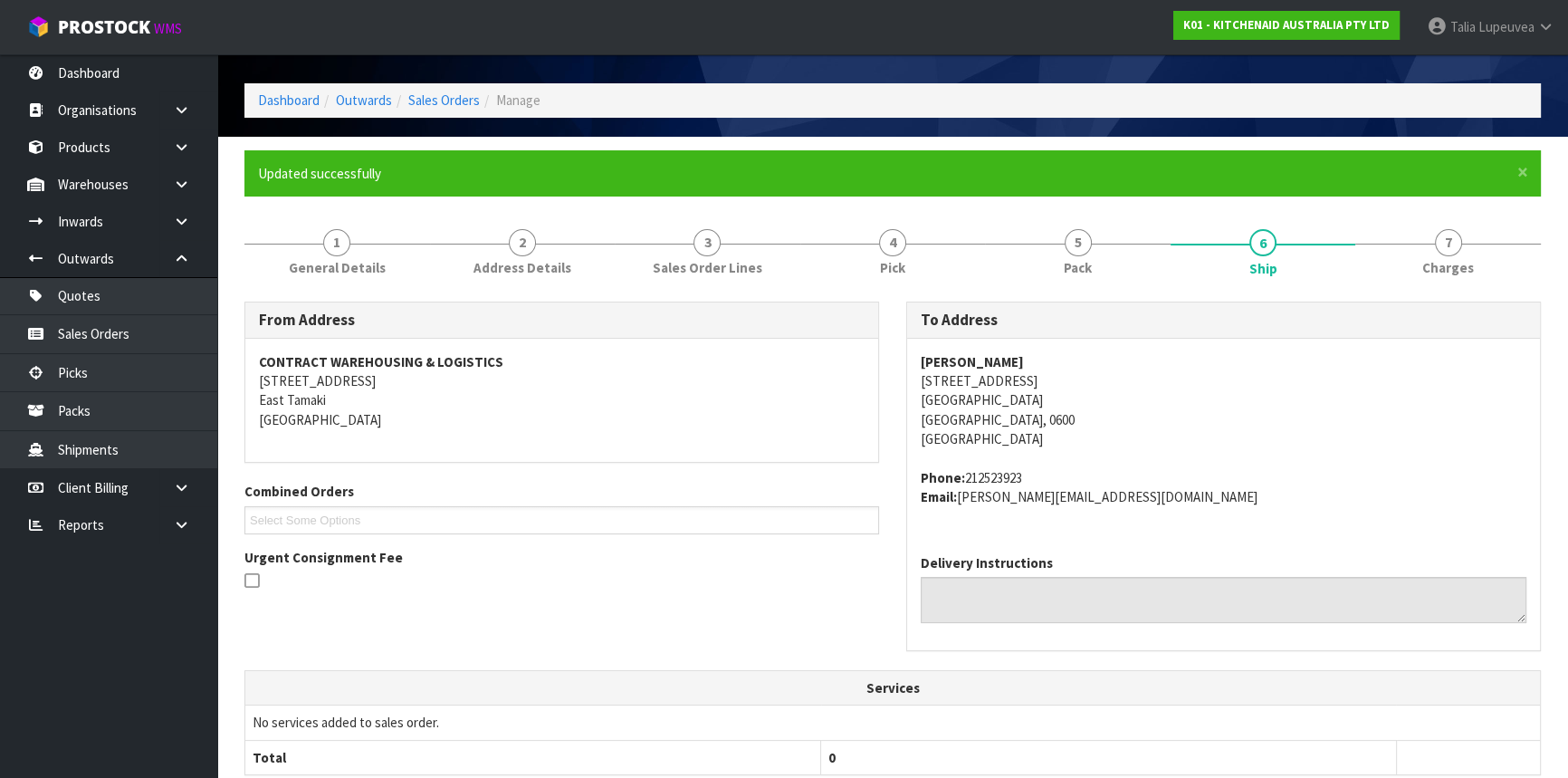
scroll to position [455, 0]
